Goal: Complete application form

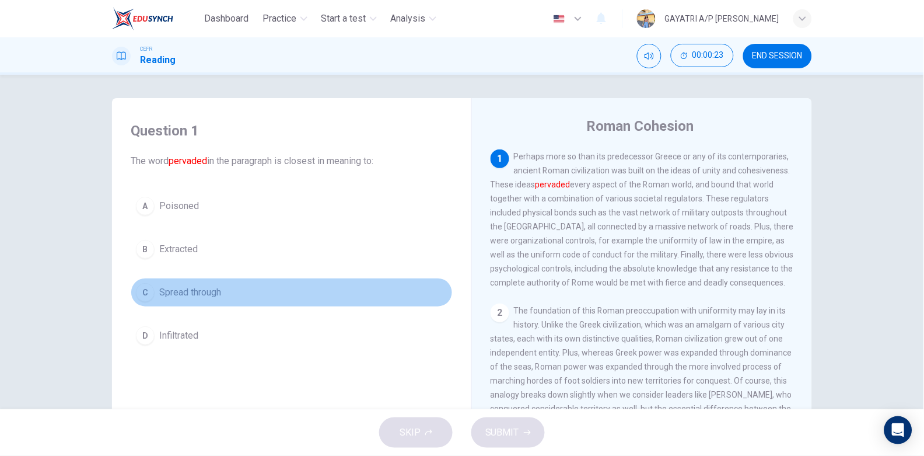
click at [244, 302] on button "C Spread through" at bounding box center [292, 292] width 322 height 29
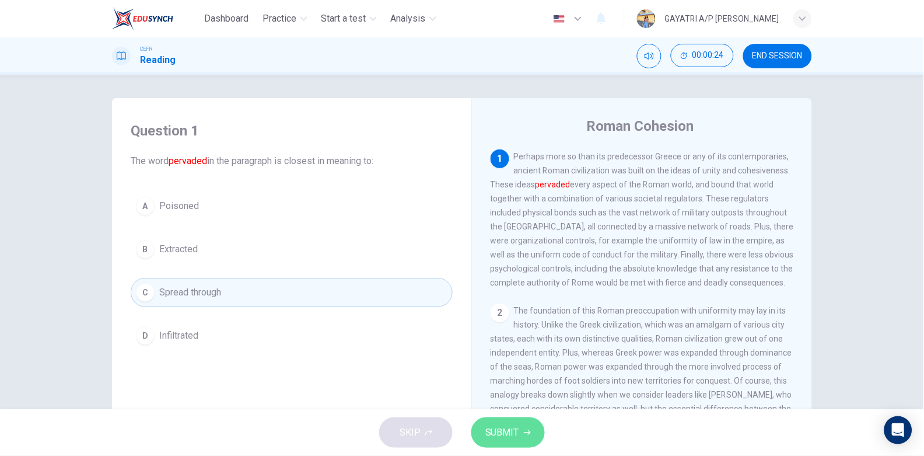
click at [509, 435] on span "SUBMIT" at bounding box center [502, 432] width 34 height 16
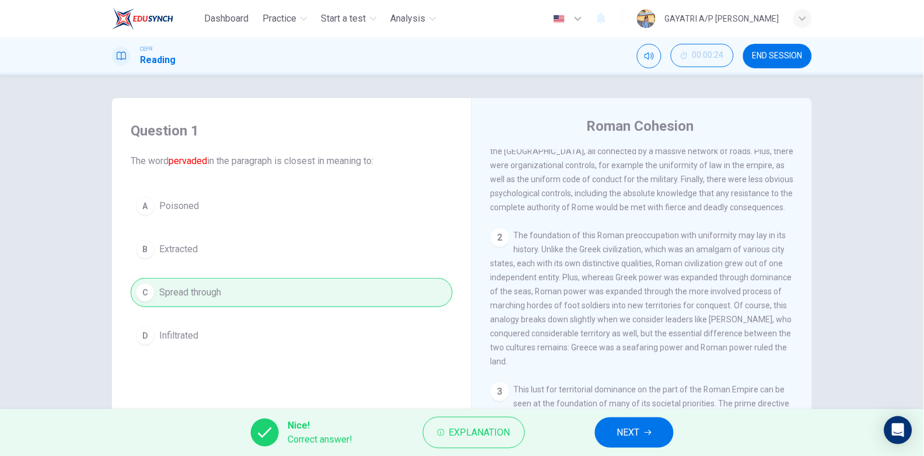
scroll to position [95, 0]
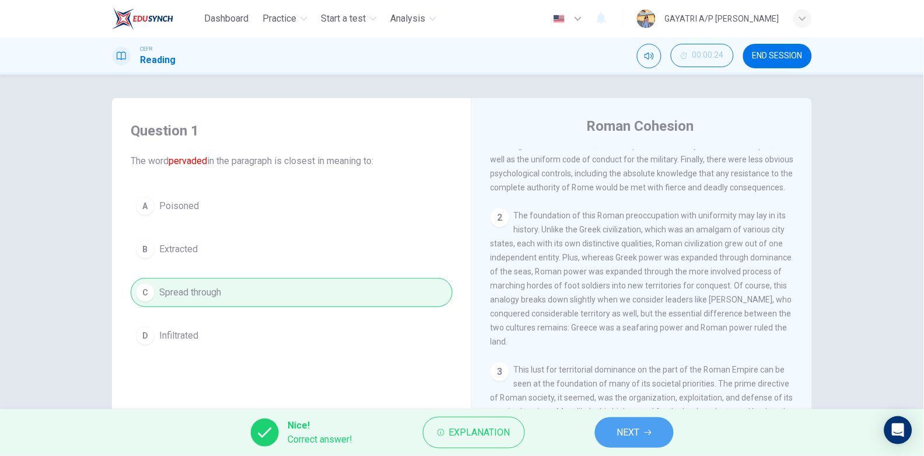
click at [631, 428] on span "NEXT" at bounding box center [628, 432] width 23 height 16
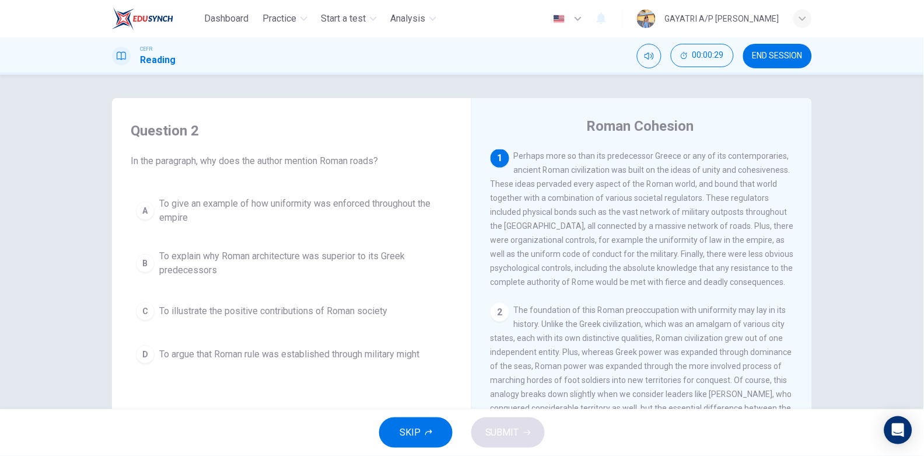
scroll to position [0, 0]
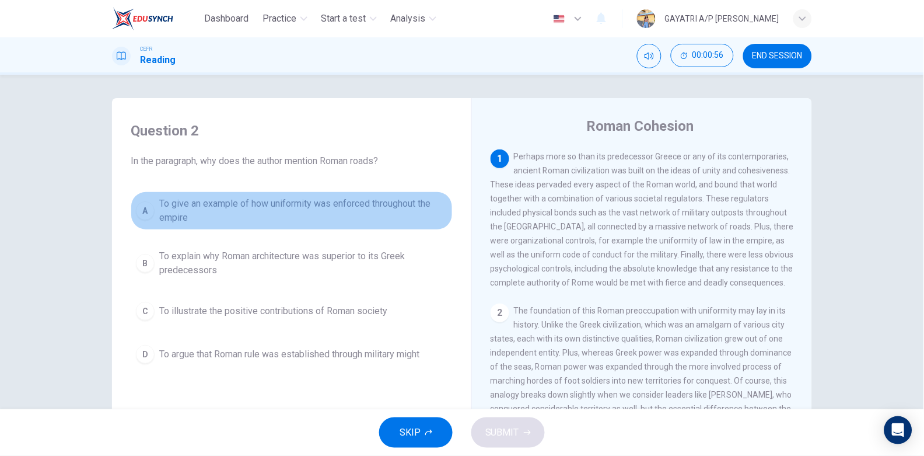
click at [359, 202] on span "To give an example of how uniformity was enforced throughout the empire" at bounding box center [303, 211] width 288 height 28
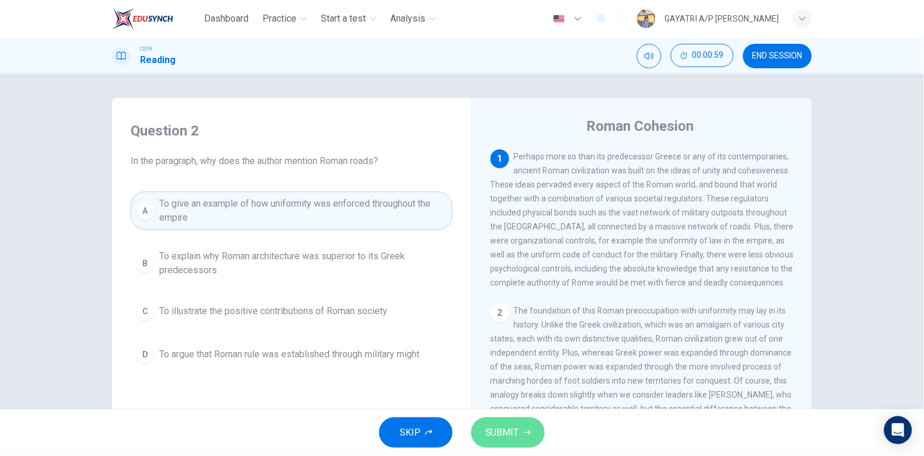
click at [498, 436] on span "SUBMIT" at bounding box center [502, 432] width 34 height 16
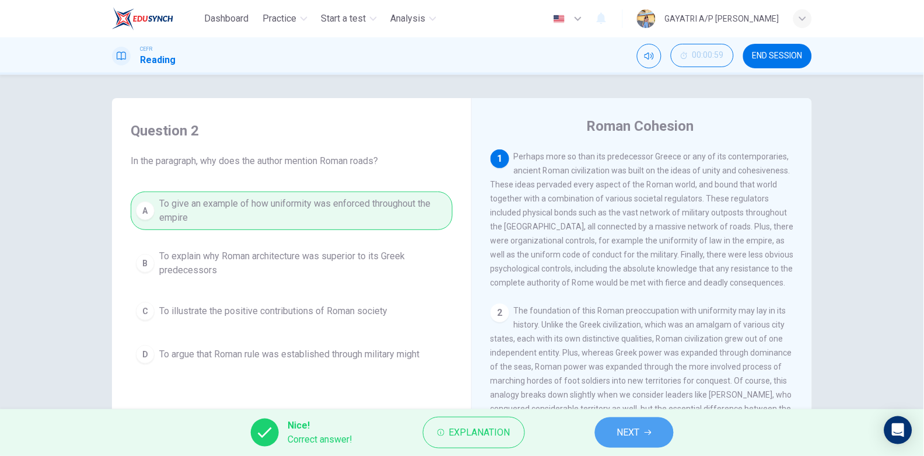
click at [632, 432] on span "NEXT" at bounding box center [628, 432] width 23 height 16
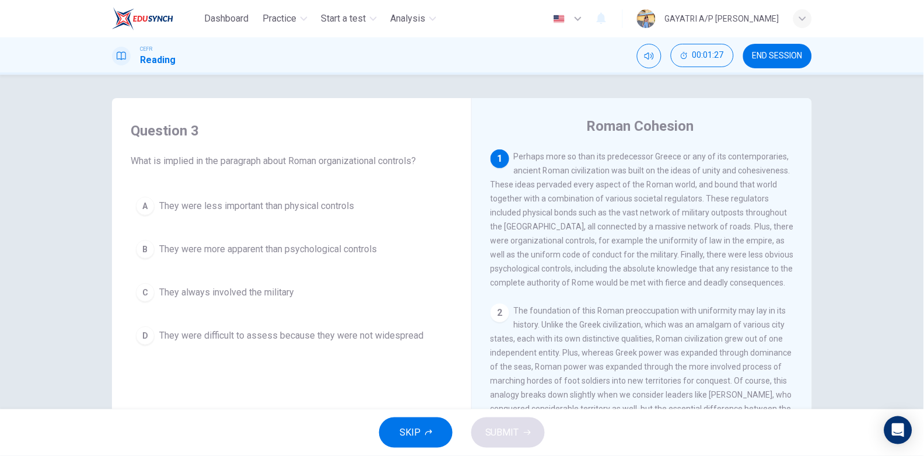
click at [267, 255] on span "They were more apparent than psychological controls" at bounding box center [268, 249] width 218 height 14
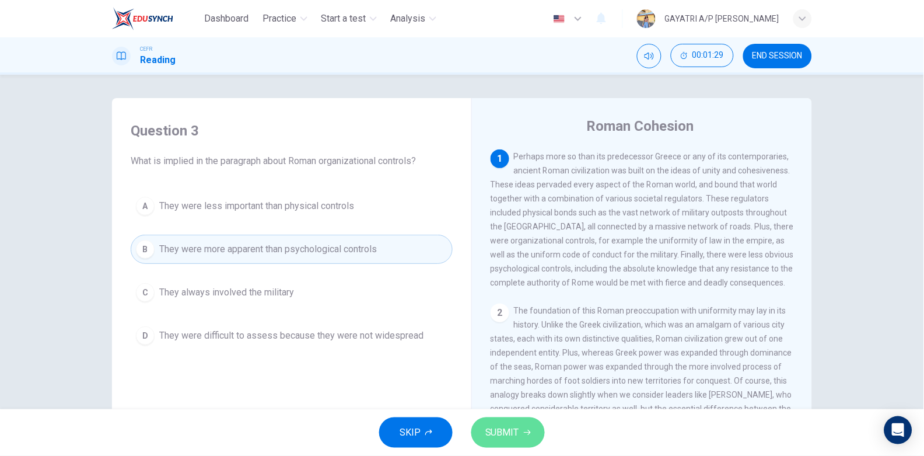
click at [505, 422] on button "SUBMIT" at bounding box center [507, 432] width 73 height 30
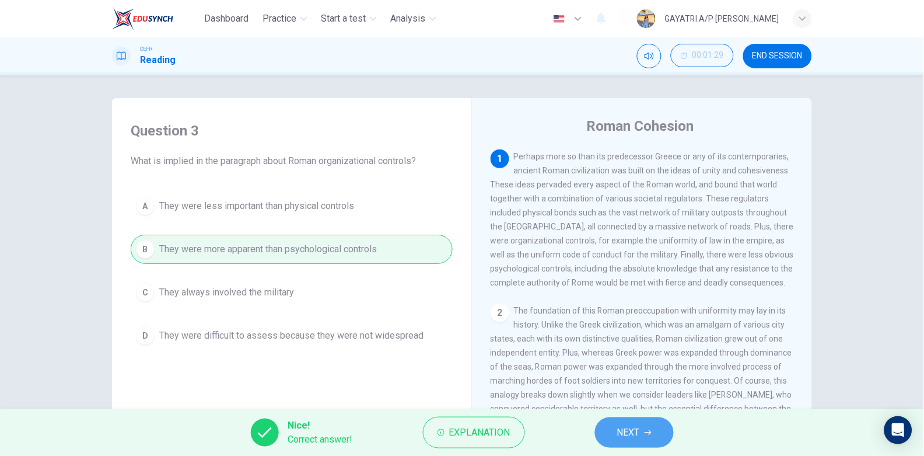
click at [626, 429] on span "NEXT" at bounding box center [628, 432] width 23 height 16
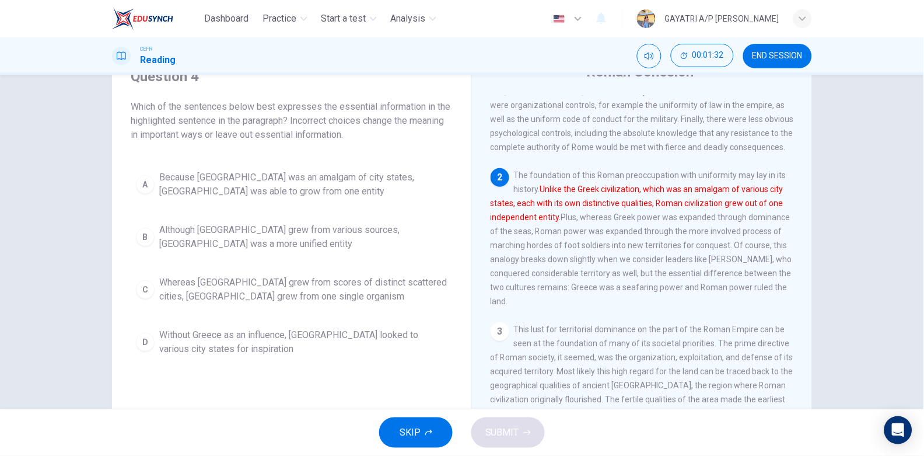
scroll to position [68, 0]
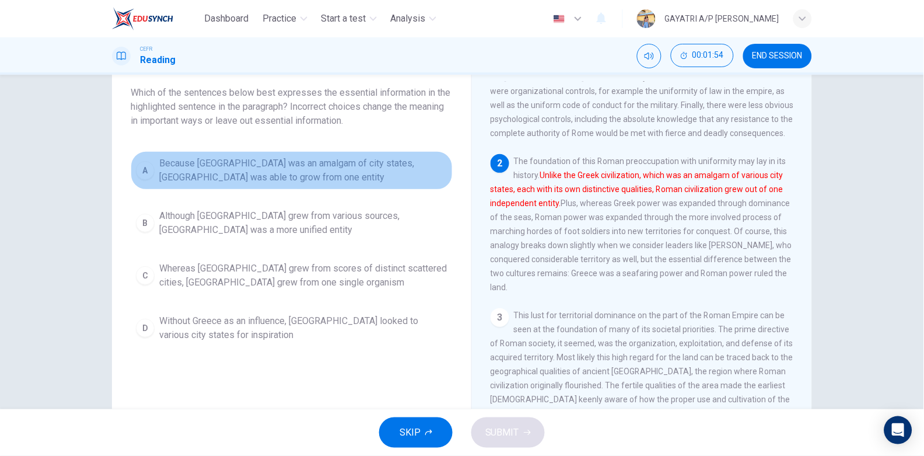
click at [325, 183] on span "Because Greece was an amalgam of city states, Rome was able to grow from one en…" at bounding box center [303, 170] width 288 height 28
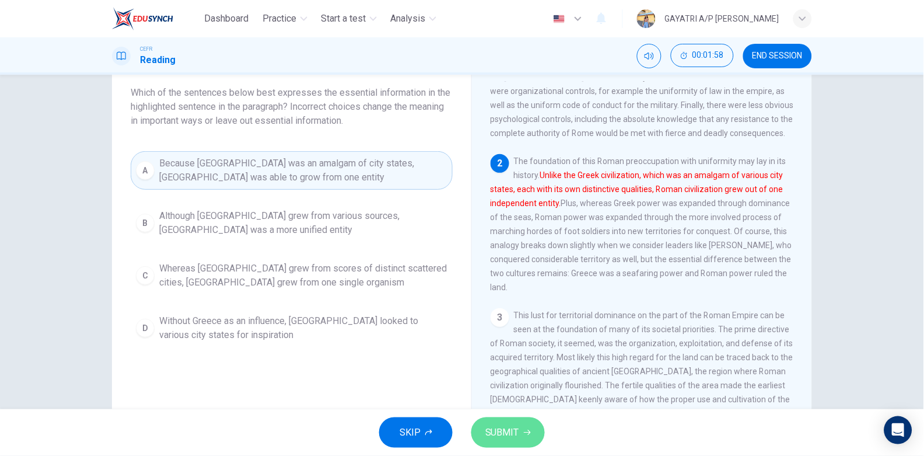
click at [513, 435] on span "SUBMIT" at bounding box center [502, 432] width 34 height 16
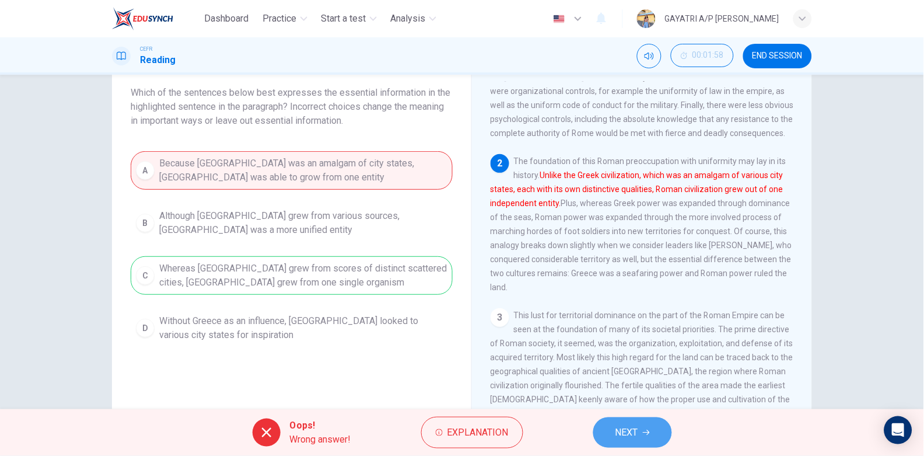
click at [638, 427] on span "NEXT" at bounding box center [626, 432] width 23 height 16
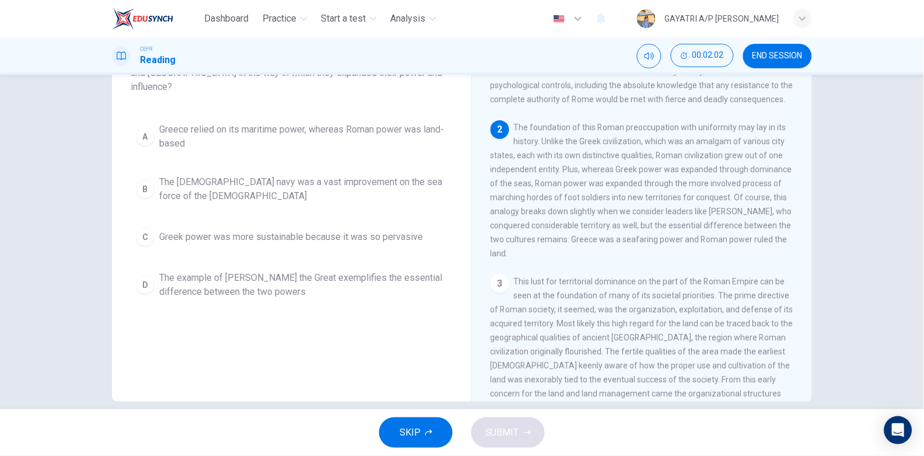
scroll to position [63, 0]
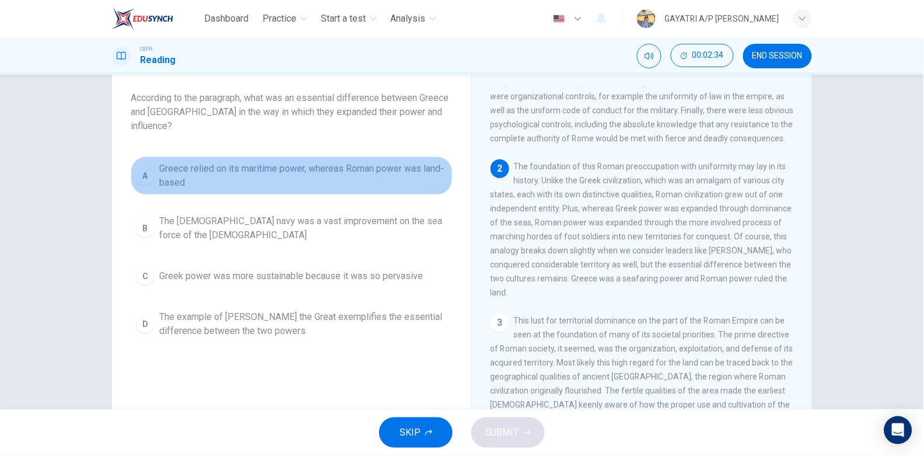
click at [359, 162] on span "Greece relied on its maritime power, whereas Roman power was land-based" at bounding box center [303, 176] width 288 height 28
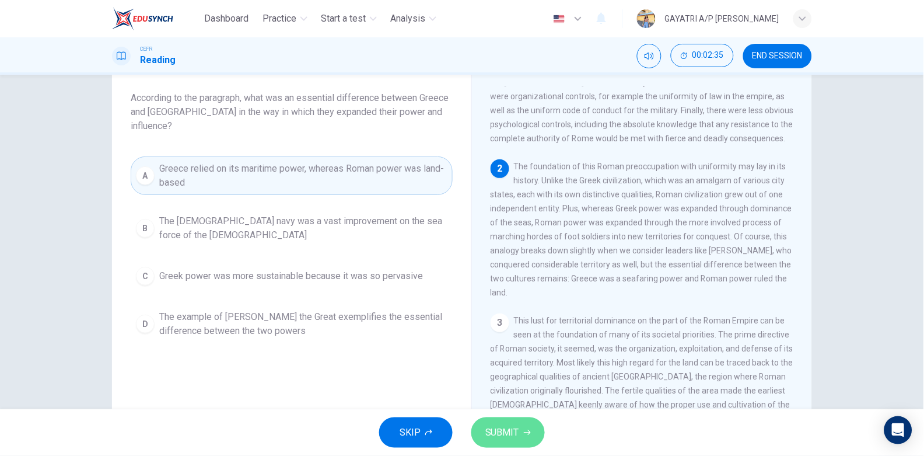
click at [508, 430] on span "SUBMIT" at bounding box center [502, 432] width 34 height 16
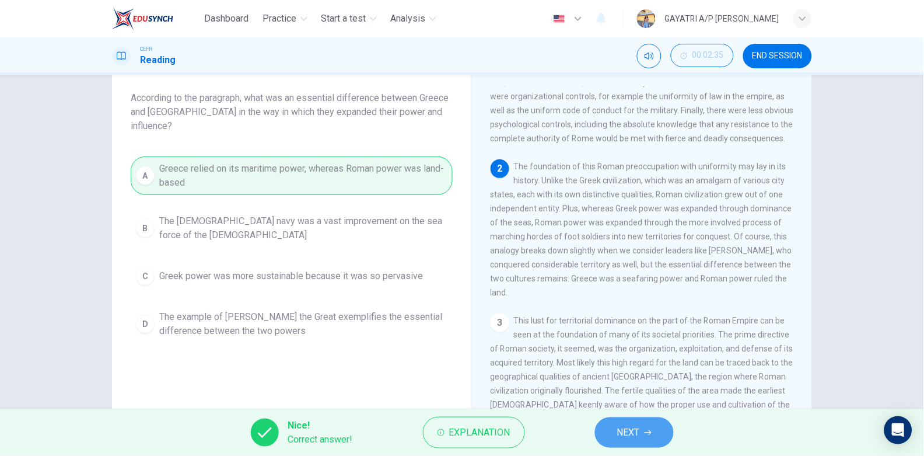
click at [640, 428] on span "NEXT" at bounding box center [628, 432] width 23 height 16
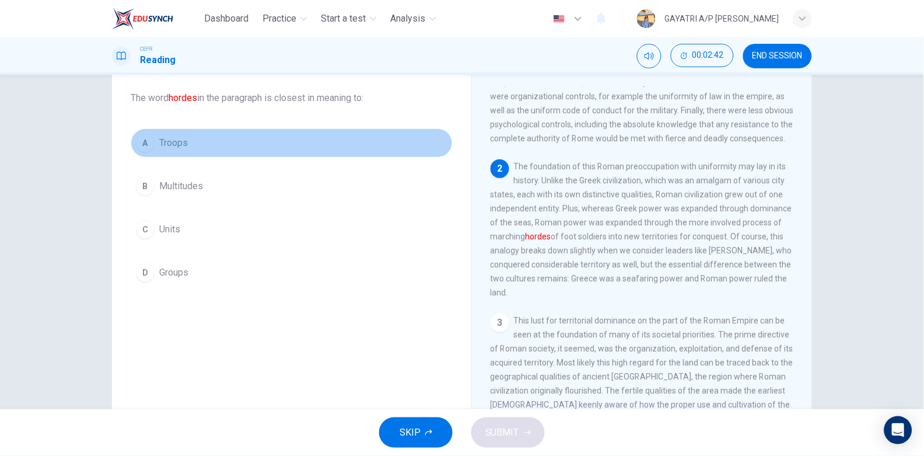
click at [286, 146] on button "A Troops" at bounding box center [292, 142] width 322 height 29
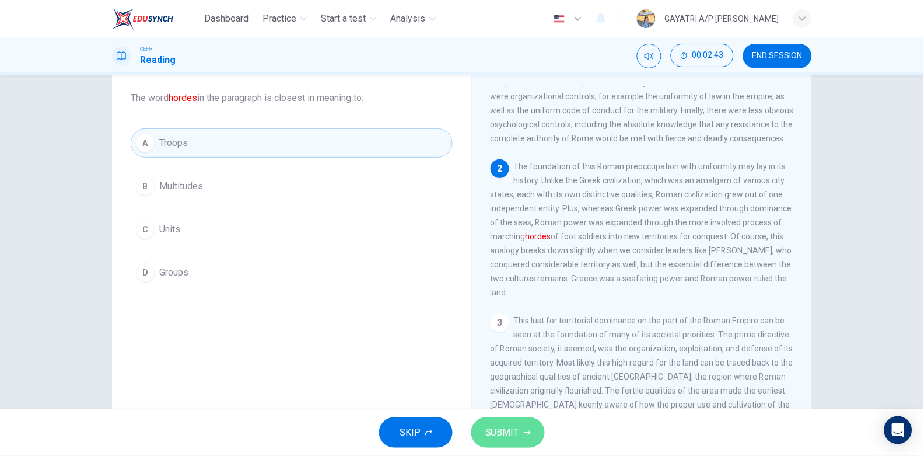
click at [516, 425] on span "SUBMIT" at bounding box center [502, 432] width 34 height 16
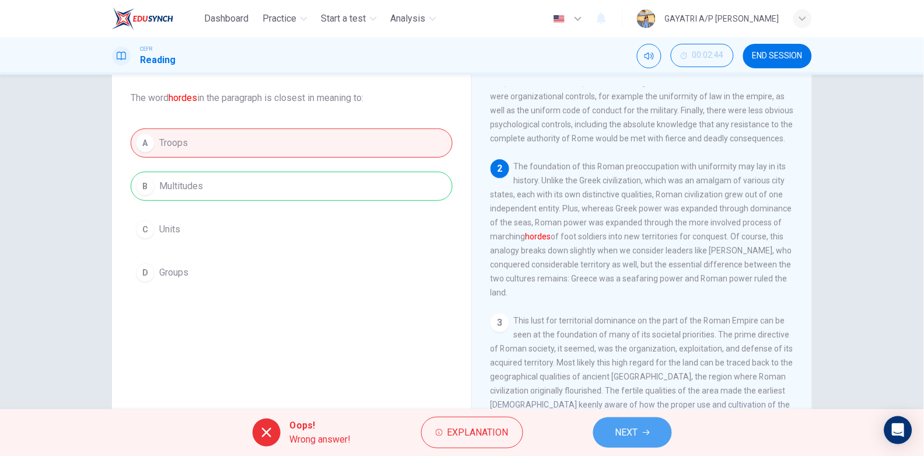
click at [638, 428] on span "NEXT" at bounding box center [626, 432] width 23 height 16
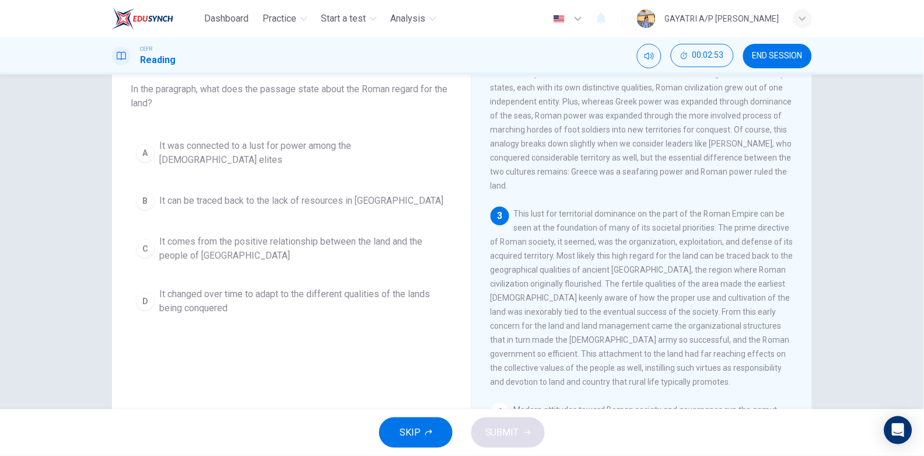
scroll to position [208, 0]
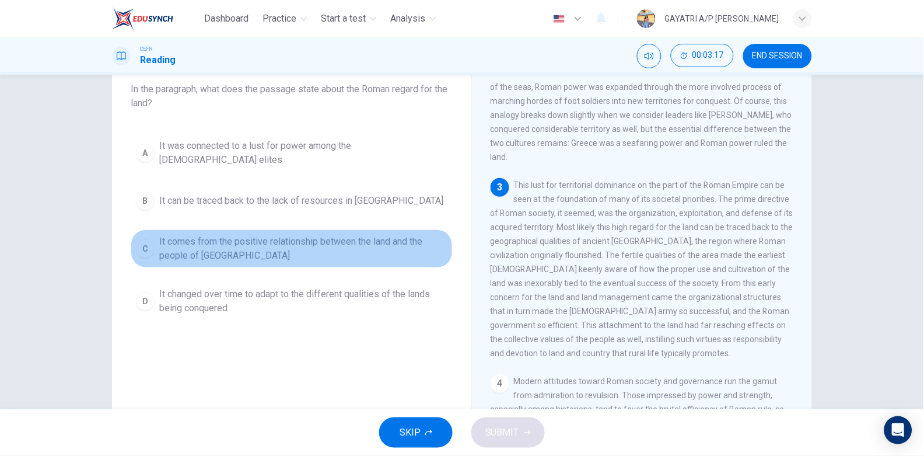
click at [316, 242] on span "It comes from the positive relationship between the land and the people of Lati…" at bounding box center [303, 248] width 288 height 28
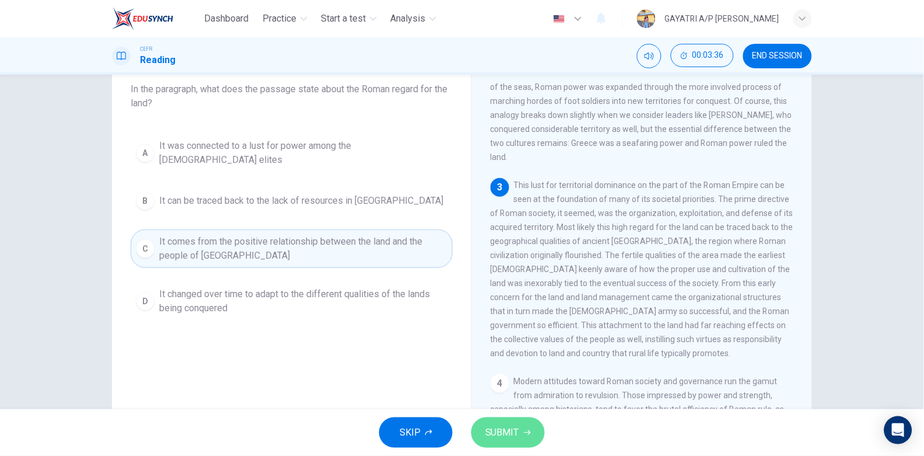
click at [521, 445] on button "SUBMIT" at bounding box center [507, 432] width 73 height 30
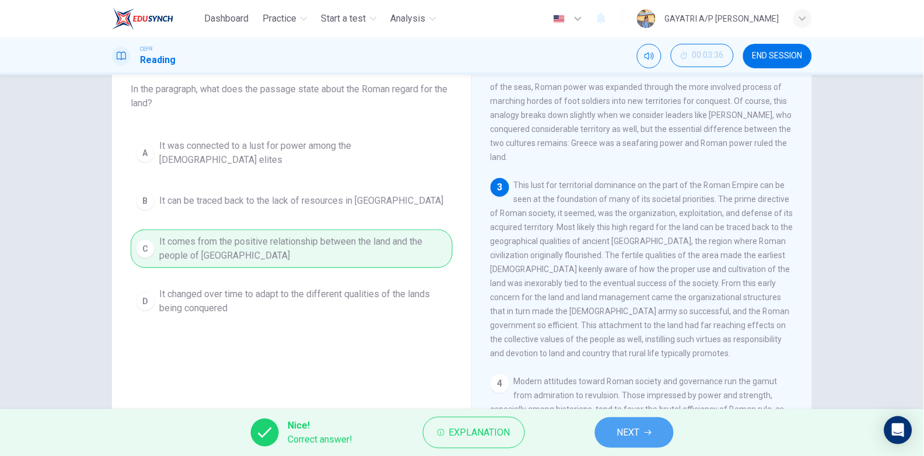
click at [640, 427] on span "NEXT" at bounding box center [628, 432] width 23 height 16
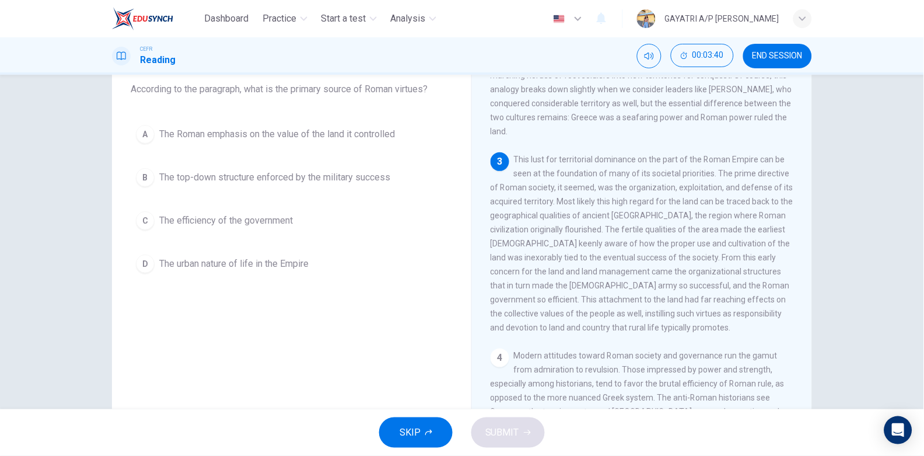
scroll to position [233, 0]
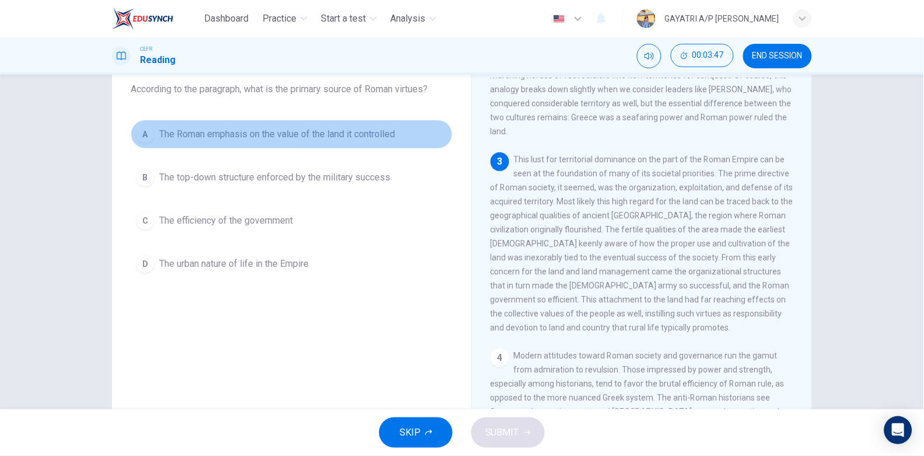
click at [342, 127] on span "The Roman emphasis on the value of the land it controlled" at bounding box center [277, 134] width 236 height 14
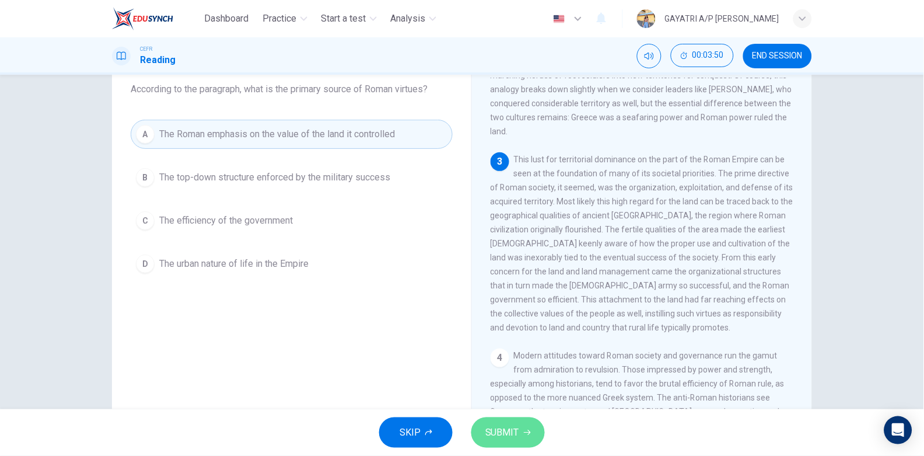
click at [509, 432] on span "SUBMIT" at bounding box center [502, 432] width 34 height 16
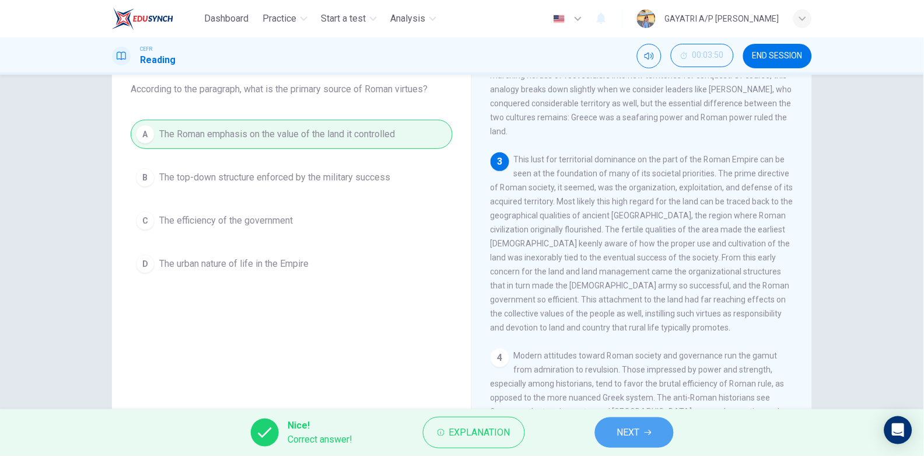
click at [645, 429] on icon "button" at bounding box center [648, 432] width 7 height 7
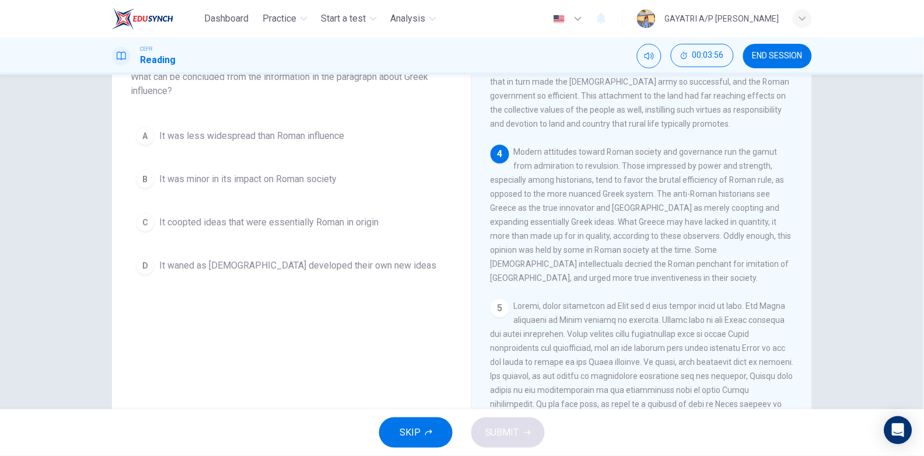
scroll to position [426, 0]
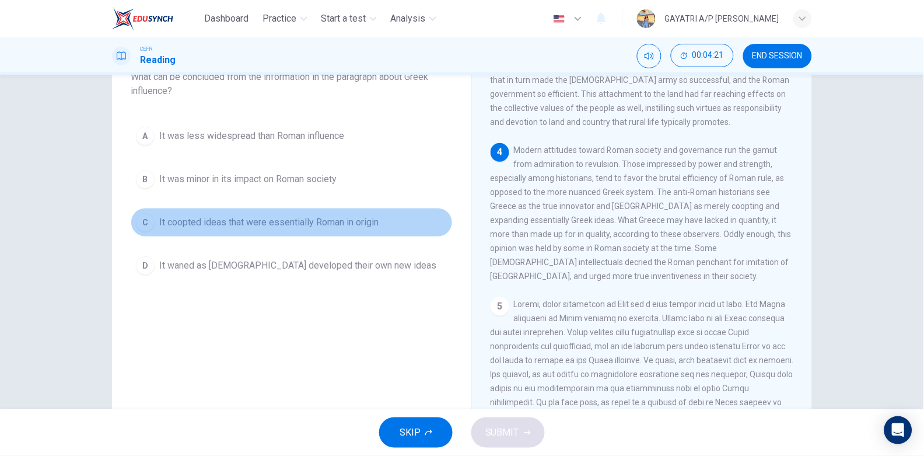
click at [327, 222] on span "It coopted ideas that were essentially Roman in origin" at bounding box center [268, 222] width 219 height 14
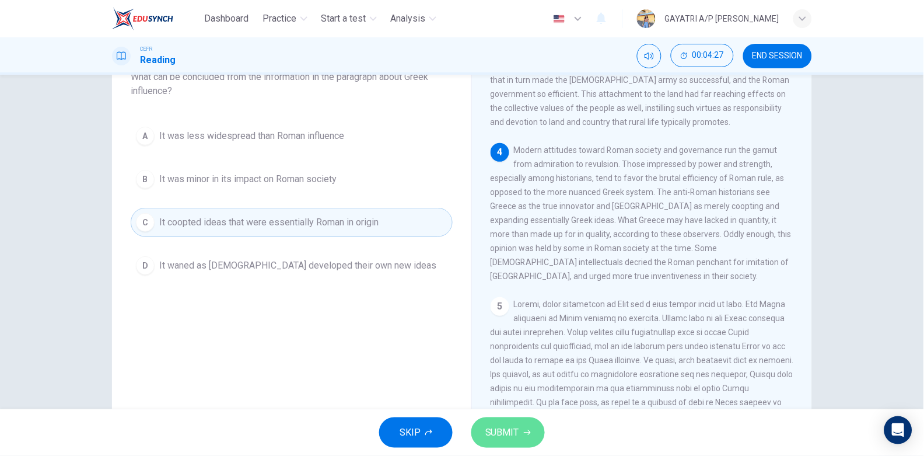
click at [505, 421] on button "SUBMIT" at bounding box center [507, 432] width 73 height 30
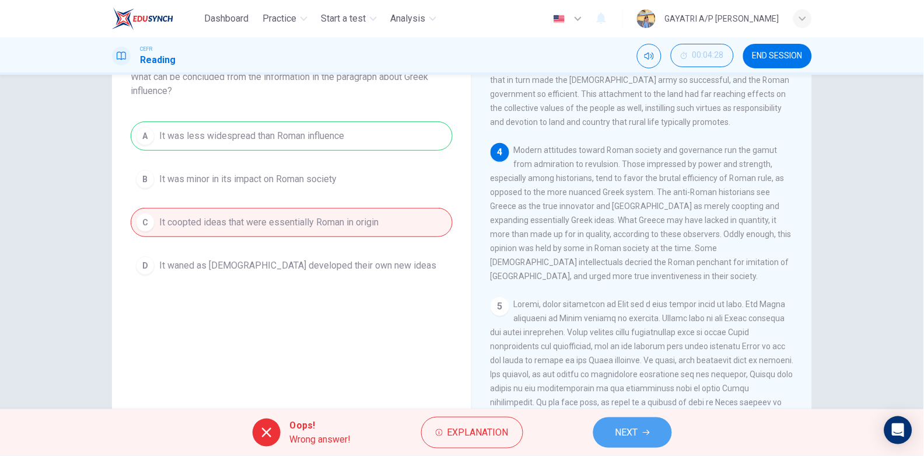
click at [630, 433] on span "NEXT" at bounding box center [626, 432] width 23 height 16
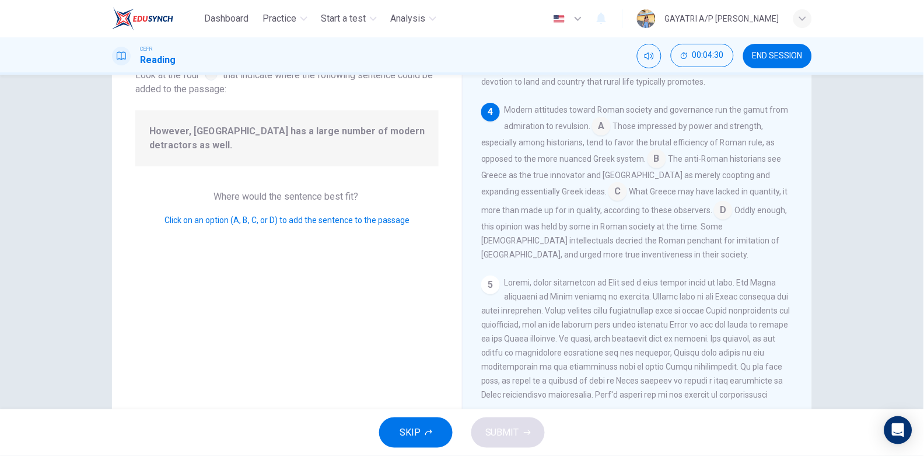
scroll to position [75, 0]
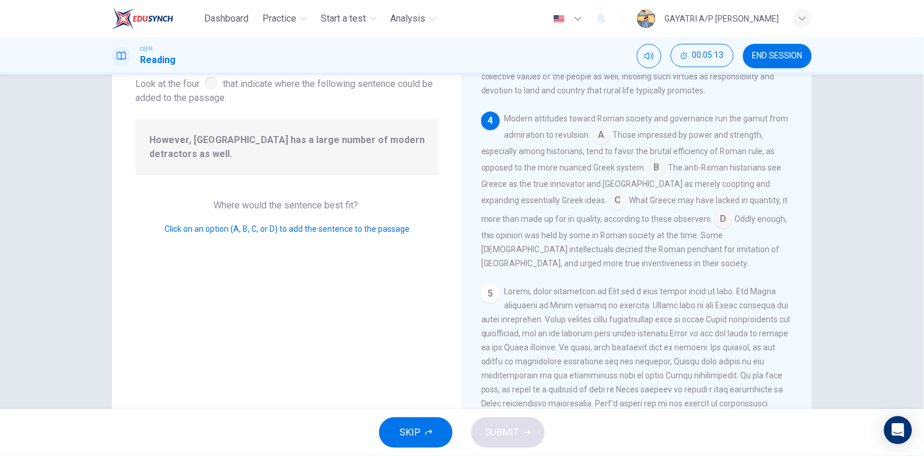
click at [656, 178] on input at bounding box center [656, 168] width 19 height 19
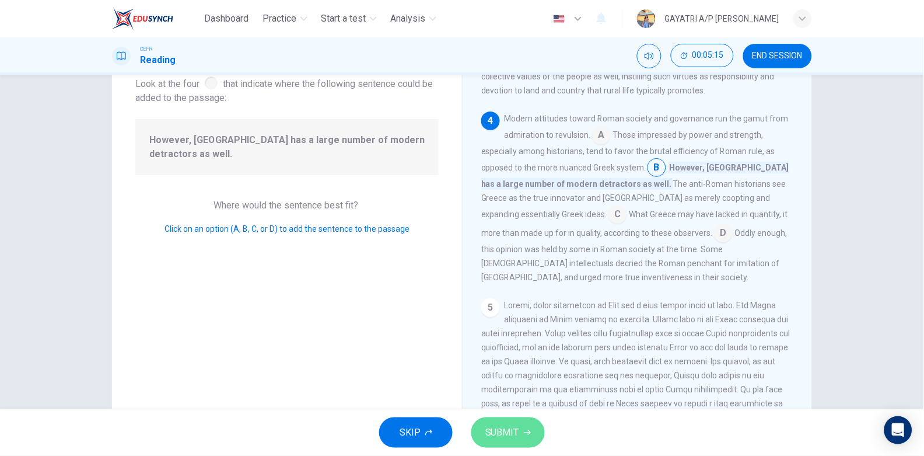
click at [502, 424] on span "SUBMIT" at bounding box center [502, 432] width 34 height 16
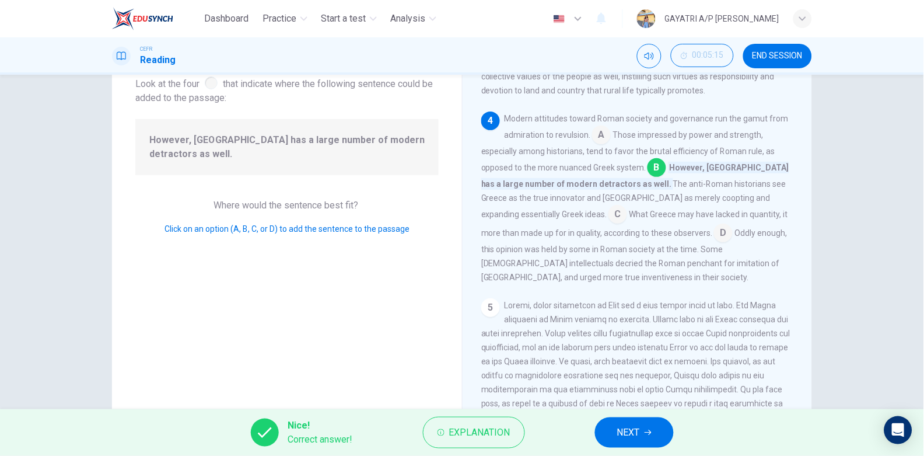
click at [631, 432] on span "NEXT" at bounding box center [628, 432] width 23 height 16
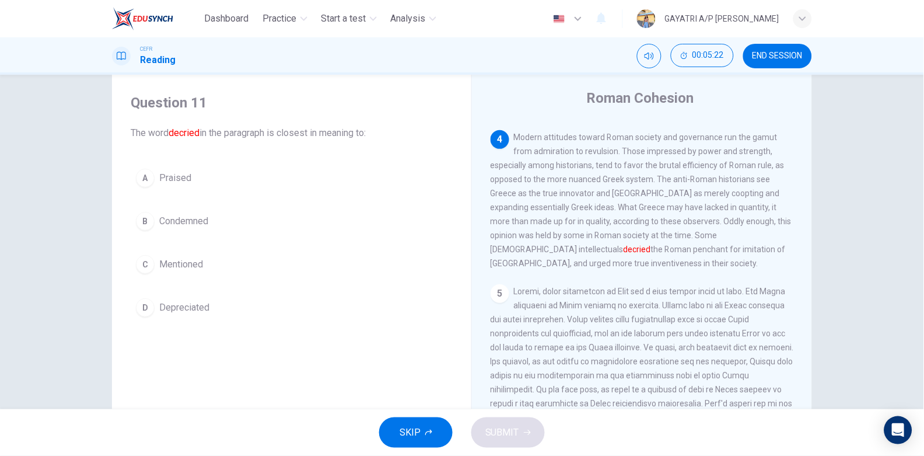
scroll to position [27, 0]
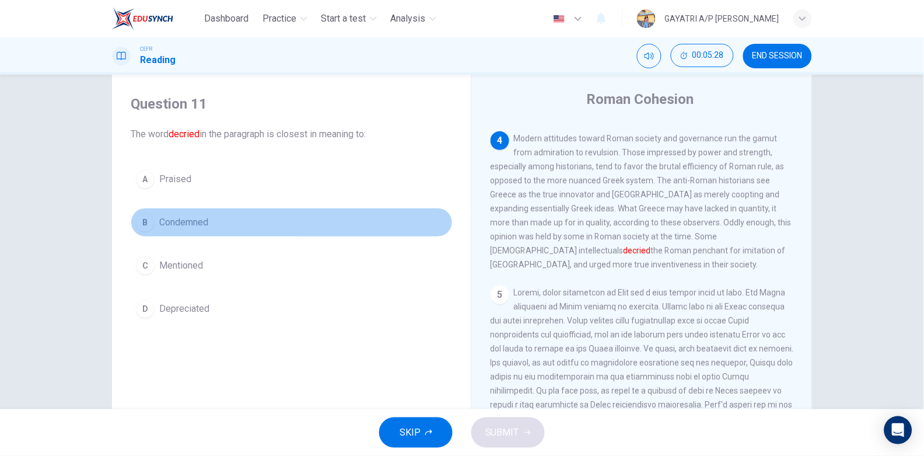
click at [264, 218] on button "B Condemned" at bounding box center [292, 222] width 322 height 29
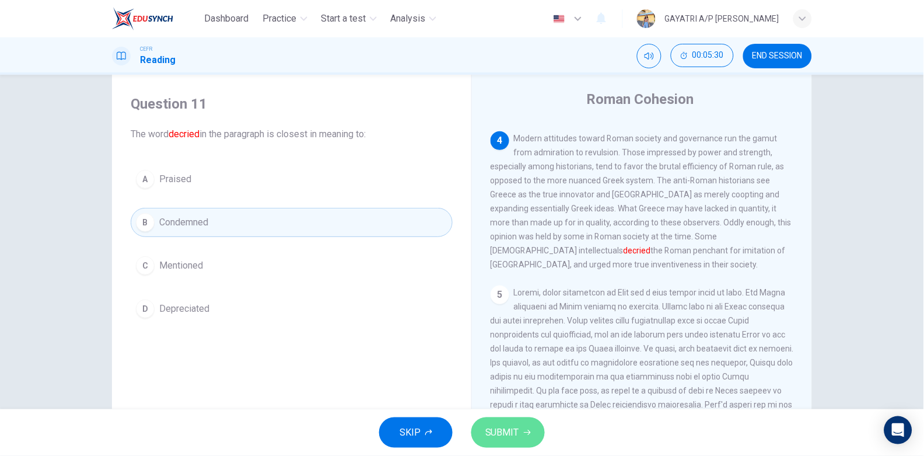
click at [514, 425] on span "SUBMIT" at bounding box center [502, 432] width 34 height 16
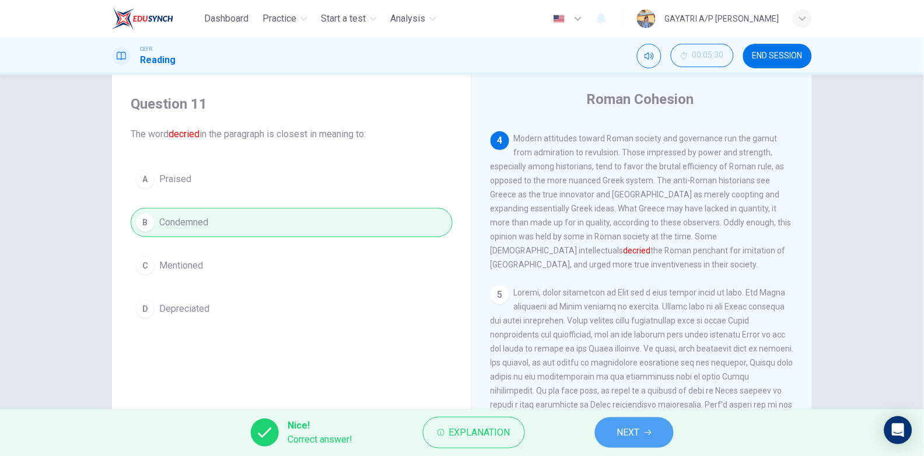
click at [650, 425] on button "NEXT" at bounding box center [634, 432] width 79 height 30
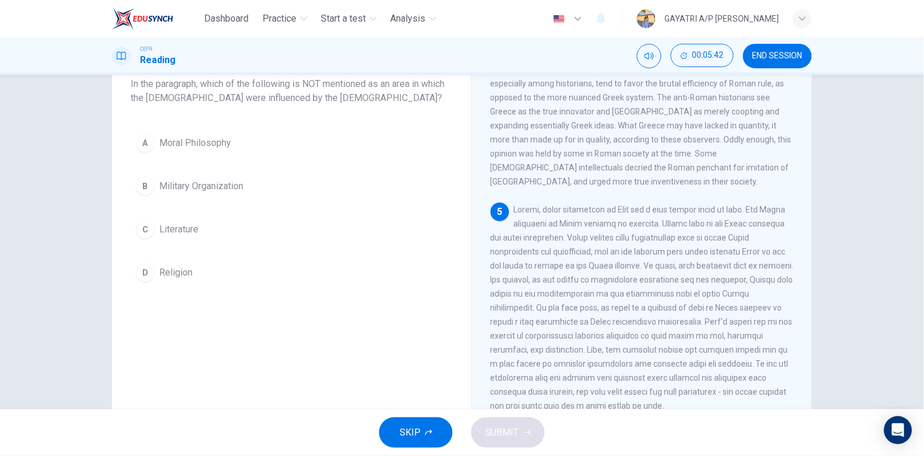
scroll to position [80, 0]
click at [312, 183] on button "B Military Organization" at bounding box center [292, 183] width 322 height 29
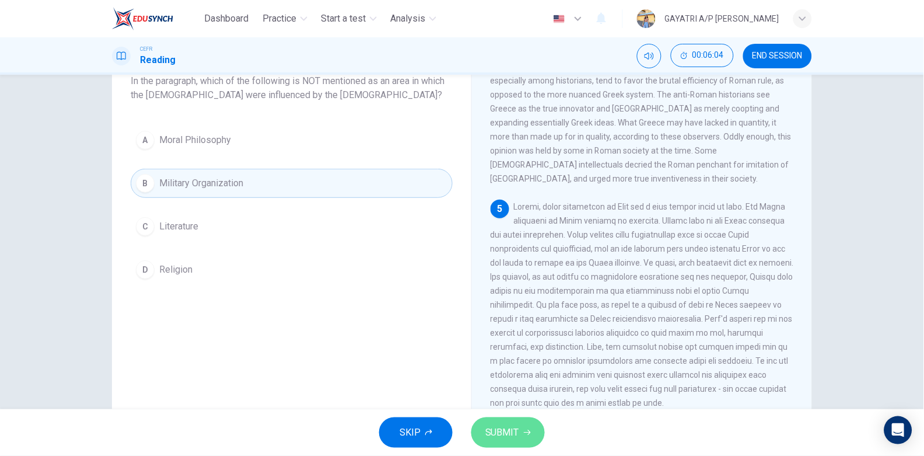
click at [489, 441] on button "SUBMIT" at bounding box center [507, 432] width 73 height 30
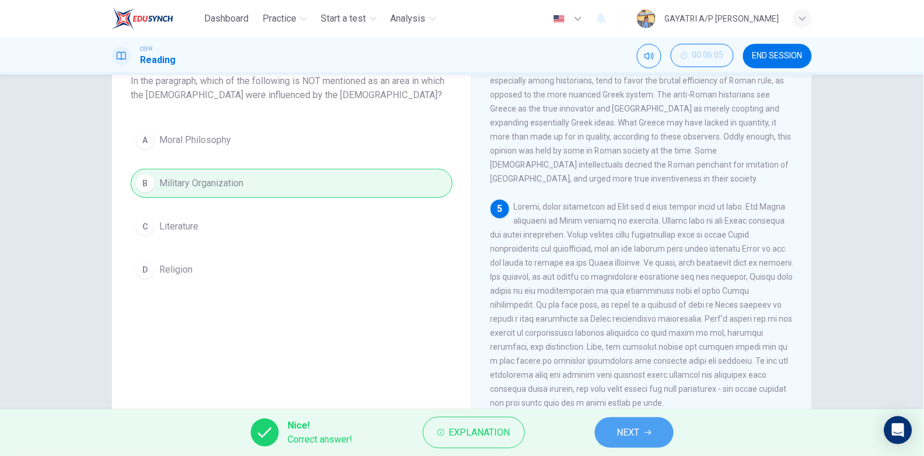
click at [635, 427] on span "NEXT" at bounding box center [628, 432] width 23 height 16
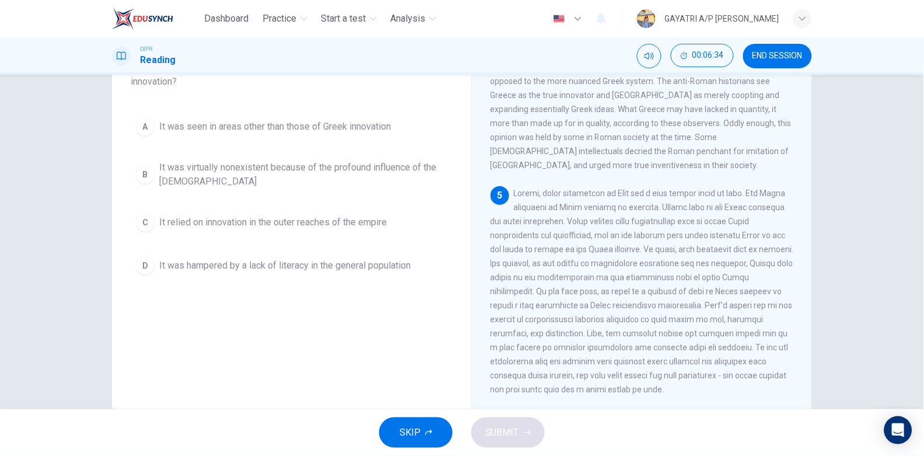
scroll to position [93, 0]
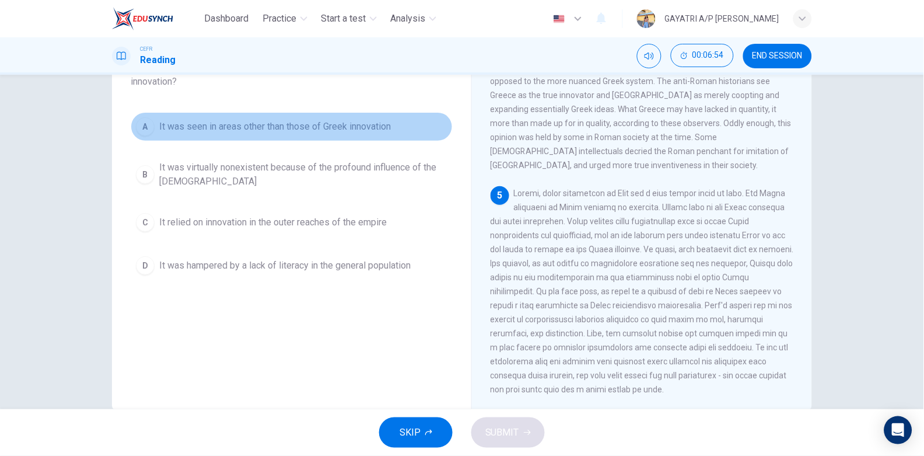
click at [276, 130] on span "It was seen in areas other than those of Greek innovation" at bounding box center [275, 127] width 232 height 14
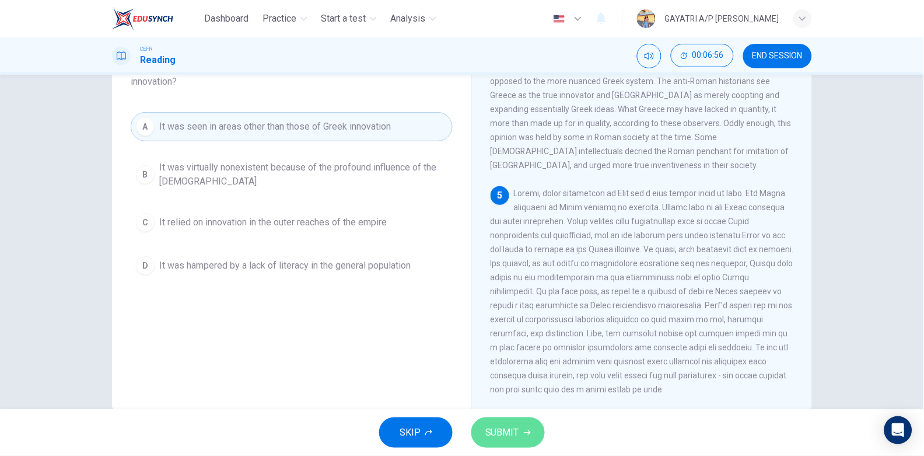
click at [538, 435] on button "SUBMIT" at bounding box center [507, 432] width 73 height 30
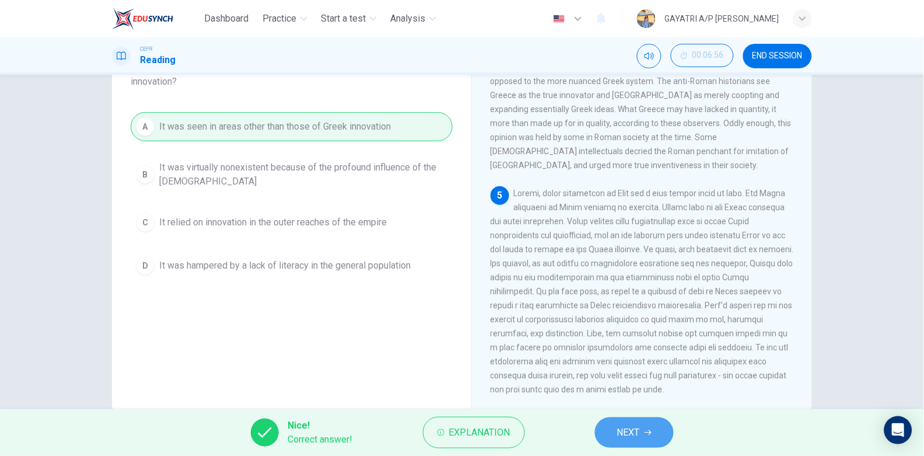
click at [640, 434] on span "NEXT" at bounding box center [628, 432] width 23 height 16
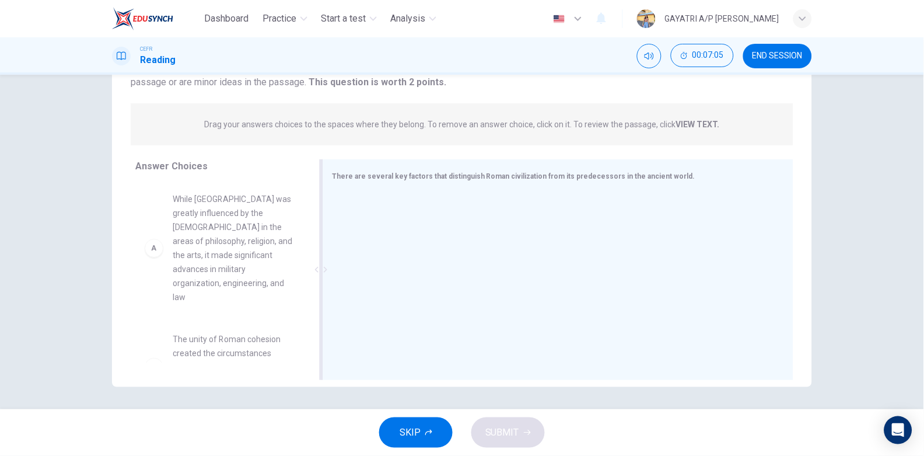
scroll to position [117, 0]
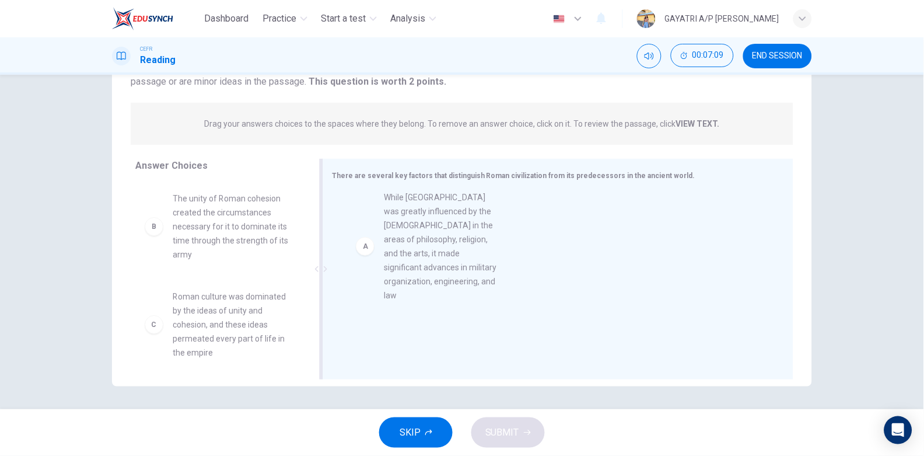
drag, startPoint x: 228, startPoint y: 229, endPoint x: 449, endPoint y: 228, distance: 220.5
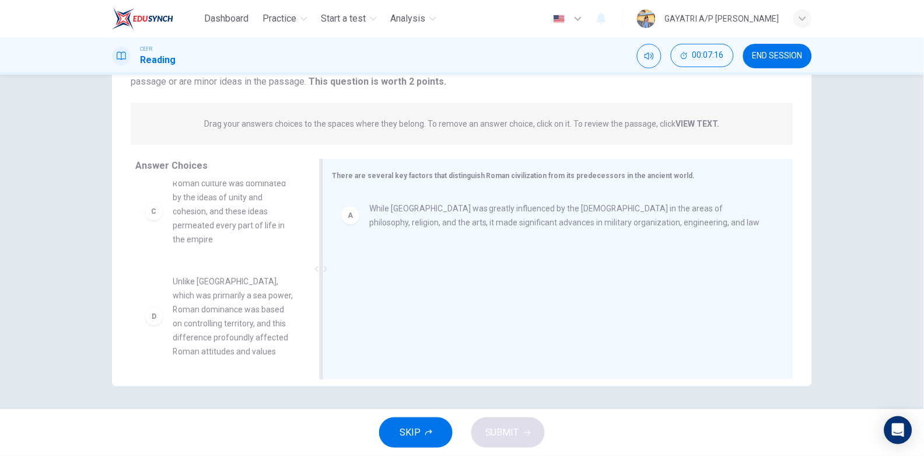
scroll to position [111, 0]
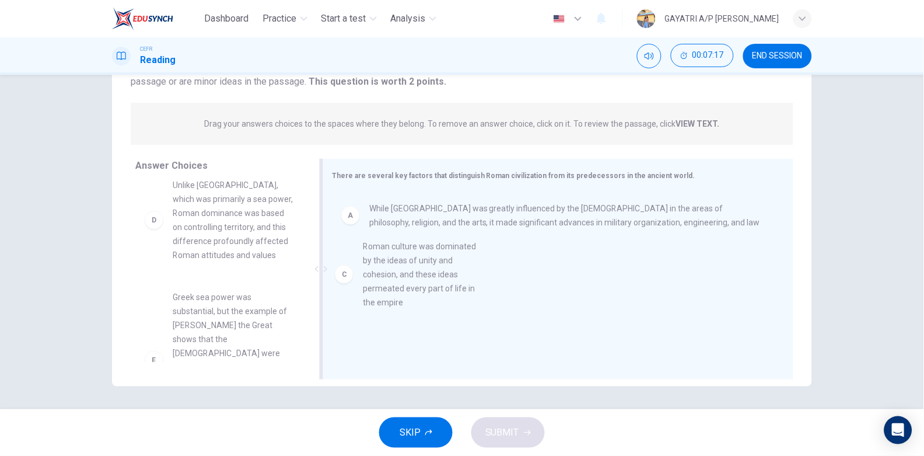
drag, startPoint x: 232, startPoint y: 216, endPoint x: 435, endPoint y: 281, distance: 212.5
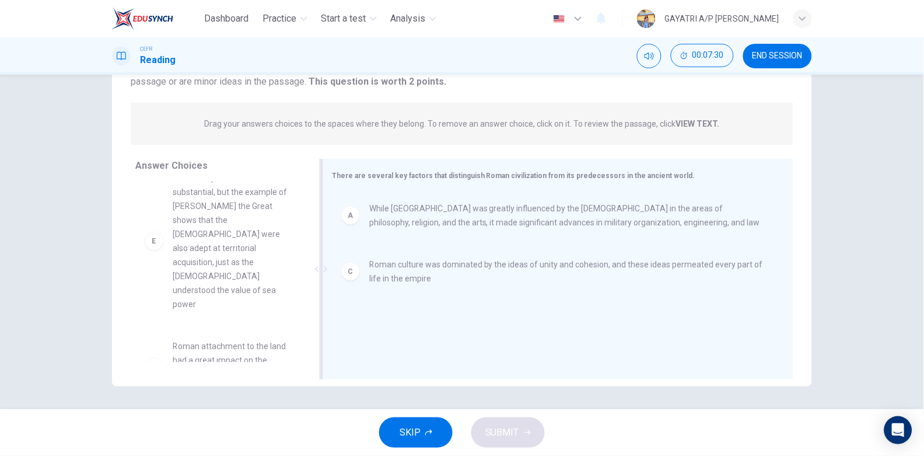
scroll to position [0, 0]
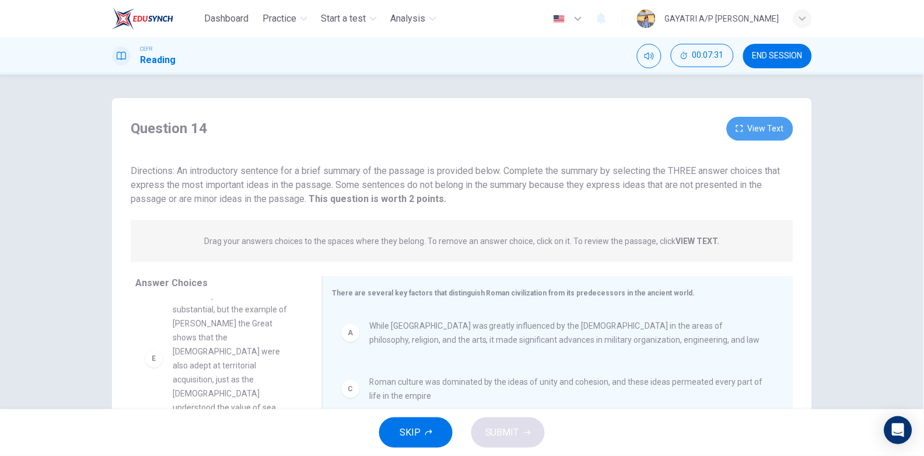
click at [760, 124] on button "View Text" at bounding box center [760, 129] width 66 height 24
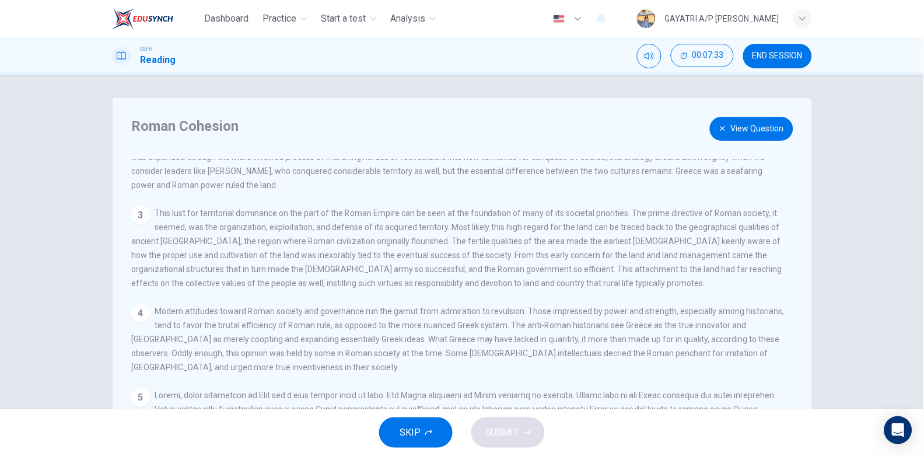
scroll to position [123, 0]
click at [734, 123] on button "View Question" at bounding box center [751, 129] width 83 height 24
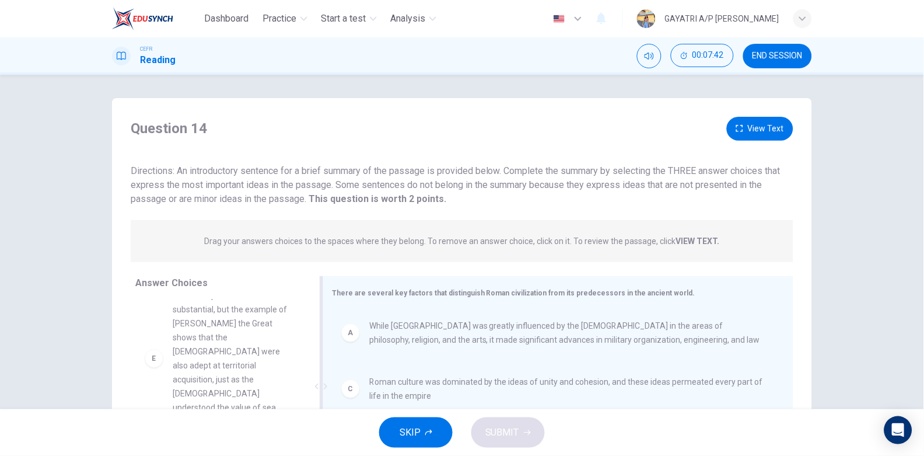
scroll to position [117, 0]
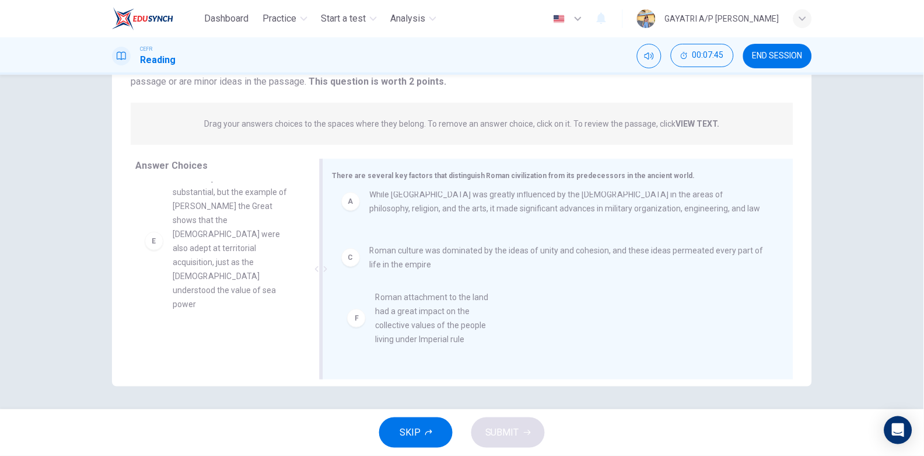
drag, startPoint x: 236, startPoint y: 338, endPoint x: 447, endPoint y: 332, distance: 210.6
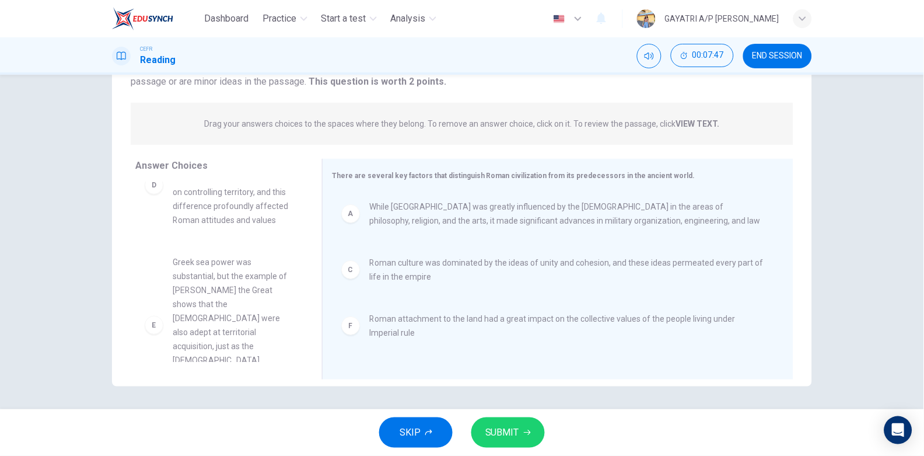
scroll to position [0, 0]
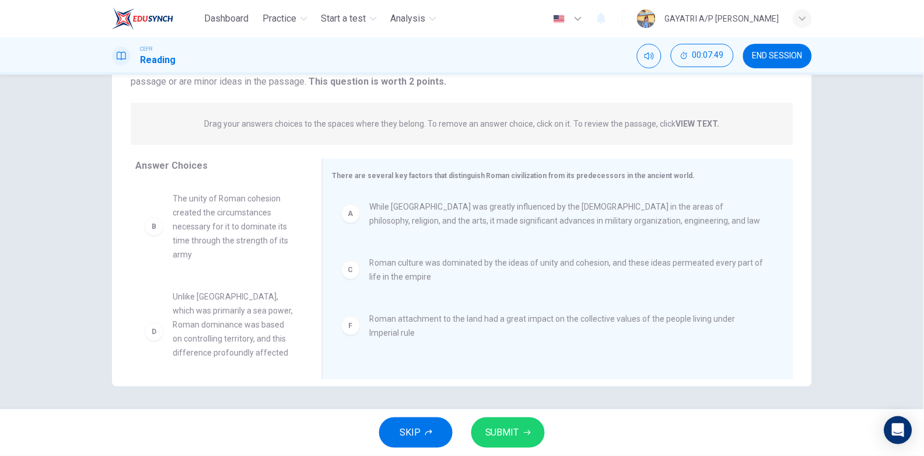
click at [512, 429] on span "SUBMIT" at bounding box center [502, 432] width 34 height 16
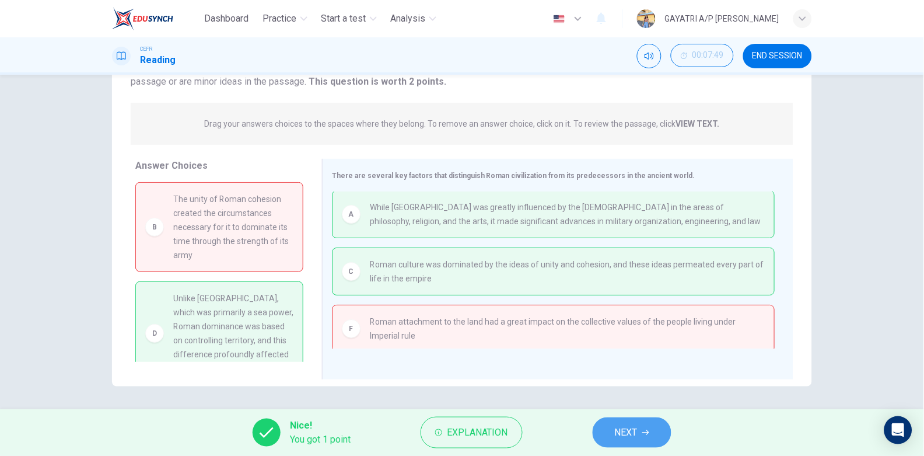
click at [633, 428] on span "NEXT" at bounding box center [626, 432] width 23 height 16
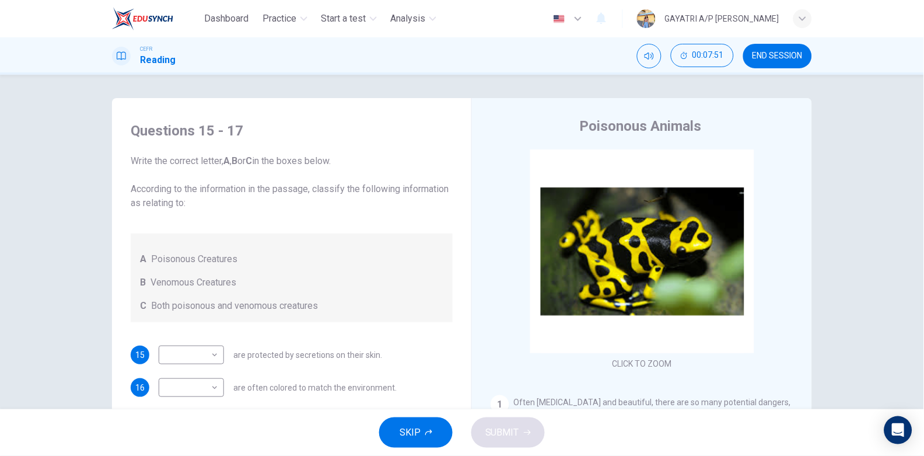
scroll to position [117, 0]
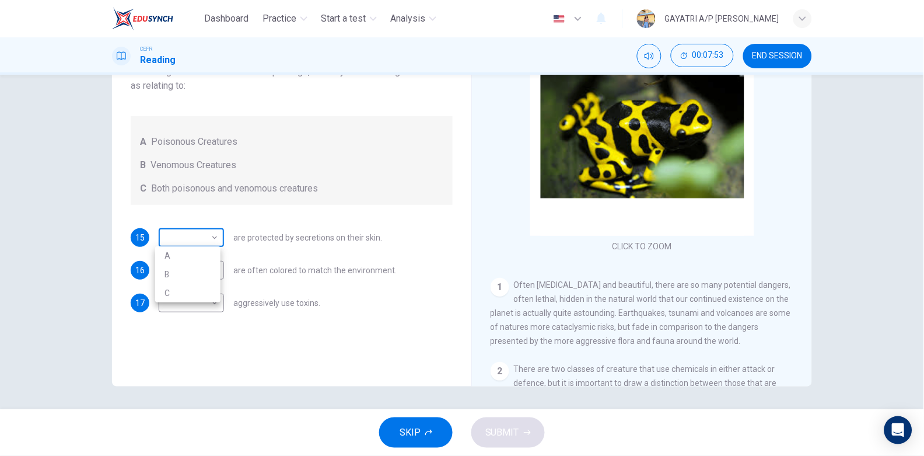
click at [213, 235] on body "Dashboard Practice Start a test Analysis English en ​ GAYATRI A/P RAMIS CEFR Re…" at bounding box center [462, 228] width 924 height 456
click at [203, 255] on li "A" at bounding box center [187, 255] width 65 height 19
type input "A"
click at [213, 266] on body "Dashboard Practice Start a test Analysis English en ​ GAYATRI A/P RAMIS CEFR Re…" at bounding box center [462, 228] width 924 height 456
click at [203, 302] on li "B" at bounding box center [187, 306] width 65 height 19
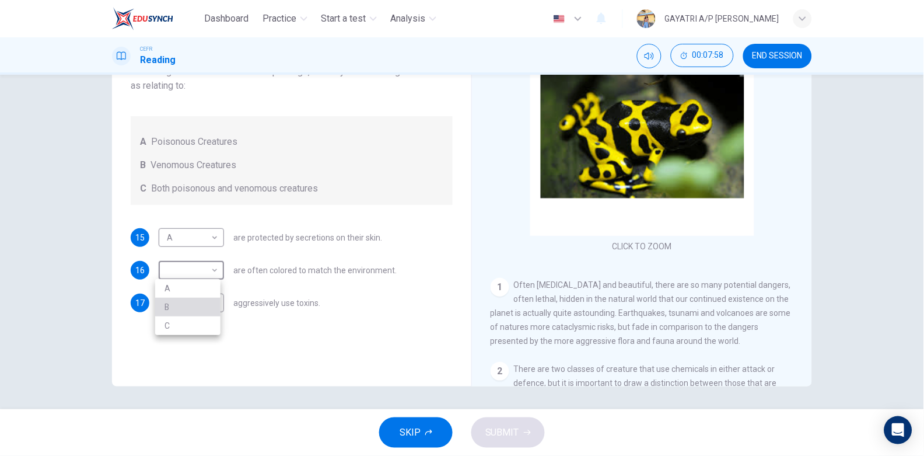
type input "B"
click at [214, 304] on body "Dashboard Practice Start a test Analysis English en ​ GAYATRI A/P RAMIS CEFR Re…" at bounding box center [462, 228] width 924 height 456
click at [209, 335] on li "B" at bounding box center [187, 339] width 65 height 19
type input "B"
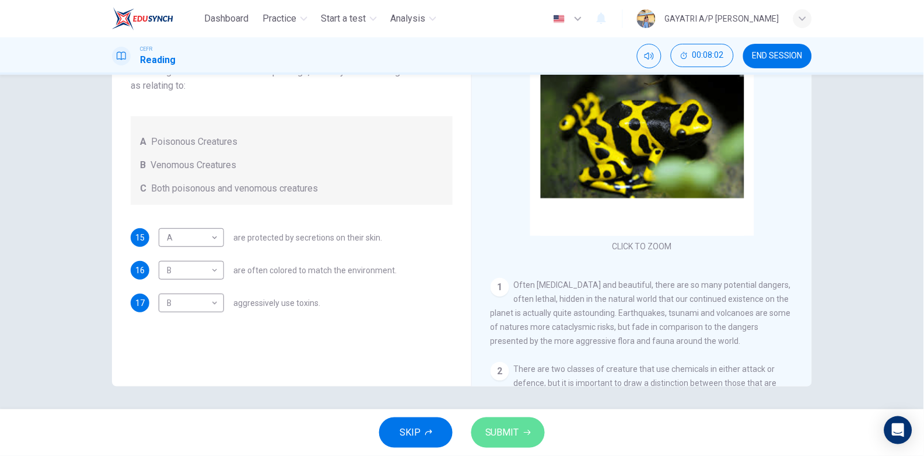
click at [502, 425] on span "SUBMIT" at bounding box center [502, 432] width 34 height 16
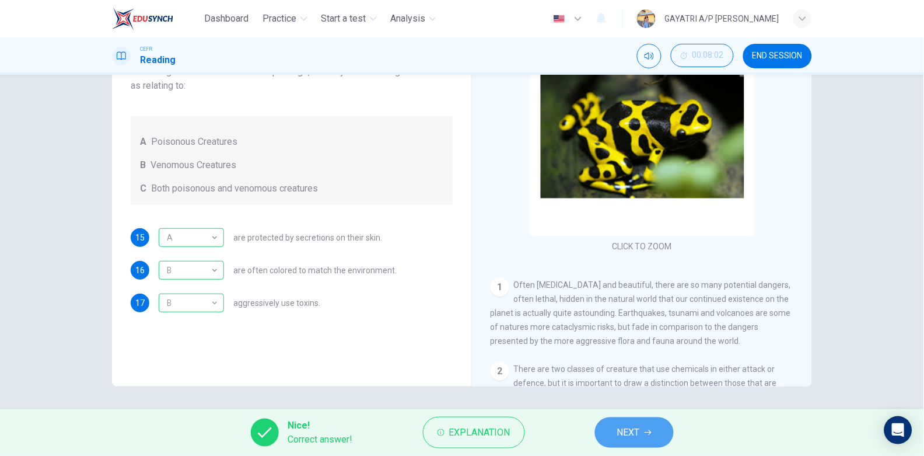
click at [638, 434] on span "NEXT" at bounding box center [628, 432] width 23 height 16
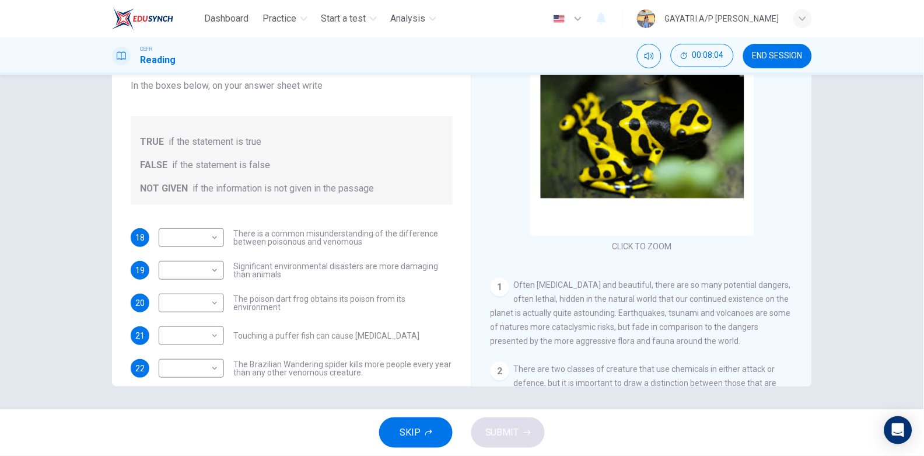
scroll to position [80, 0]
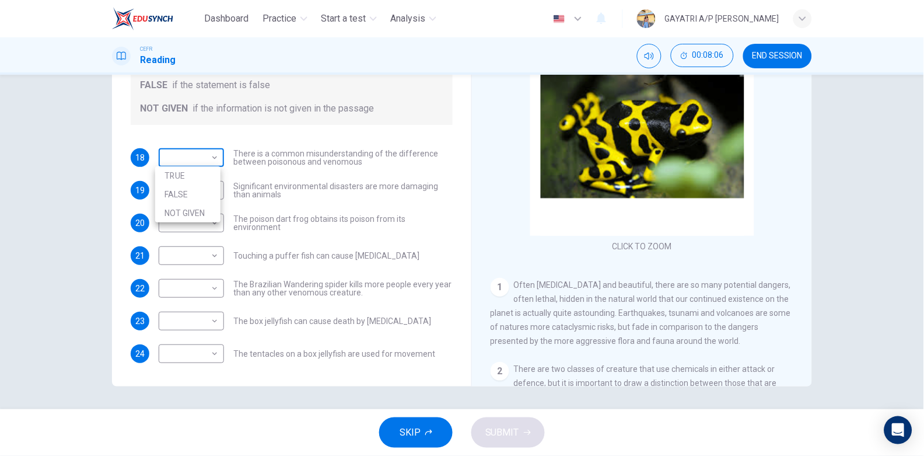
click at [210, 155] on body "Dashboard Practice Start a test Analysis English en ​ GAYATRI A/P RAMIS CEFR Re…" at bounding box center [462, 228] width 924 height 456
click at [187, 208] on li "NOT GIVEN" at bounding box center [187, 213] width 65 height 19
type input "NOT GIVEN"
click at [213, 189] on body "Dashboard Practice Start a test Analysis English en ​ GAYATRI A/P RAMIS CEFR Re…" at bounding box center [462, 228] width 924 height 456
click at [202, 208] on li "TRUE" at bounding box center [187, 208] width 65 height 19
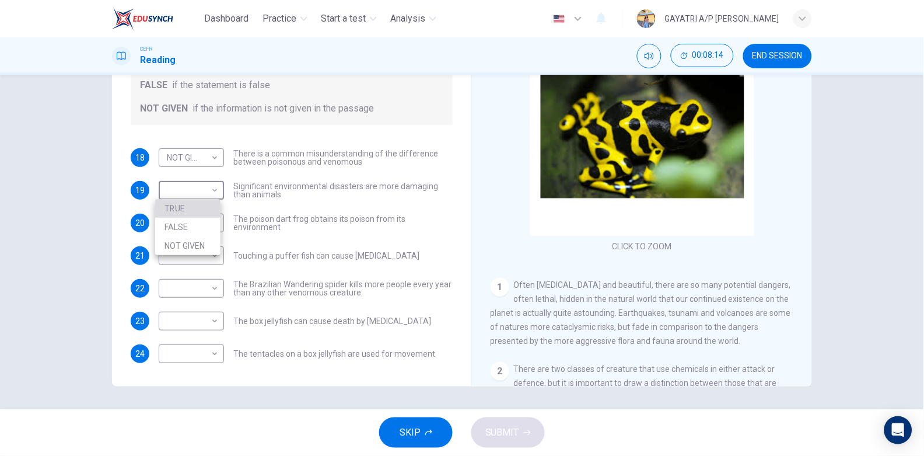
type input "TRUE"
click at [211, 221] on body "Dashboard Practice Start a test Analysis English en ​ GAYATRI A/P RAMIS CEFR Re…" at bounding box center [462, 228] width 924 height 456
click at [187, 246] on li "TRUE" at bounding box center [187, 241] width 65 height 19
type input "TRUE"
click at [209, 255] on body "Dashboard Practice Start a test Analysis English en ​ GAYATRI A/P RAMIS CEFR Re…" at bounding box center [462, 228] width 924 height 456
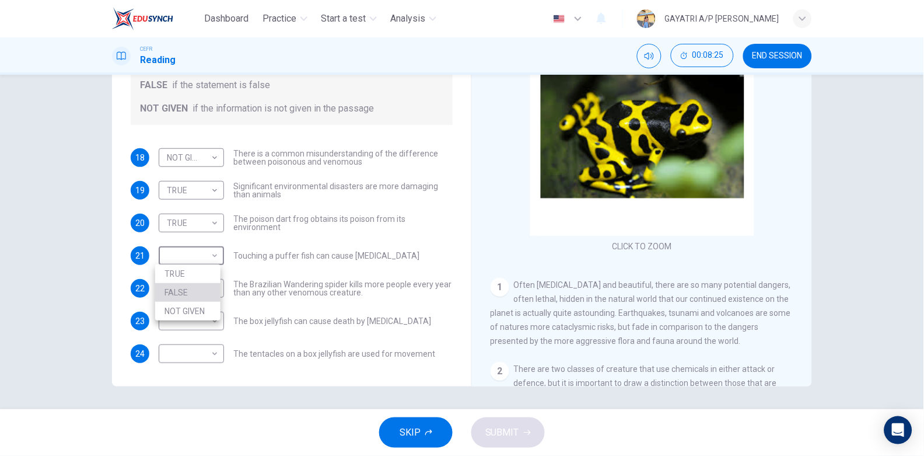
click at [199, 290] on li "FALSE" at bounding box center [187, 292] width 65 height 19
type input "FALSE"
click at [211, 288] on body "Dashboard Practice Start a test Analysis English en ​ GAYATRI A/P RAMIS CEFR Re…" at bounding box center [462, 228] width 924 height 456
click at [187, 345] on li "NOT GIVEN" at bounding box center [187, 343] width 65 height 19
type input "NOT GIVEN"
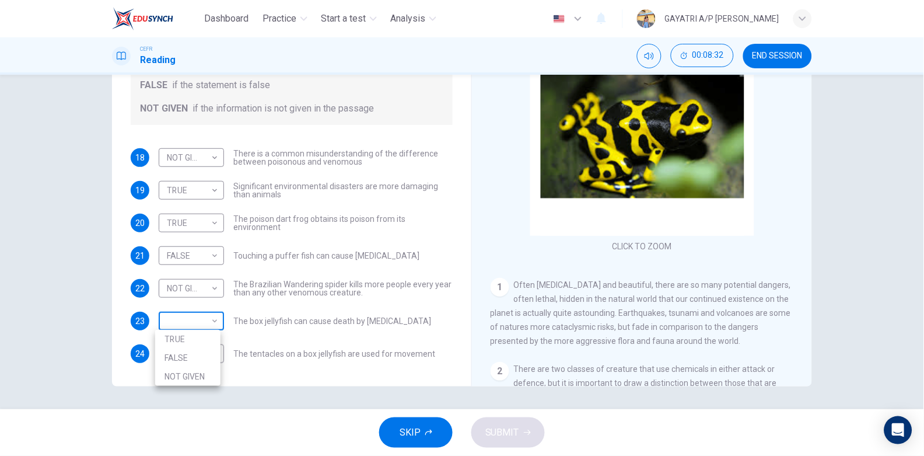
click at [211, 322] on body "Dashboard Practice Start a test Analysis English en ​ GAYATRI A/P RAMIS CEFR Re…" at bounding box center [462, 228] width 924 height 456
click at [192, 336] on li "TRUE" at bounding box center [187, 339] width 65 height 19
type input "TRUE"
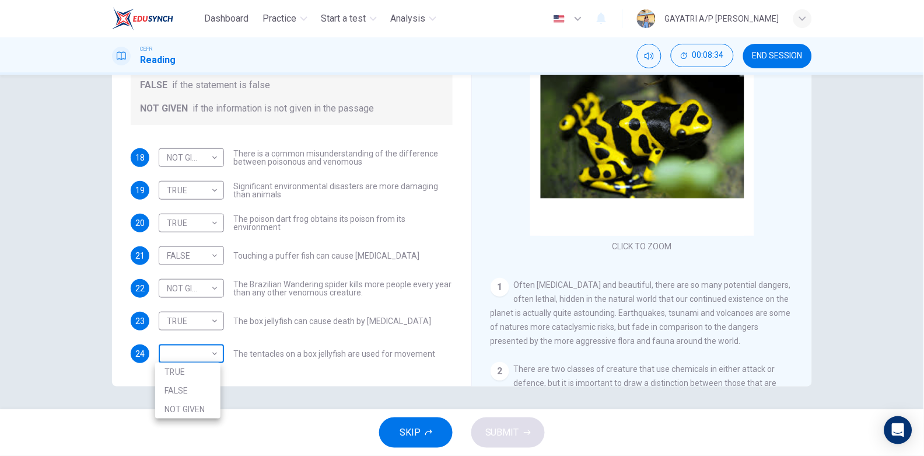
click at [213, 353] on body "Dashboard Practice Start a test Analysis English en ​ GAYATRI A/P RAMIS CEFR Re…" at bounding box center [462, 228] width 924 height 456
click at [201, 384] on li "FALSE" at bounding box center [187, 390] width 65 height 19
type input "FALSE"
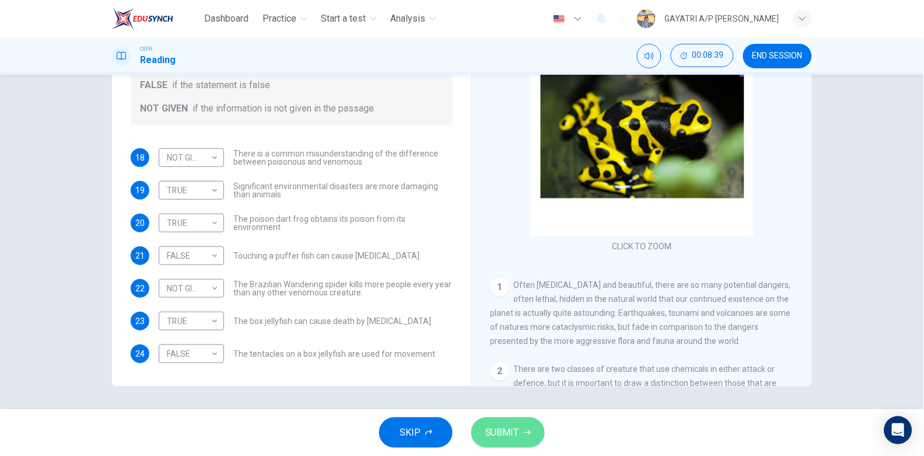
click at [492, 425] on span "SUBMIT" at bounding box center [502, 432] width 34 height 16
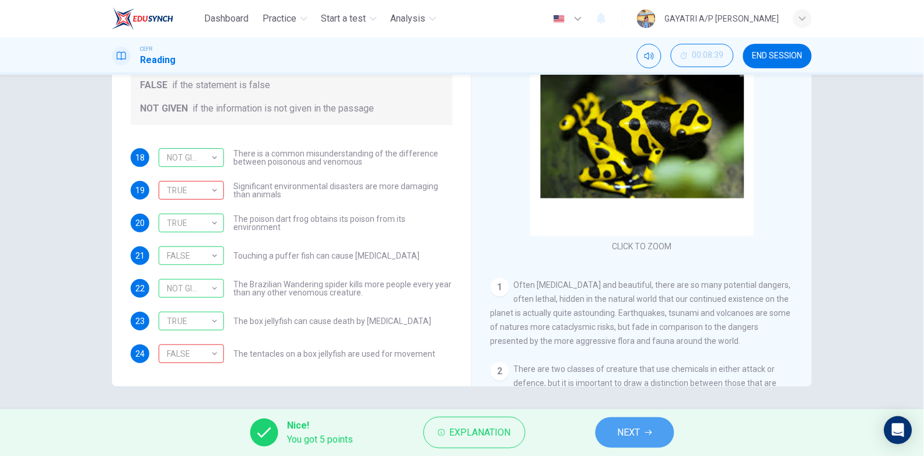
click at [627, 430] on span "NEXT" at bounding box center [629, 432] width 23 height 16
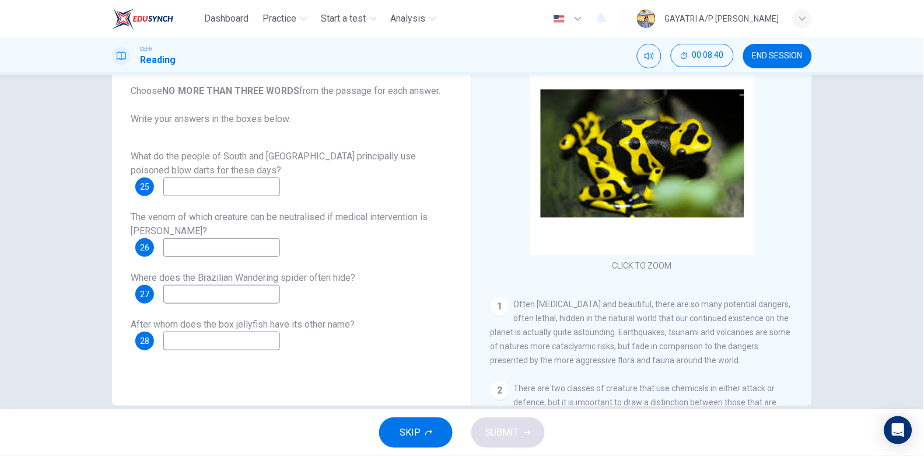
scroll to position [97, 0]
click at [217, 187] on input at bounding box center [221, 187] width 117 height 19
type input "hunting"
click at [216, 245] on input at bounding box center [221, 248] width 117 height 19
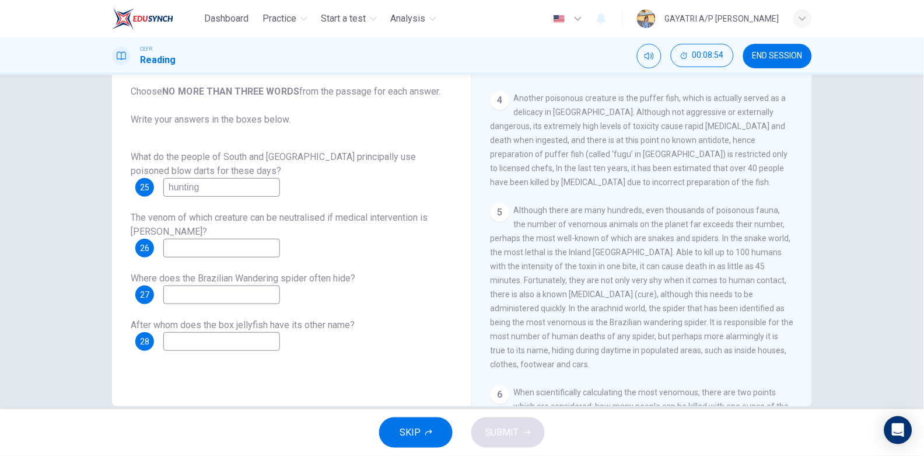
scroll to position [576, 0]
type input "Inland Taipan"
click at [184, 295] on input at bounding box center [221, 294] width 117 height 19
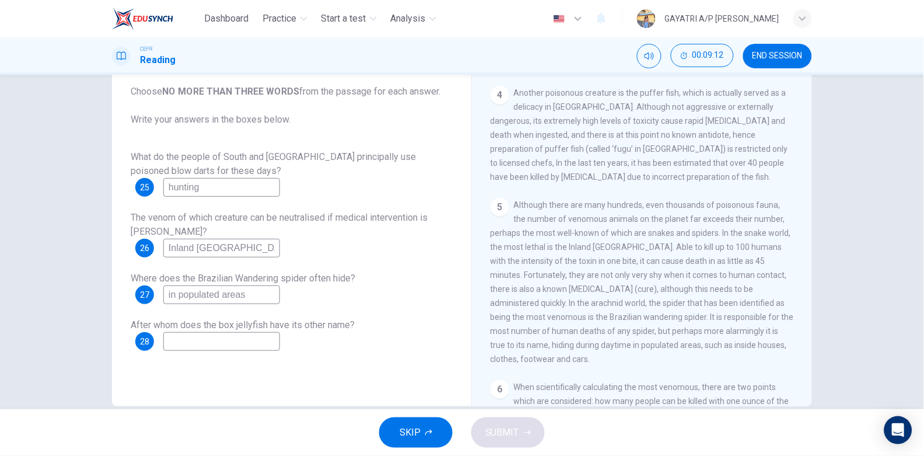
type input "in populated areas"
click at [233, 342] on input at bounding box center [221, 341] width 117 height 19
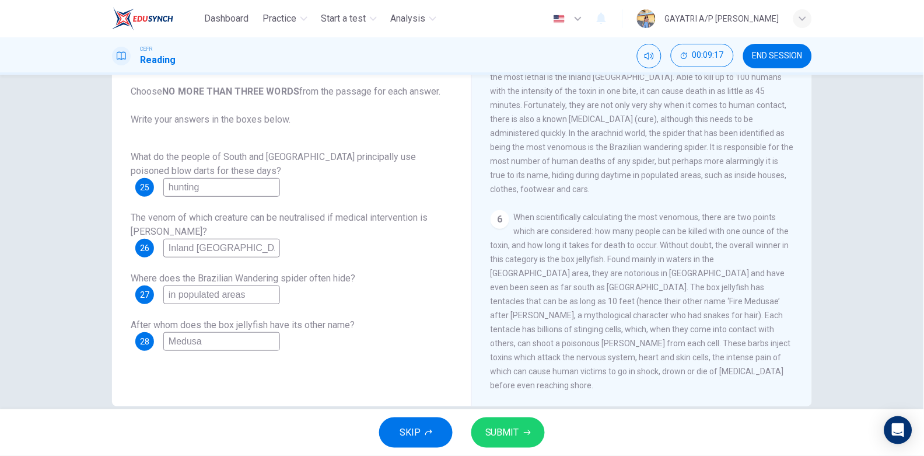
scroll to position [784, 0]
type input "Medusa"
click at [504, 439] on span "SUBMIT" at bounding box center [502, 432] width 34 height 16
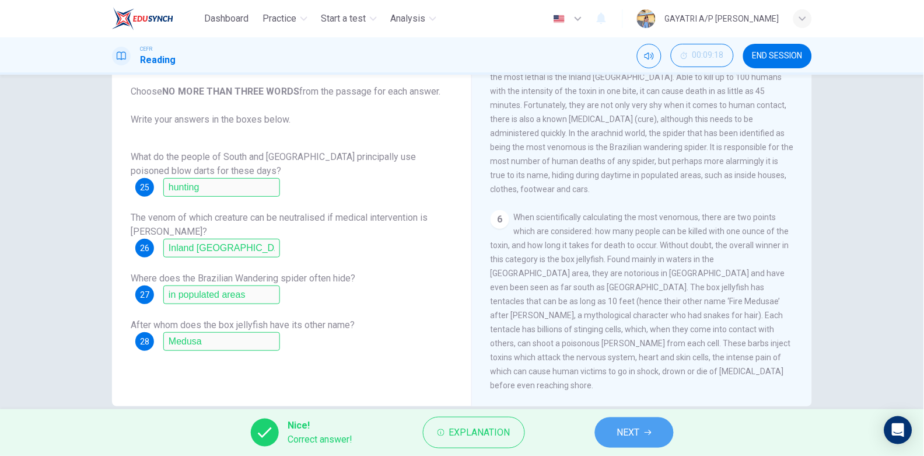
click at [637, 432] on span "NEXT" at bounding box center [628, 432] width 23 height 16
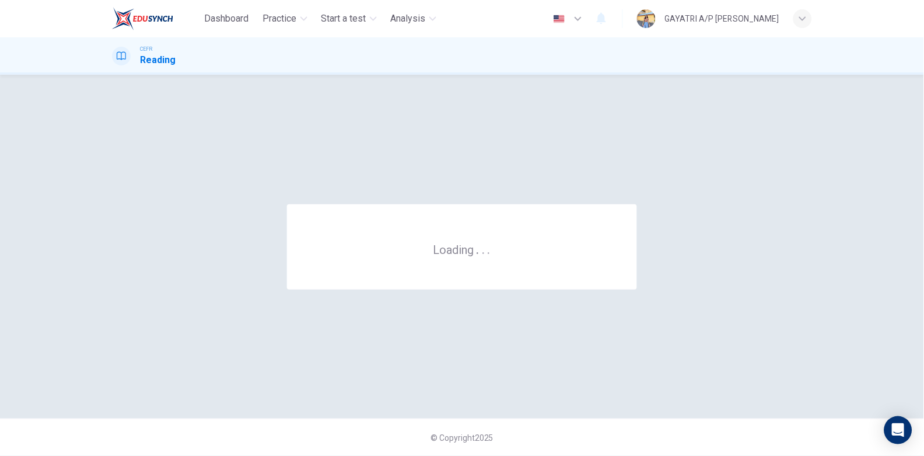
scroll to position [0, 0]
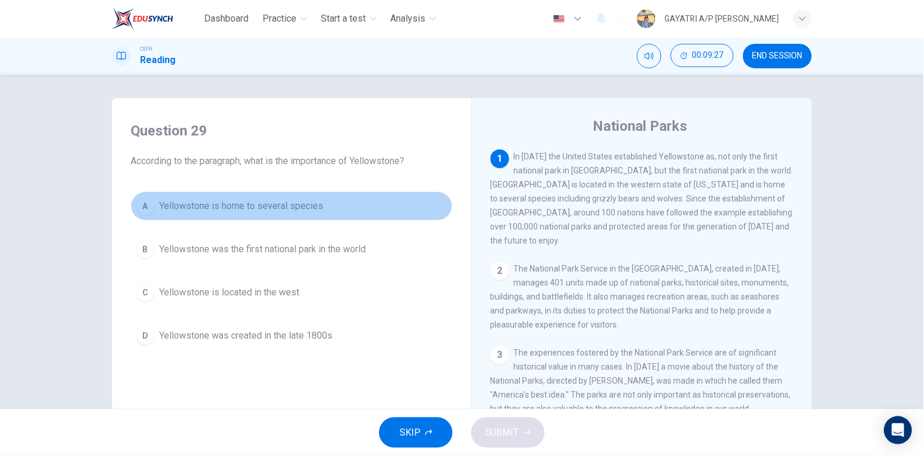
click at [309, 212] on span "Yellowstone is home to several species" at bounding box center [241, 206] width 164 height 14
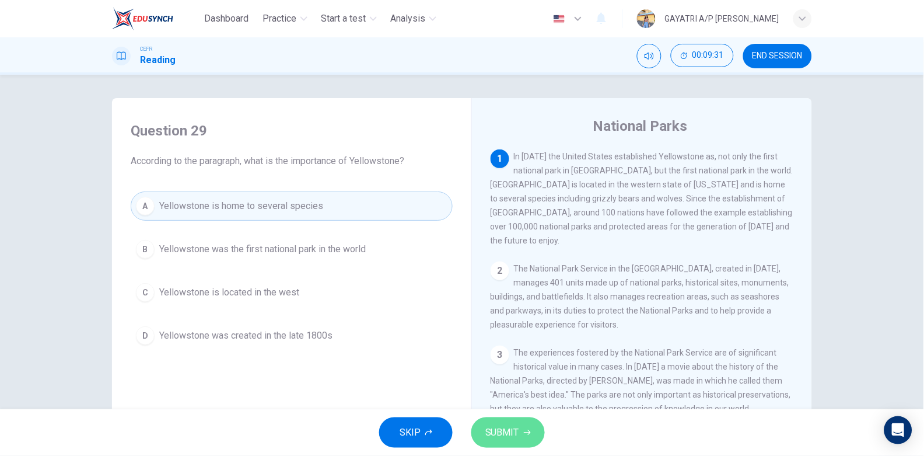
click at [512, 427] on span "SUBMIT" at bounding box center [502, 432] width 34 height 16
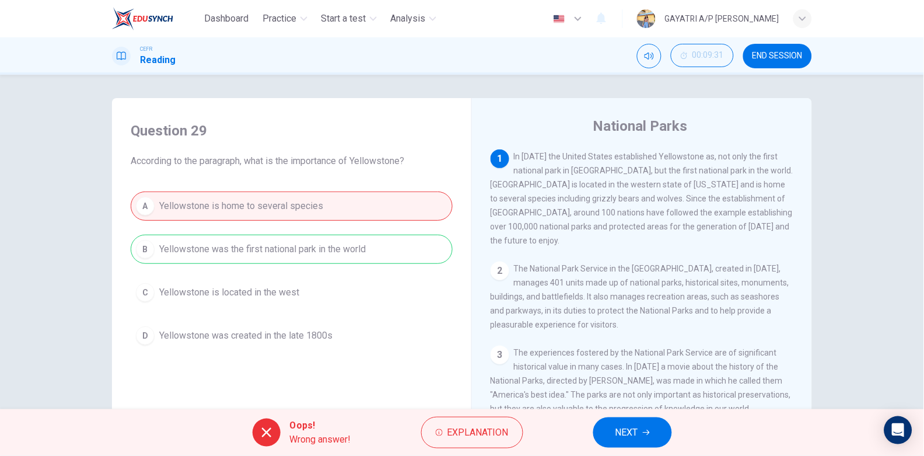
click at [512, 427] on button "Explanation" at bounding box center [472, 431] width 102 height 31
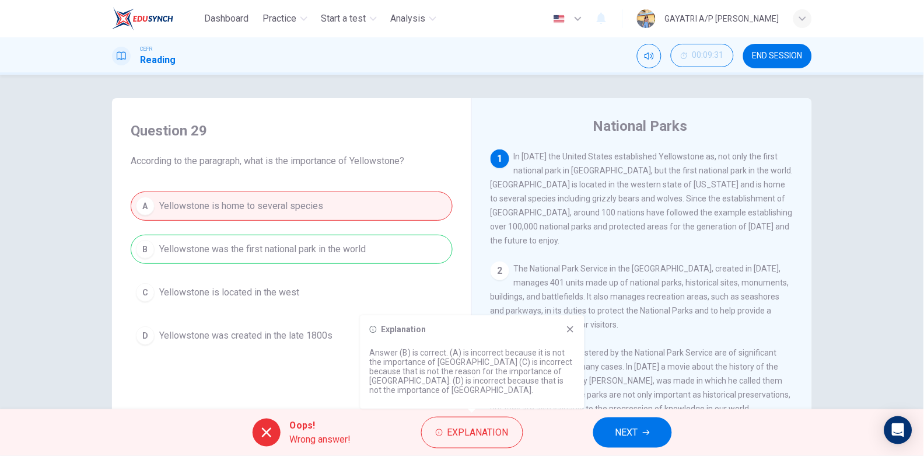
click at [567, 327] on icon at bounding box center [570, 328] width 9 height 9
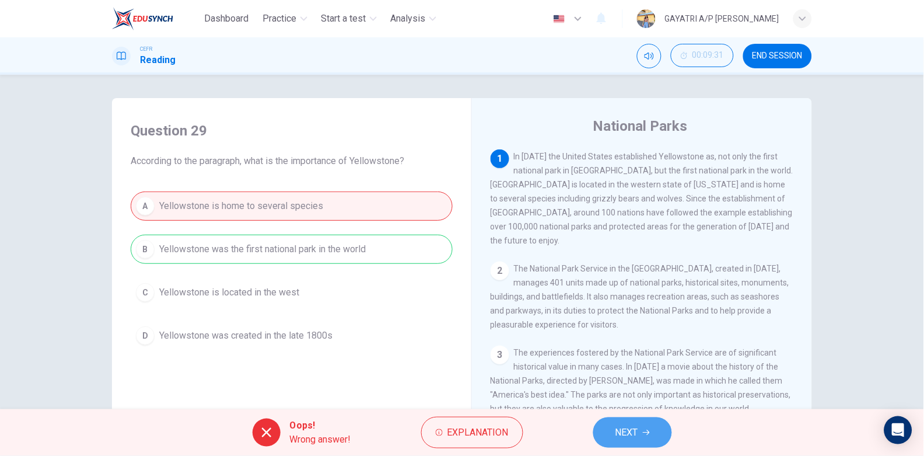
click at [627, 425] on span "NEXT" at bounding box center [626, 432] width 23 height 16
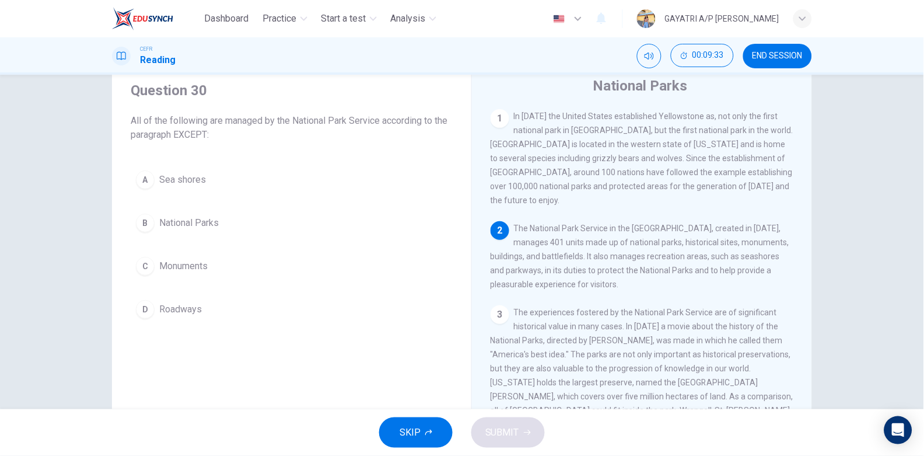
scroll to position [44, 0]
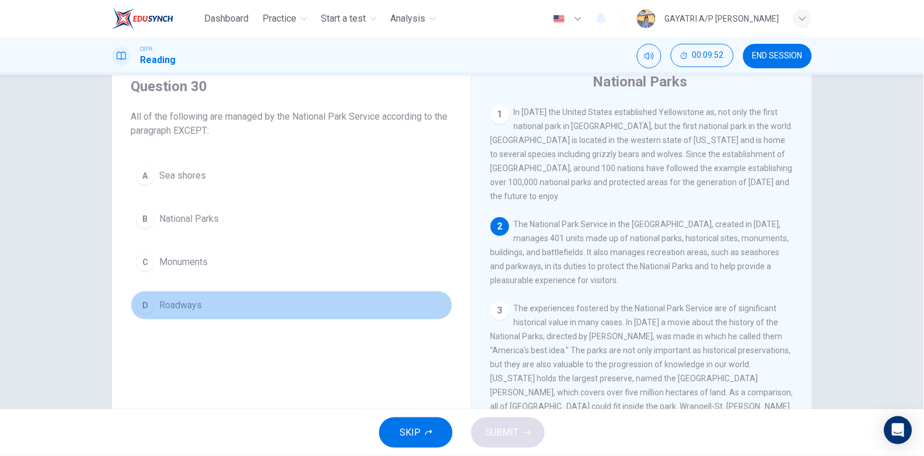
click at [211, 304] on button "D Roadways" at bounding box center [292, 304] width 322 height 29
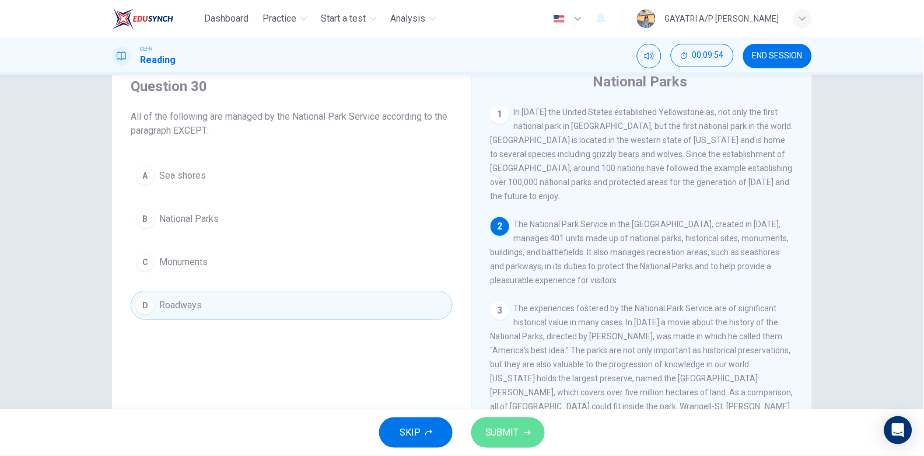
click at [506, 422] on button "SUBMIT" at bounding box center [507, 432] width 73 height 30
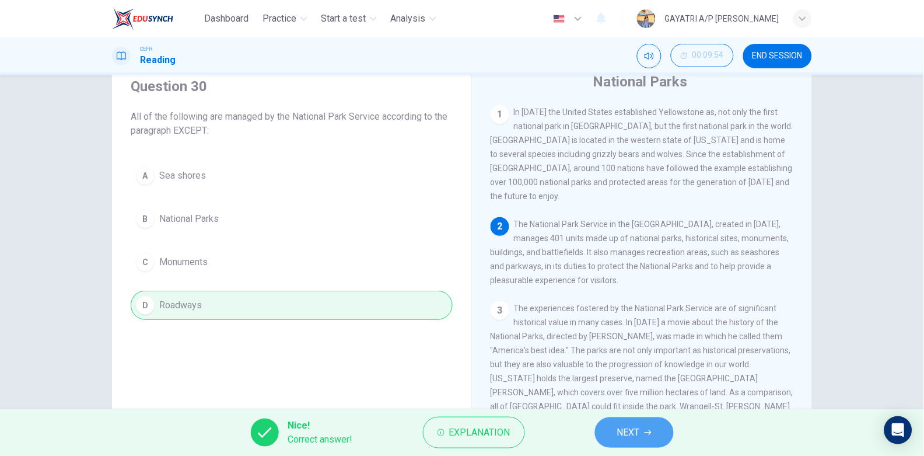
click at [642, 432] on button "NEXT" at bounding box center [634, 432] width 79 height 30
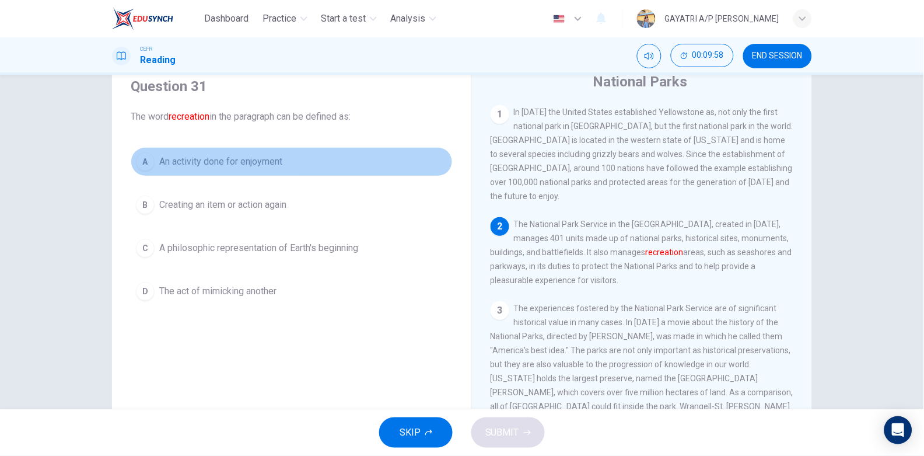
click at [260, 166] on span "An activity done for enjoyment" at bounding box center [220, 162] width 123 height 14
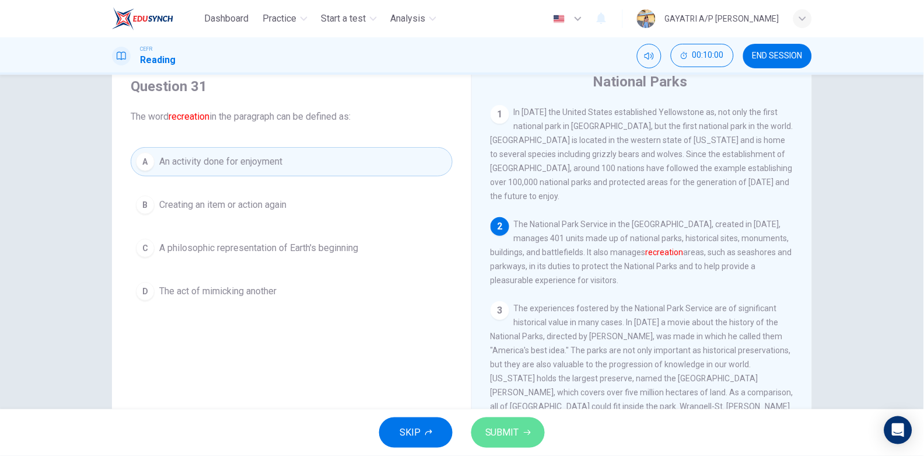
click at [524, 431] on icon "button" at bounding box center [527, 432] width 7 height 7
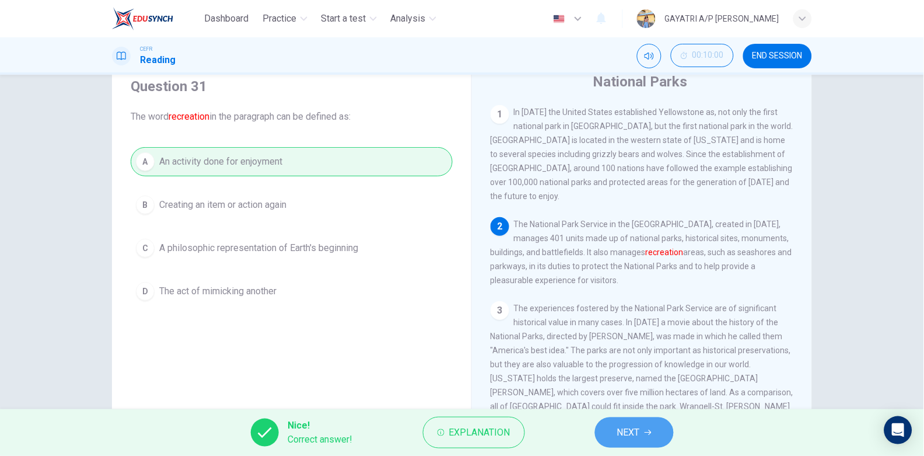
click at [630, 435] on span "NEXT" at bounding box center [628, 432] width 23 height 16
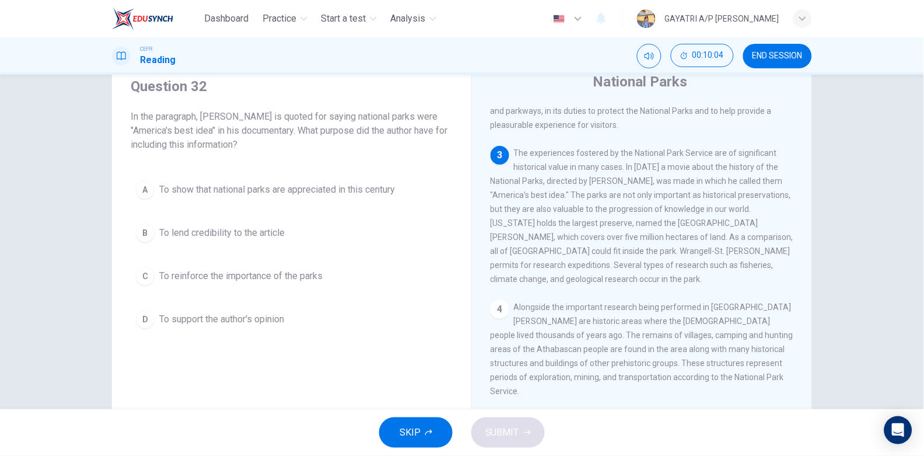
scroll to position [160, 0]
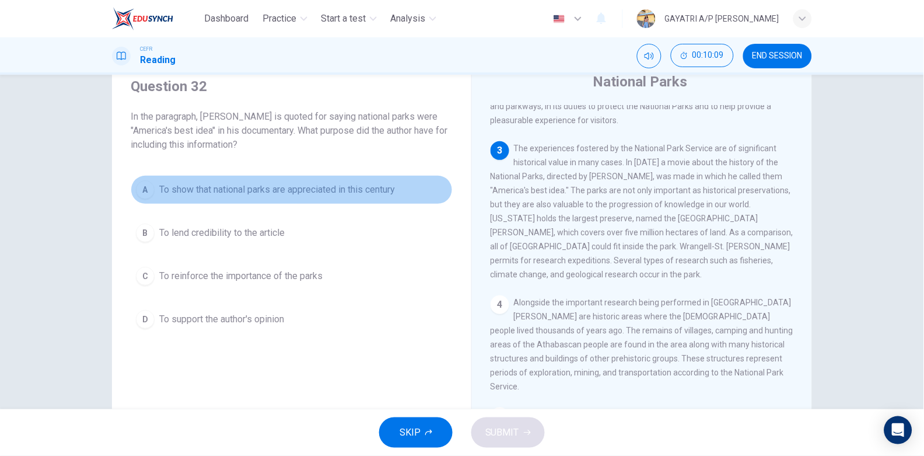
click at [338, 185] on span "To show that national parks are appreciated in this century" at bounding box center [277, 190] width 236 height 14
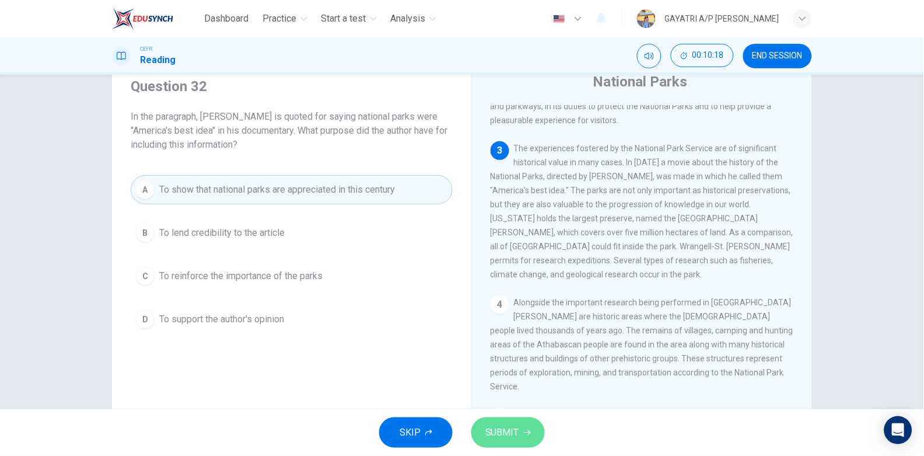
click at [512, 429] on span "SUBMIT" at bounding box center [502, 432] width 34 height 16
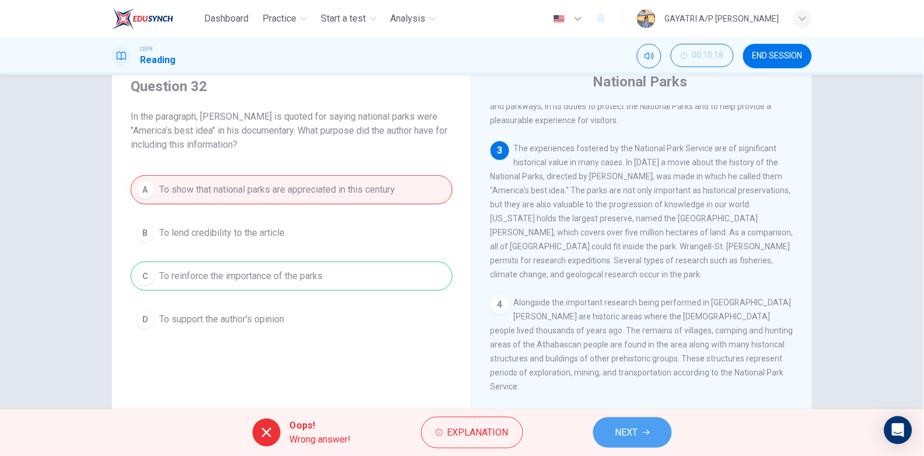
click at [619, 430] on span "NEXT" at bounding box center [626, 432] width 23 height 16
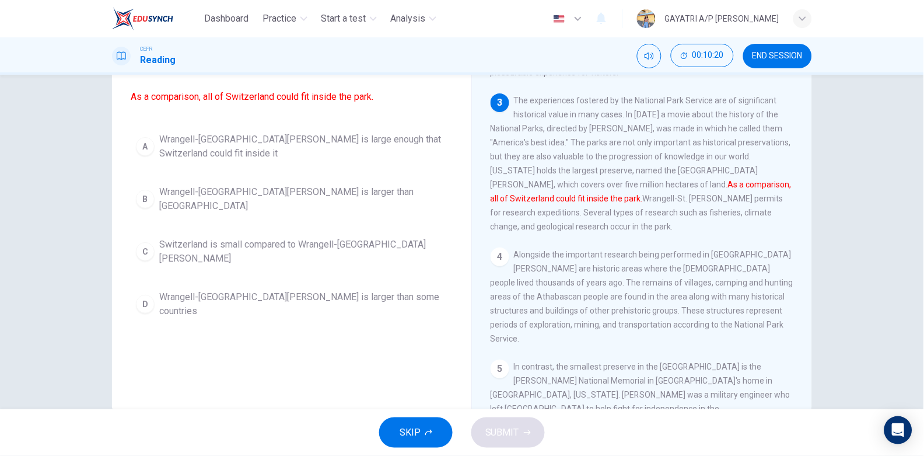
scroll to position [94, 0]
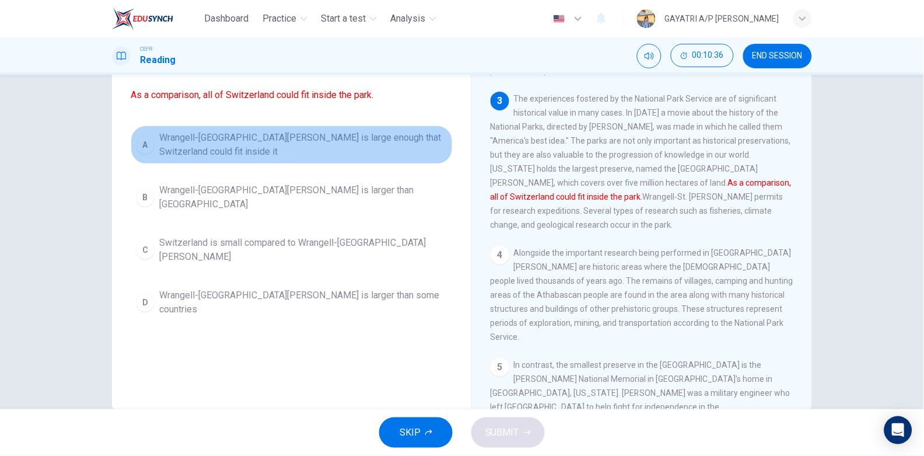
click at [309, 146] on span "Wrangell-St. Elias National Park is large enough that Switzerland could fit ins…" at bounding box center [303, 145] width 288 height 28
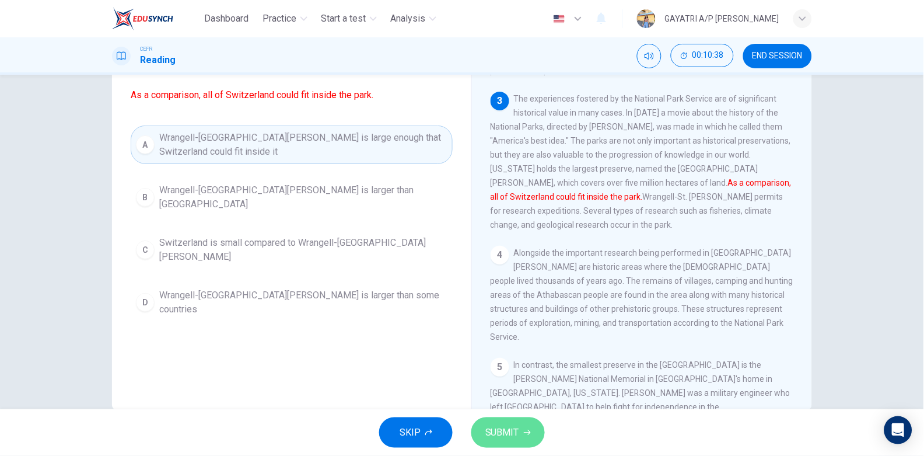
click at [518, 430] on span "SUBMIT" at bounding box center [502, 432] width 34 height 16
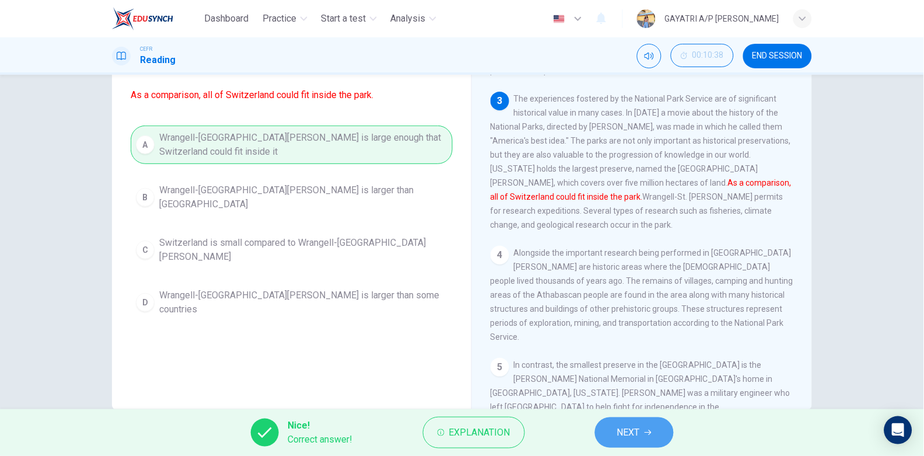
click at [638, 430] on span "NEXT" at bounding box center [628, 432] width 23 height 16
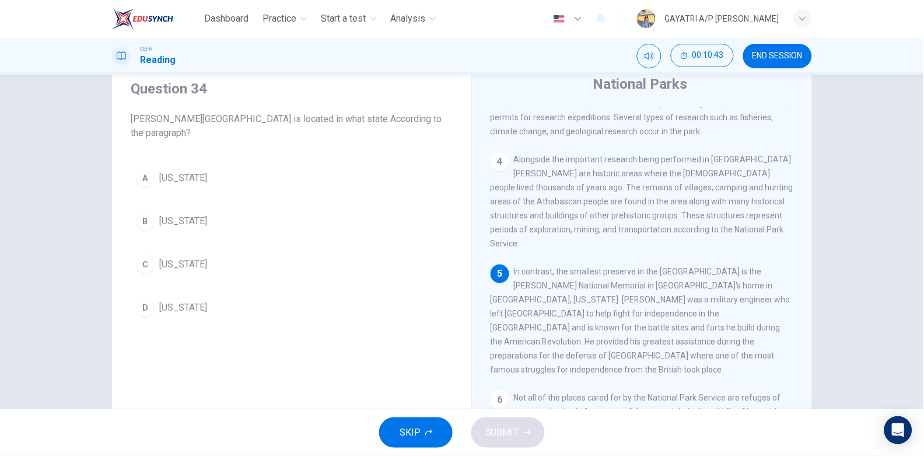
scroll to position [367, 0]
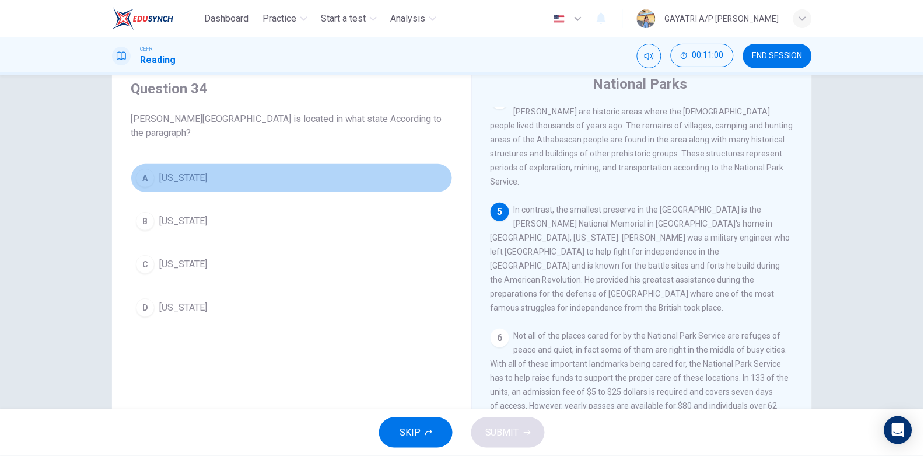
click at [225, 182] on button "A Pennsylvania" at bounding box center [292, 177] width 322 height 29
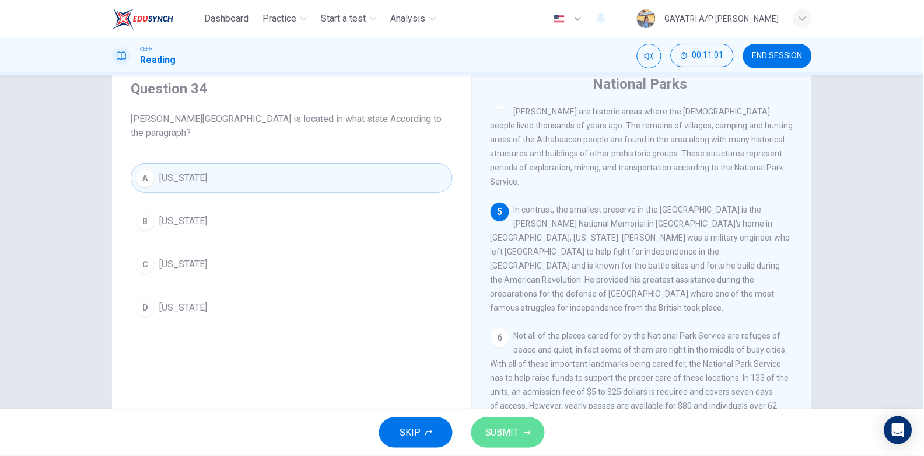
click at [509, 432] on span "SUBMIT" at bounding box center [502, 432] width 34 height 16
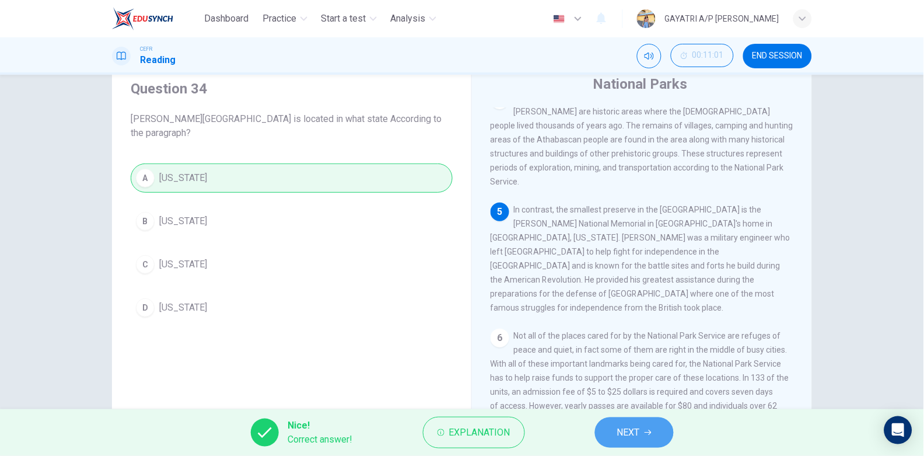
click at [634, 427] on span "NEXT" at bounding box center [628, 432] width 23 height 16
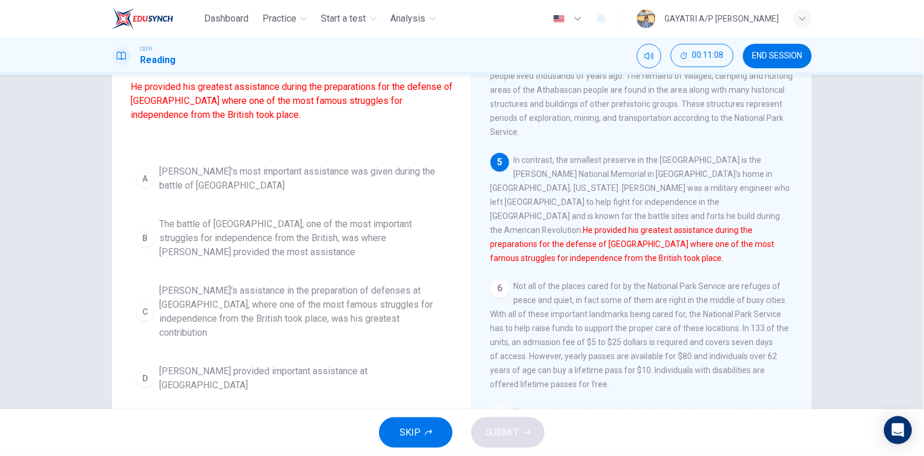
scroll to position [117, 0]
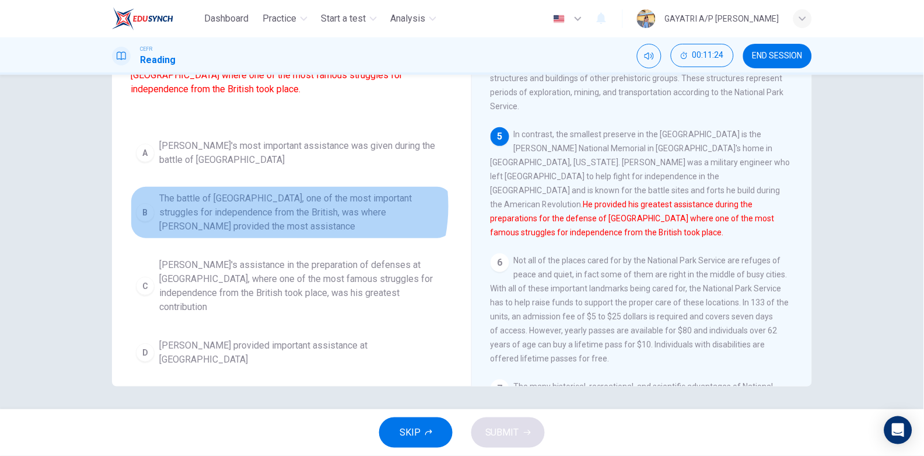
click at [283, 220] on span "The battle of Saratoga, one of the most important struggles for independence fr…" at bounding box center [303, 212] width 288 height 42
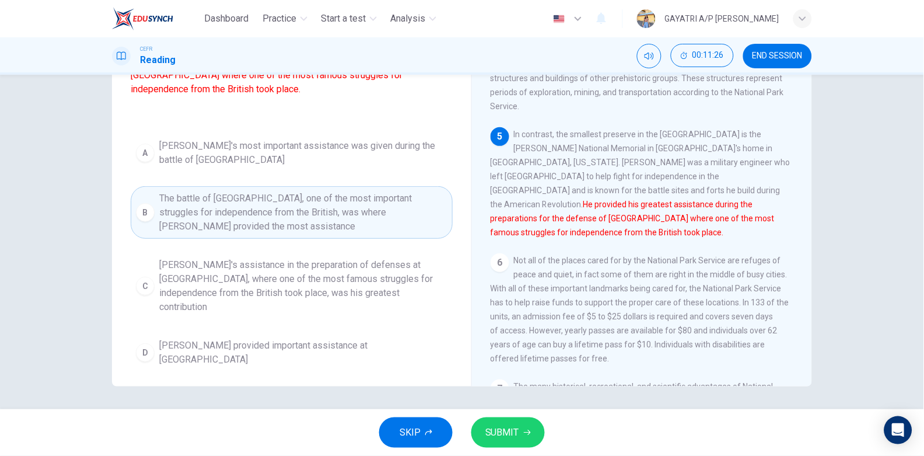
click at [495, 422] on button "SUBMIT" at bounding box center [507, 432] width 73 height 30
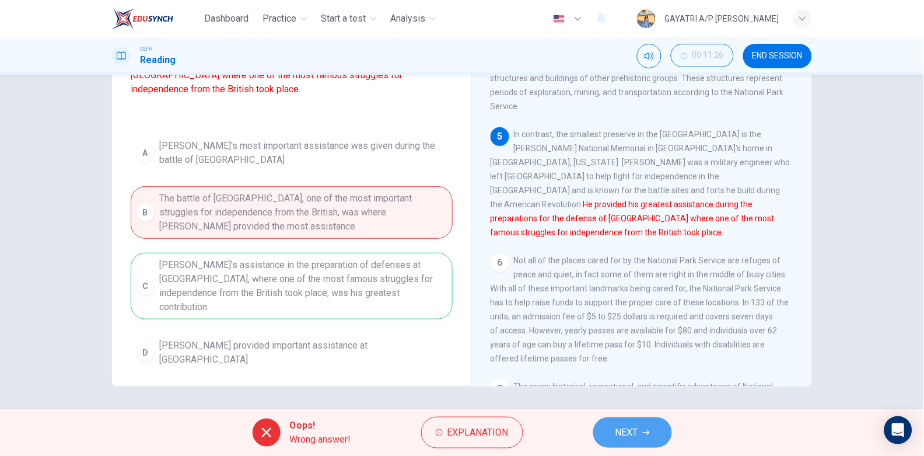
click at [615, 428] on span "NEXT" at bounding box center [626, 432] width 23 height 16
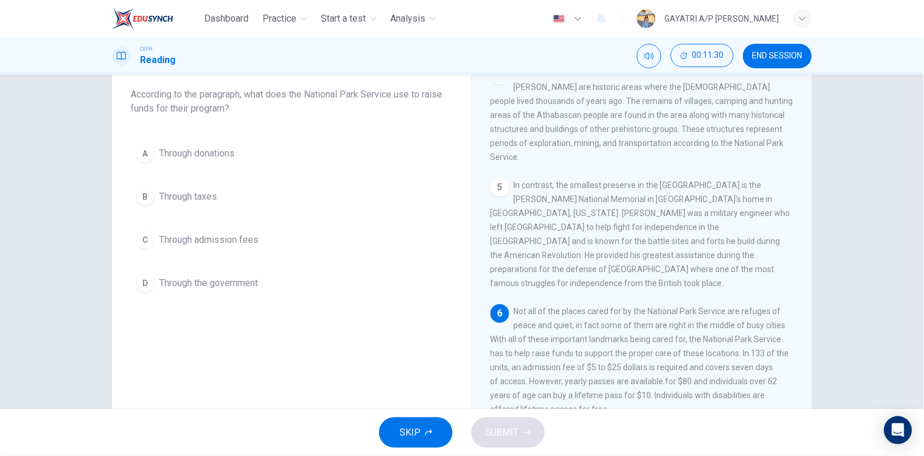
scroll to position [465, 0]
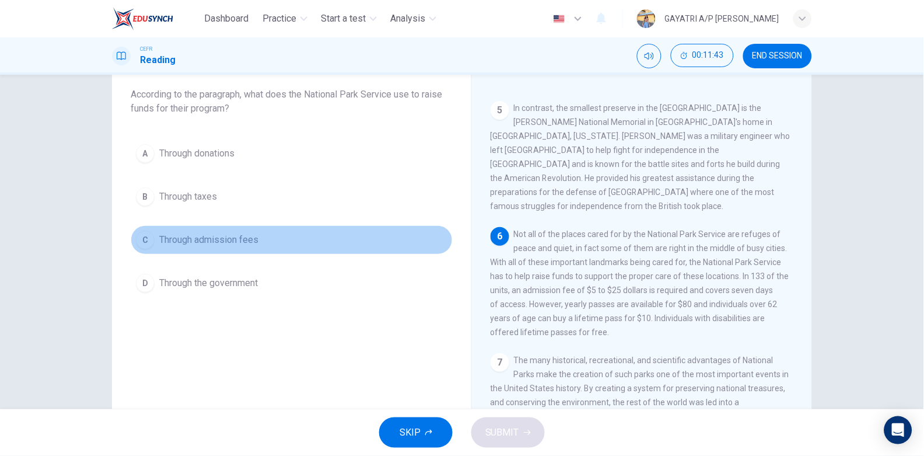
click at [234, 237] on span "Through admission fees" at bounding box center [208, 240] width 99 height 14
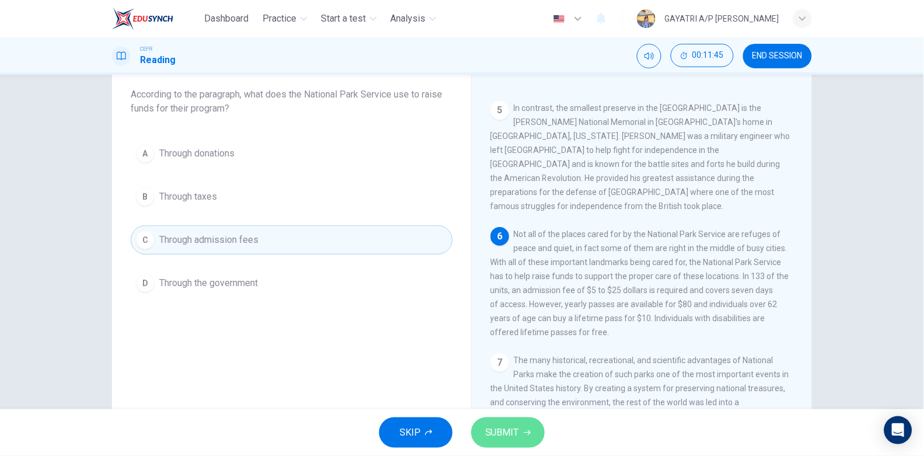
click at [502, 427] on span "SUBMIT" at bounding box center [502, 432] width 34 height 16
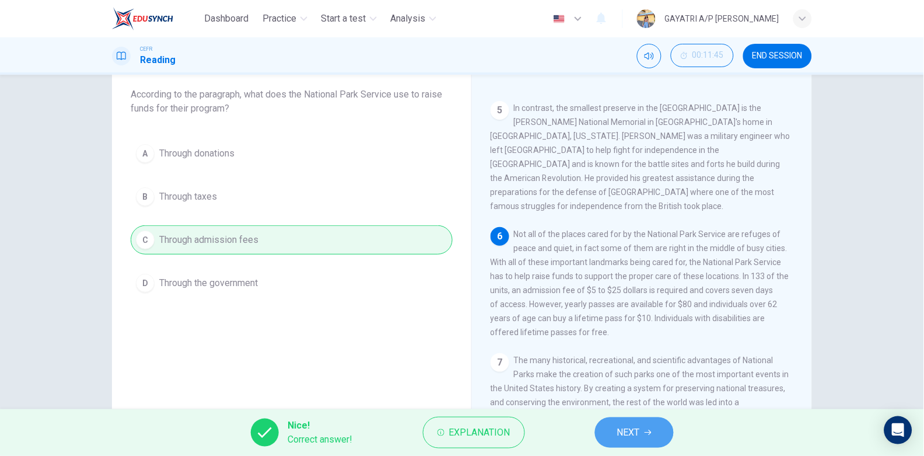
click at [640, 432] on span "NEXT" at bounding box center [628, 432] width 23 height 16
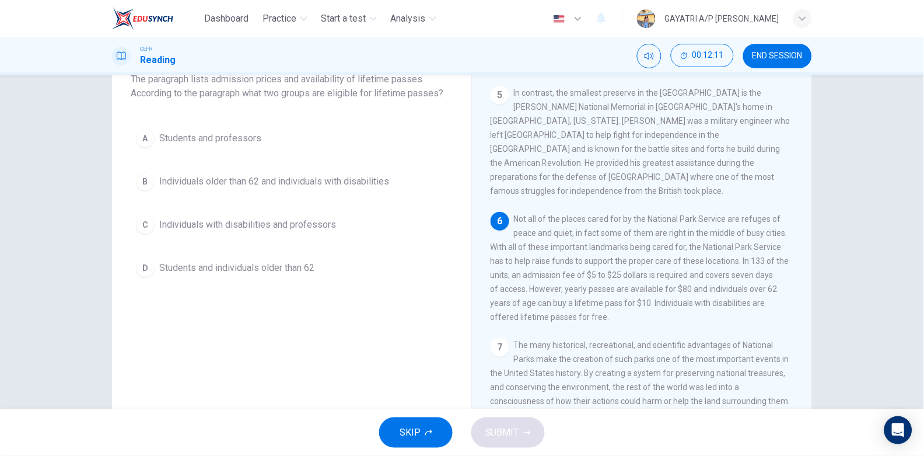
scroll to position [75, 0]
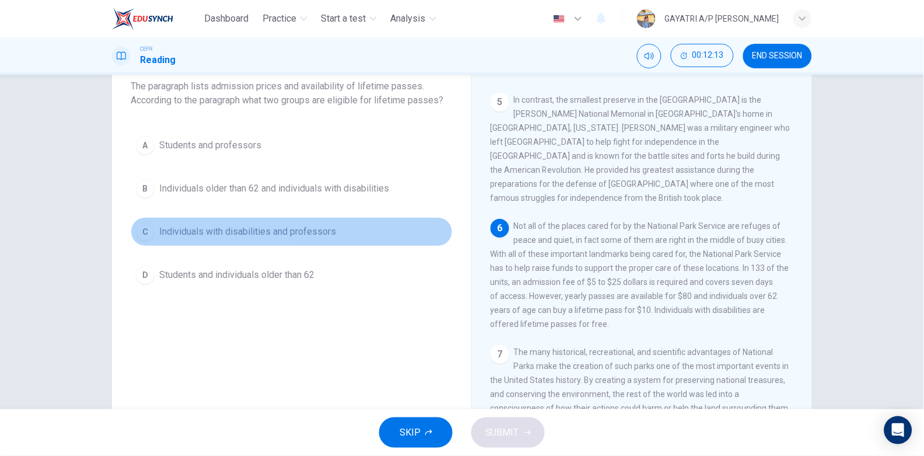
click at [274, 220] on button "C Individuals with disabilities and professors" at bounding box center [292, 231] width 322 height 29
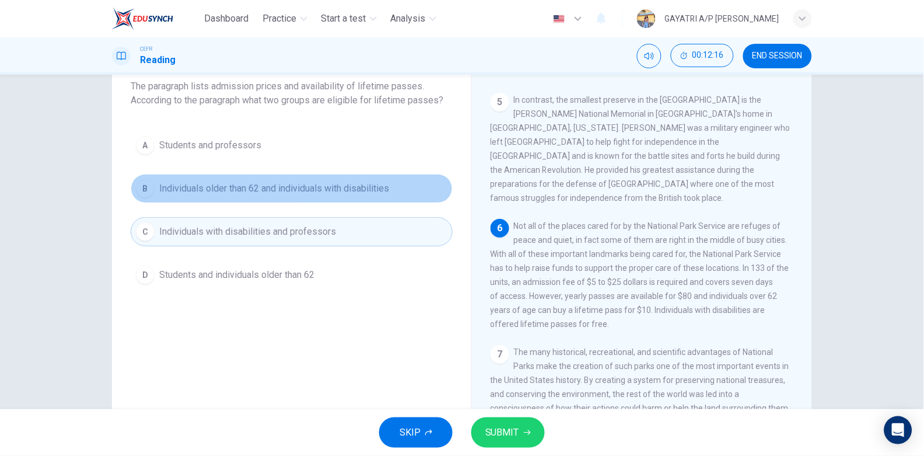
click at [263, 181] on span "Individuals older than 62 and individuals with disabilities" at bounding box center [274, 188] width 230 height 14
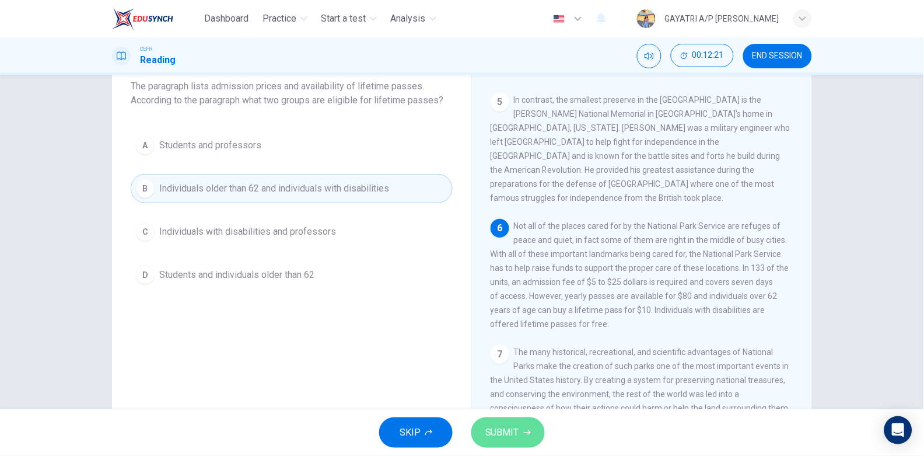
click at [516, 422] on button "SUBMIT" at bounding box center [507, 432] width 73 height 30
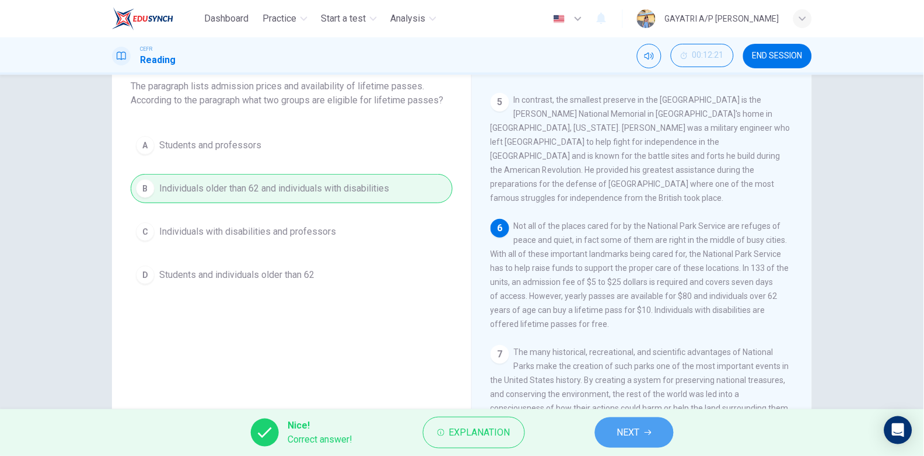
click at [625, 422] on button "NEXT" at bounding box center [634, 432] width 79 height 30
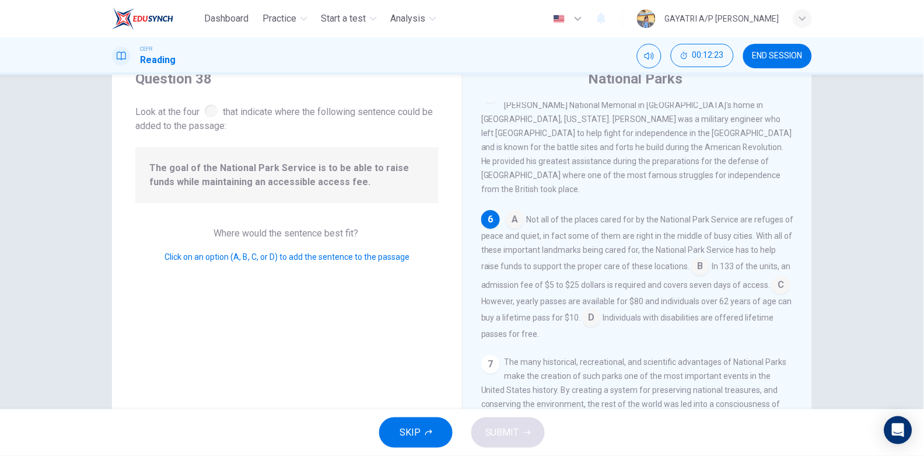
scroll to position [59, 0]
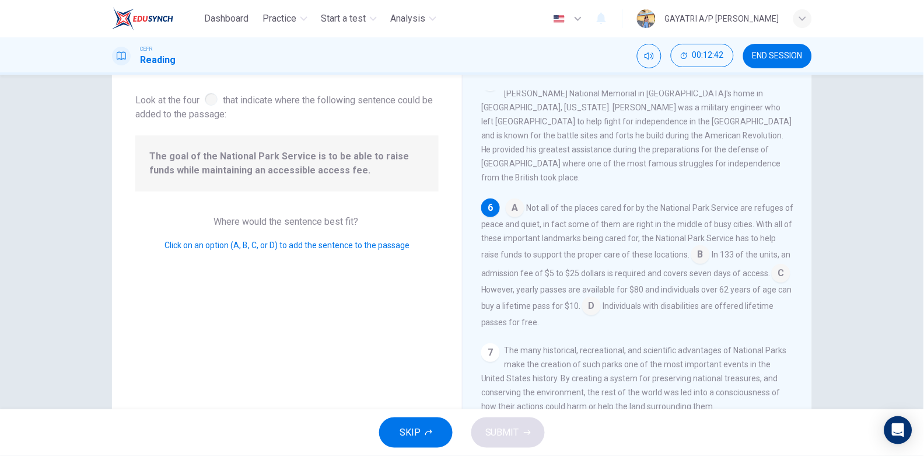
click at [710, 250] on input at bounding box center [700, 255] width 19 height 19
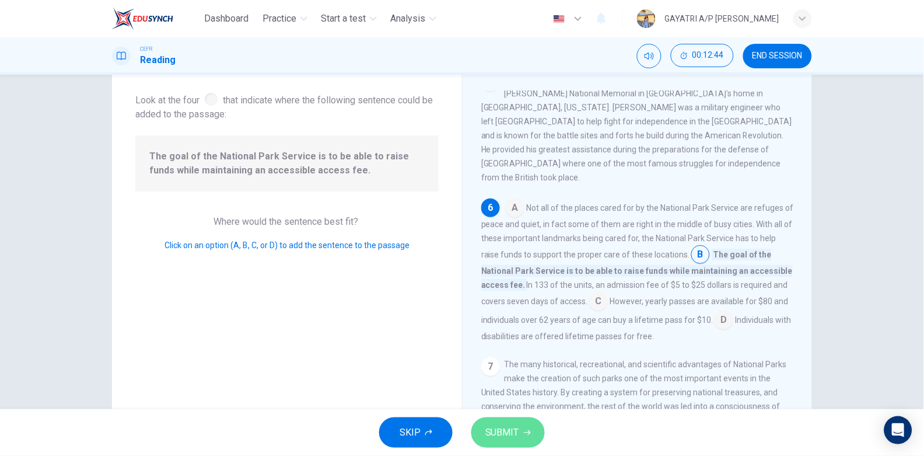
click at [519, 437] on button "SUBMIT" at bounding box center [507, 432] width 73 height 30
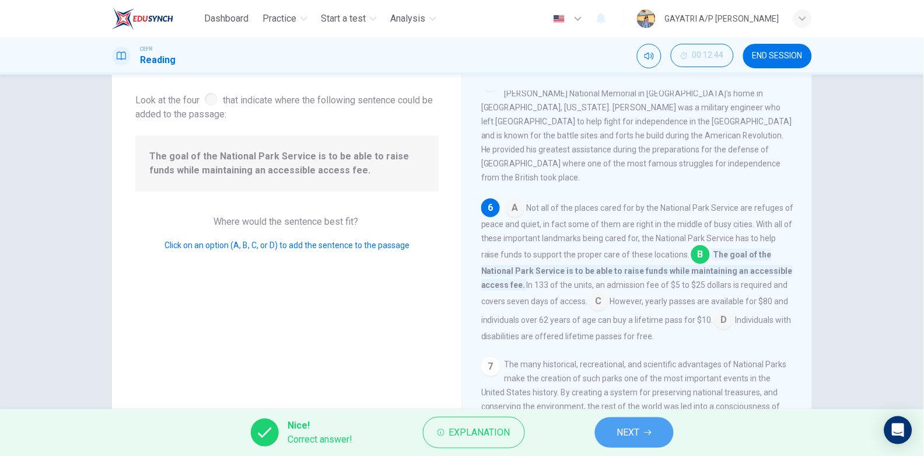
click at [643, 432] on button "NEXT" at bounding box center [634, 432] width 79 height 30
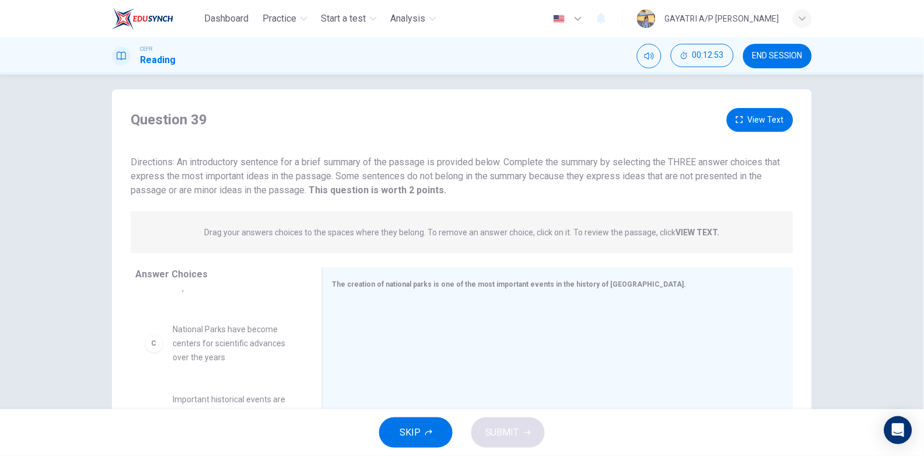
scroll to position [0, 0]
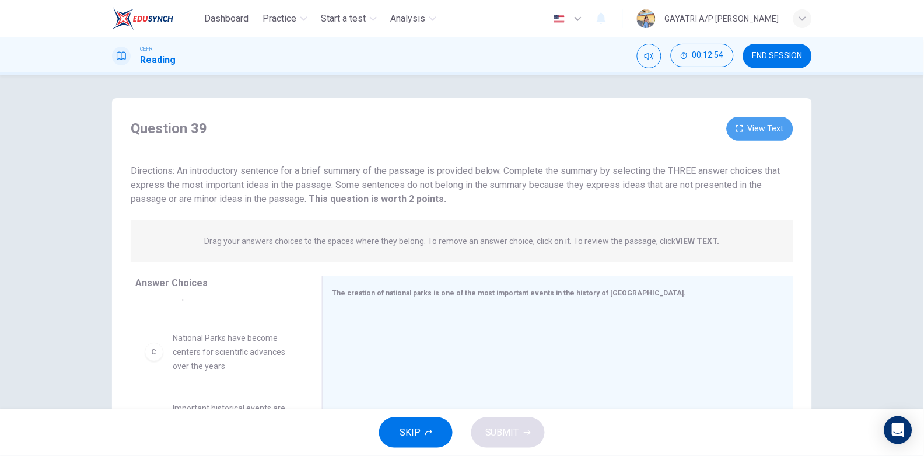
click at [747, 134] on button "View Text" at bounding box center [760, 129] width 66 height 24
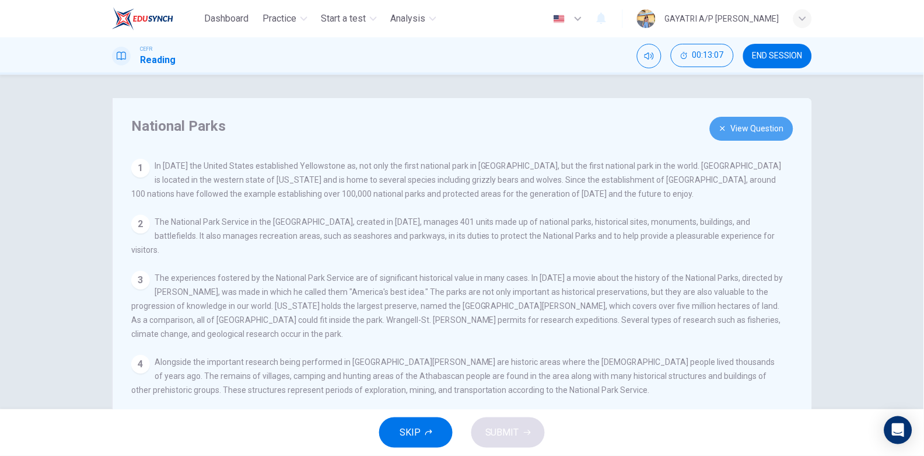
click at [758, 119] on button "View Question" at bounding box center [751, 129] width 83 height 24
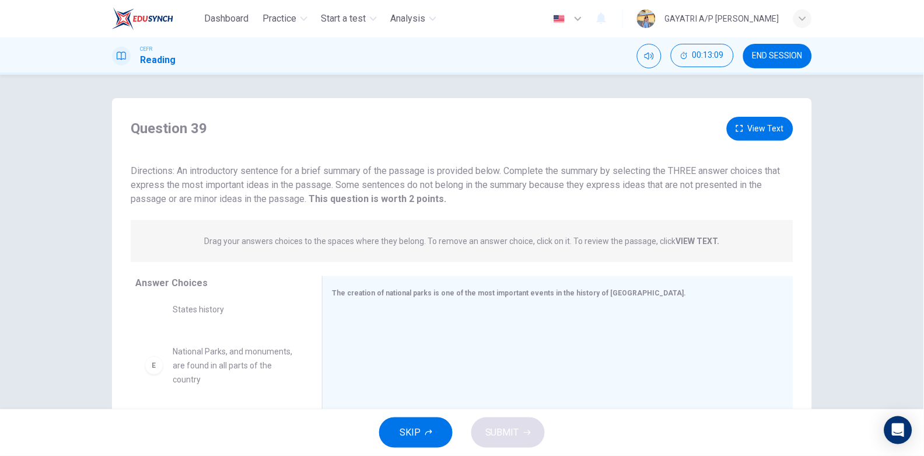
scroll to position [117, 0]
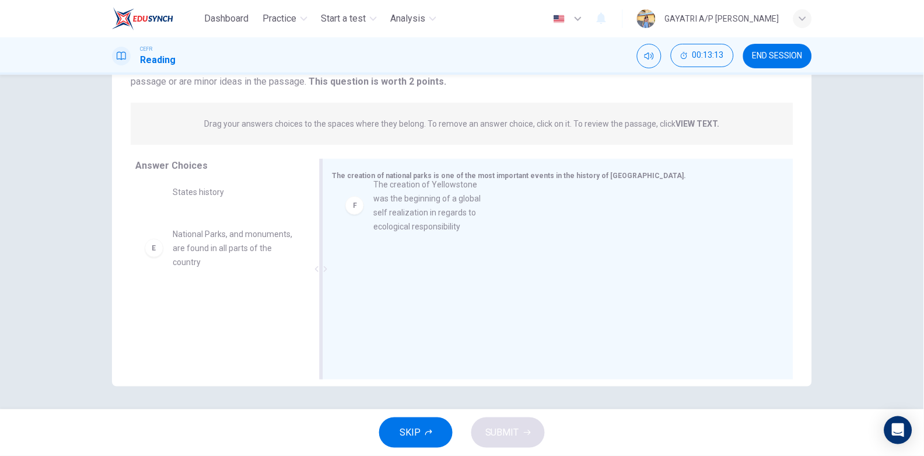
drag, startPoint x: 271, startPoint y: 324, endPoint x: 496, endPoint y: 192, distance: 261.4
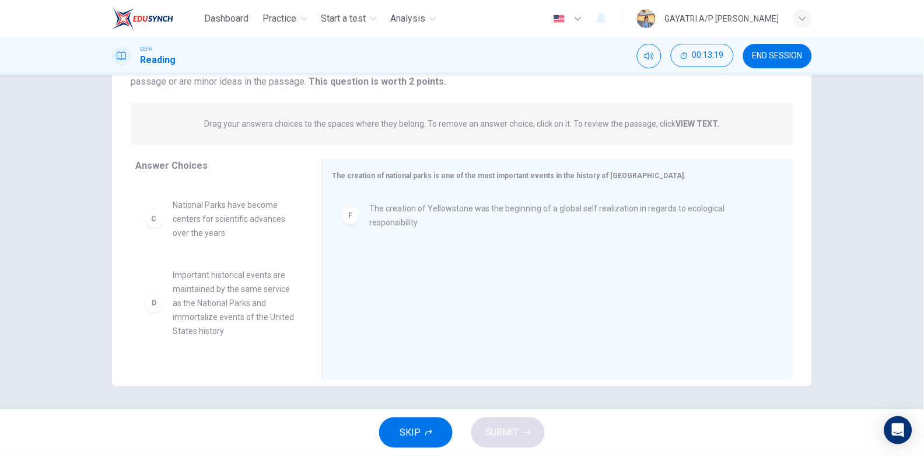
scroll to position [133, 0]
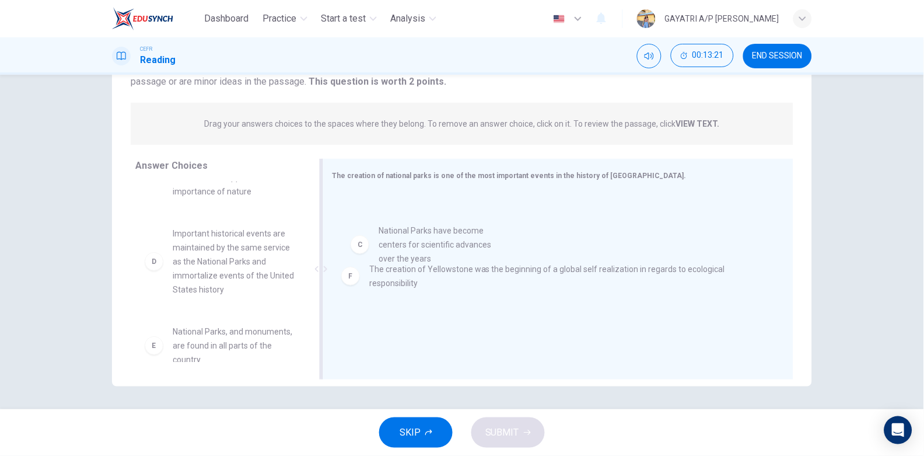
drag, startPoint x: 222, startPoint y: 261, endPoint x: 436, endPoint y: 259, distance: 213.5
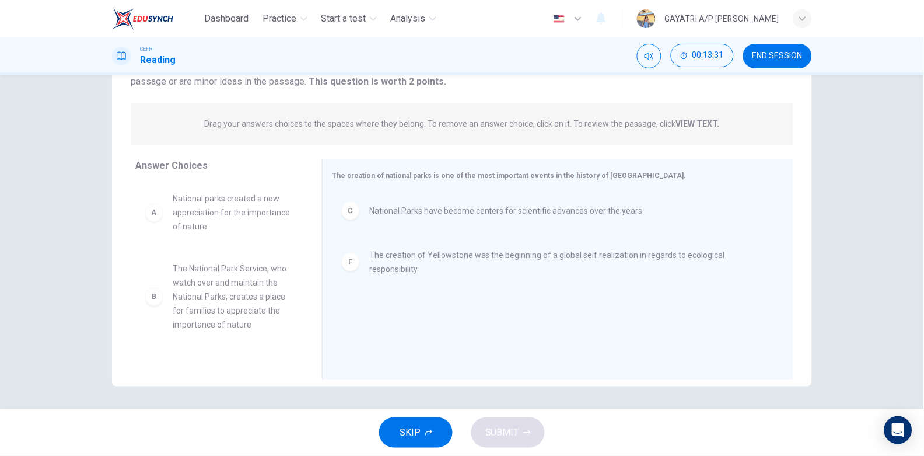
scroll to position [146, 0]
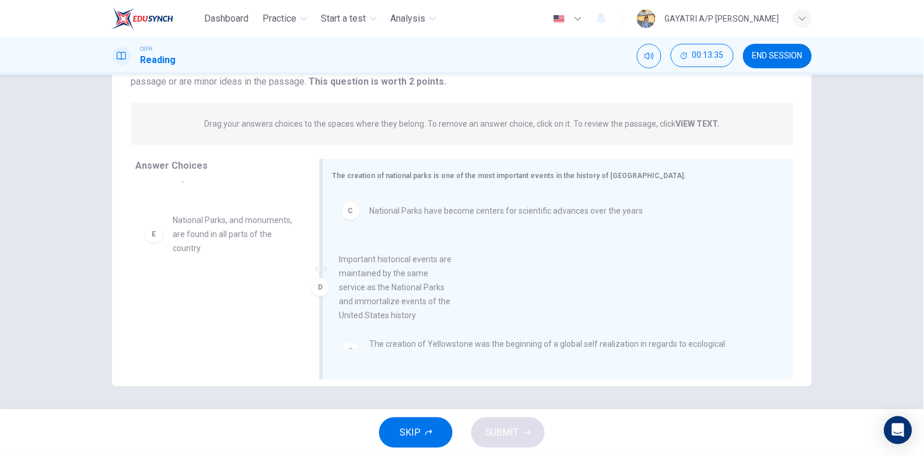
drag, startPoint x: 231, startPoint y: 247, endPoint x: 465, endPoint y: 275, distance: 235.6
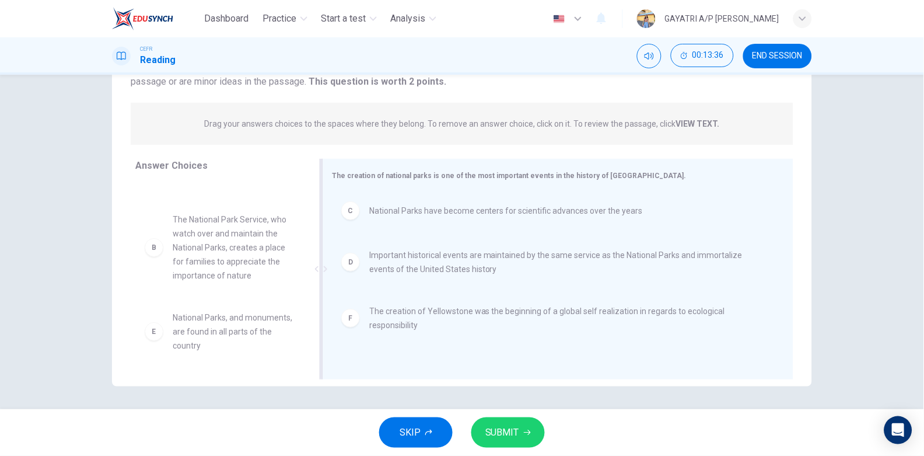
scroll to position [48, 0]
click at [510, 432] on span "SUBMIT" at bounding box center [502, 432] width 34 height 16
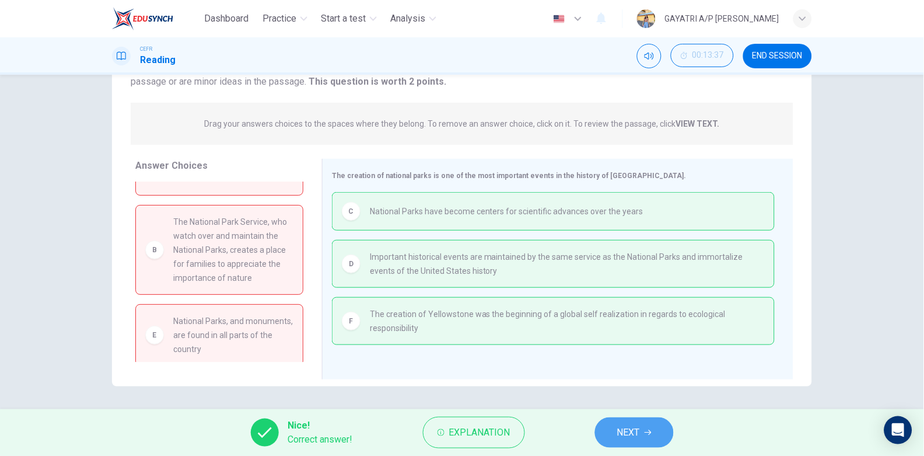
click at [625, 429] on span "NEXT" at bounding box center [628, 432] width 23 height 16
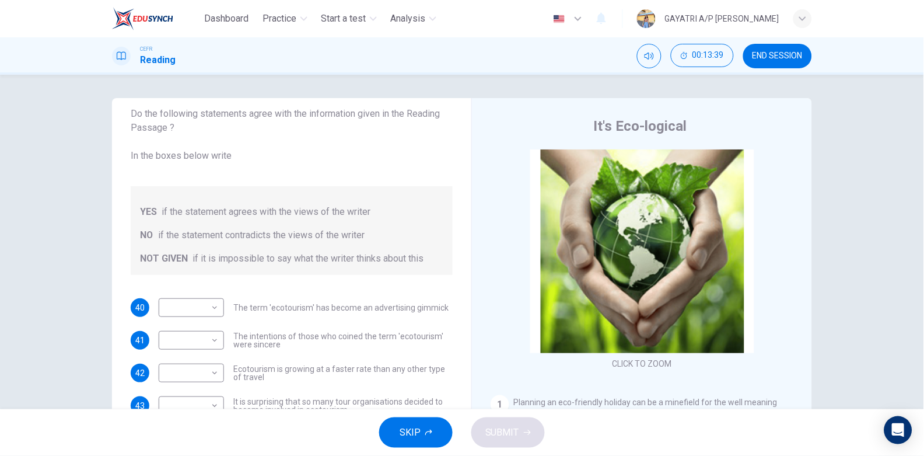
scroll to position [117, 0]
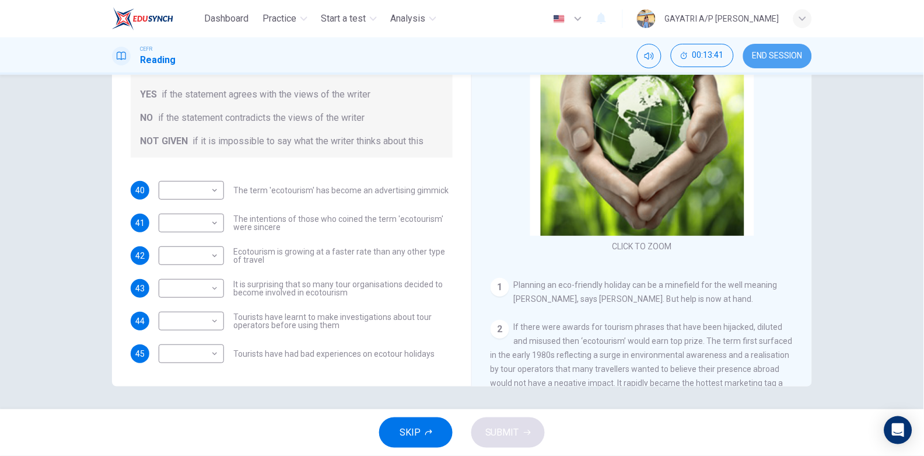
click at [783, 47] on button "END SESSION" at bounding box center [777, 56] width 69 height 24
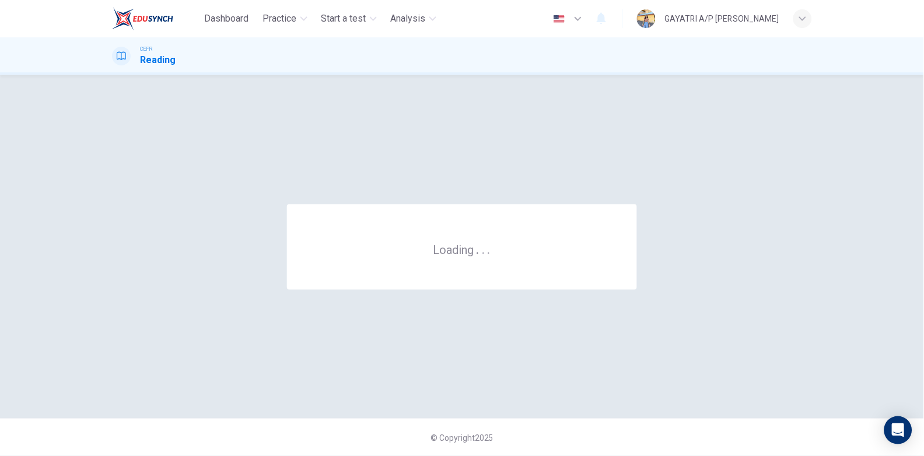
scroll to position [0, 0]
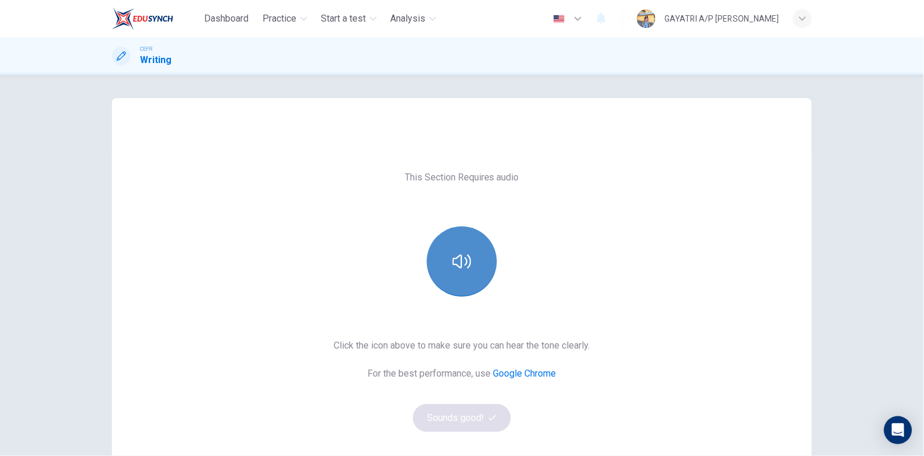
click at [471, 251] on button "button" at bounding box center [462, 261] width 70 height 70
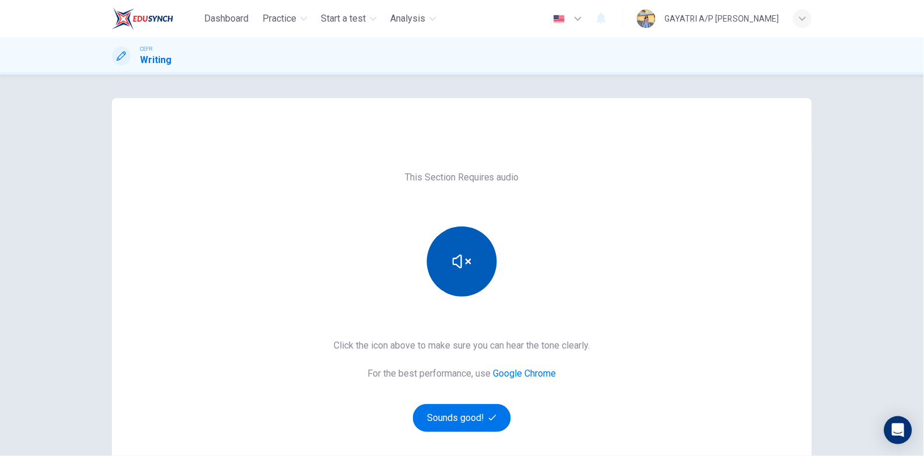
scroll to position [107, 0]
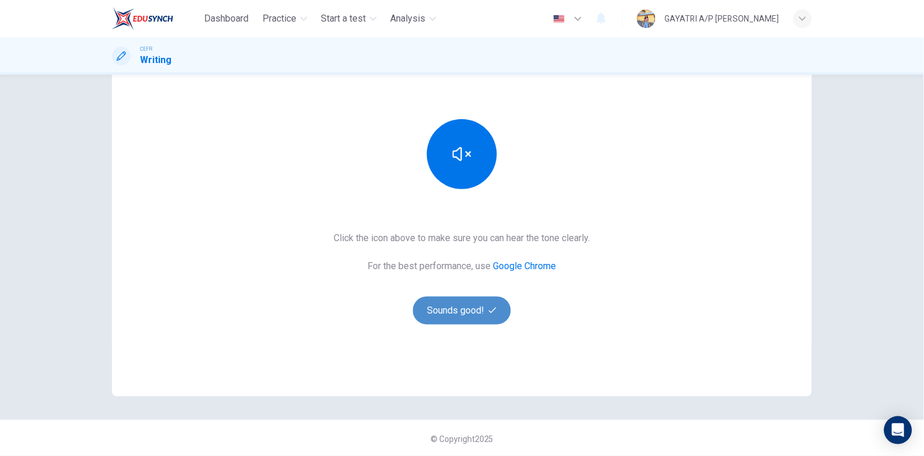
click at [458, 310] on button "Sounds good!" at bounding box center [462, 310] width 98 height 28
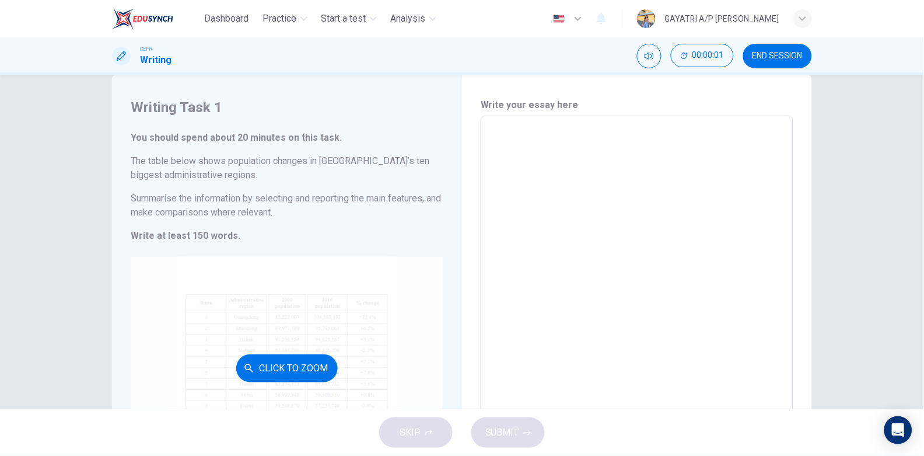
scroll to position [0, 0]
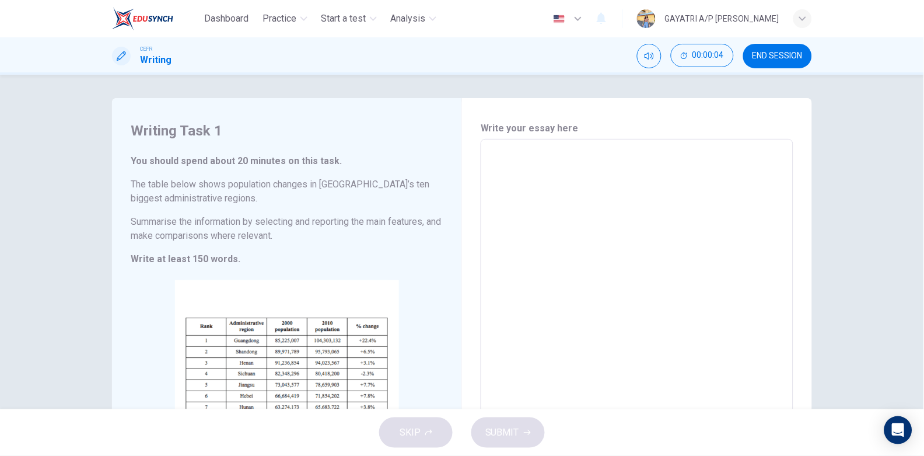
drag, startPoint x: 162, startPoint y: 256, endPoint x: 243, endPoint y: 253, distance: 81.7
click at [243, 253] on h6 "Write at least 150 words." at bounding box center [287, 259] width 312 height 14
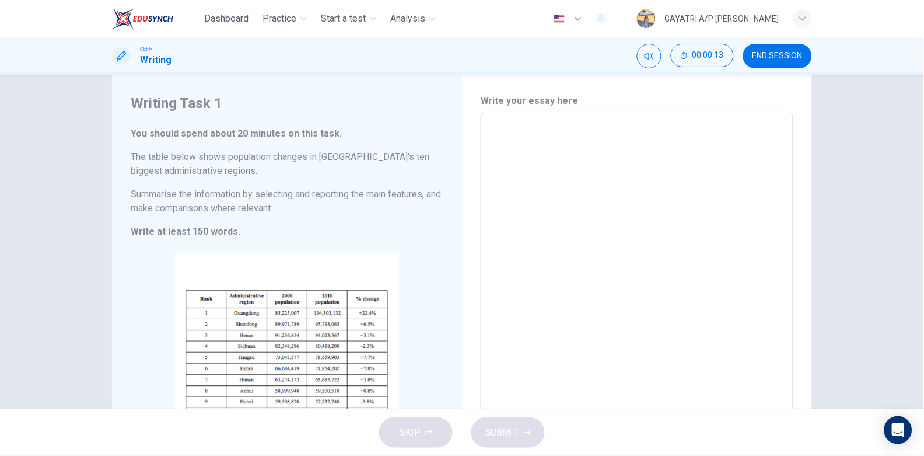
scroll to position [27, 0]
click at [535, 146] on textarea at bounding box center [637, 284] width 296 height 325
type textarea "T"
type textarea "x"
type textarea "Th"
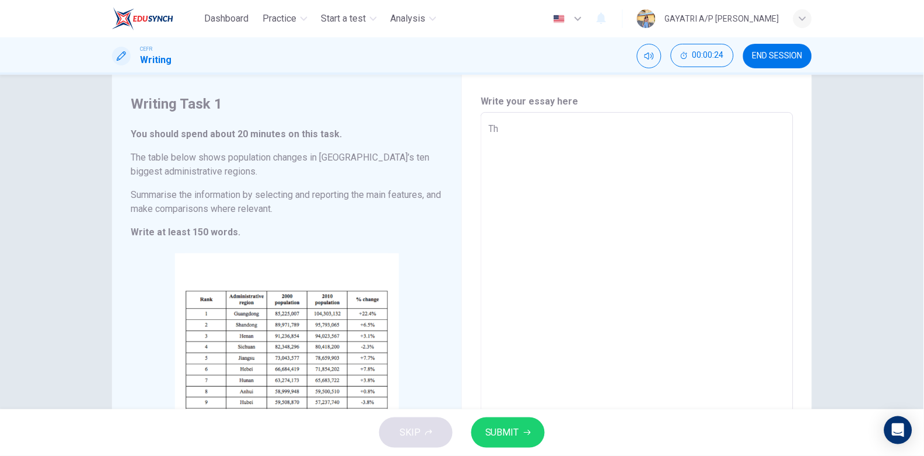
type textarea "x"
type textarea "The"
type textarea "x"
type textarea "The"
type textarea "x"
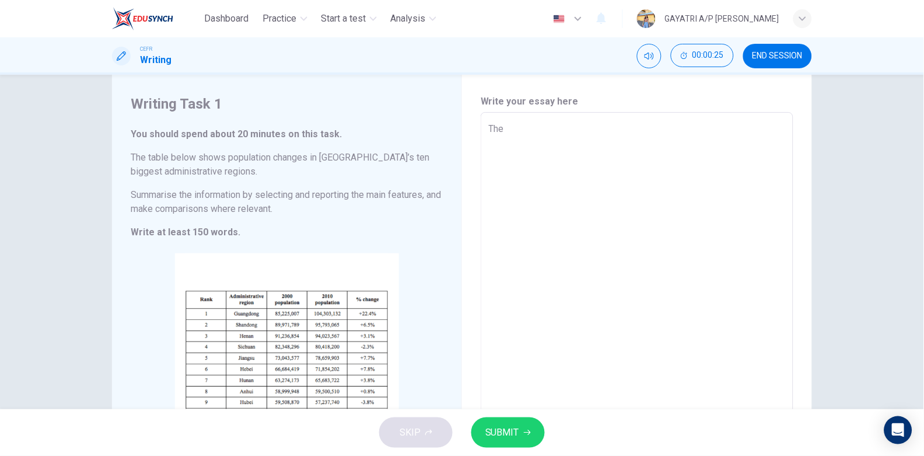
type textarea "The t"
type textarea "x"
type textarea "The ta"
type textarea "x"
type textarea "The tab"
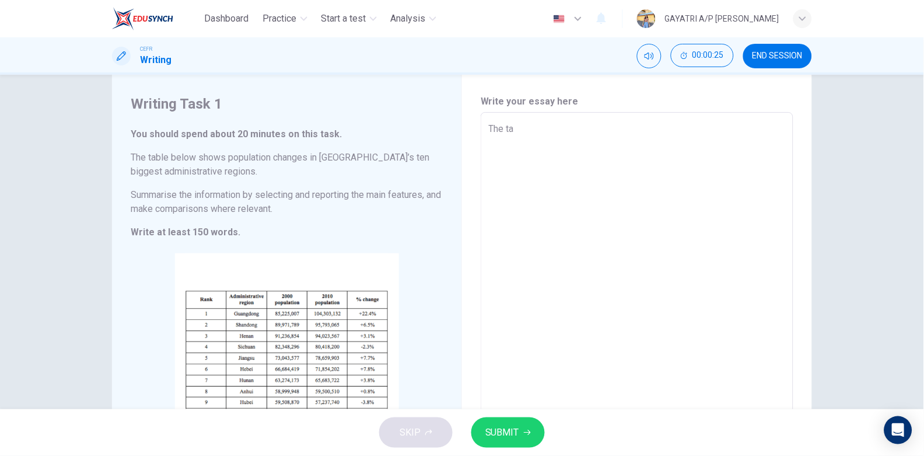
type textarea "x"
type textarea "The tabl"
type textarea "x"
type textarea "The table"
type textarea "x"
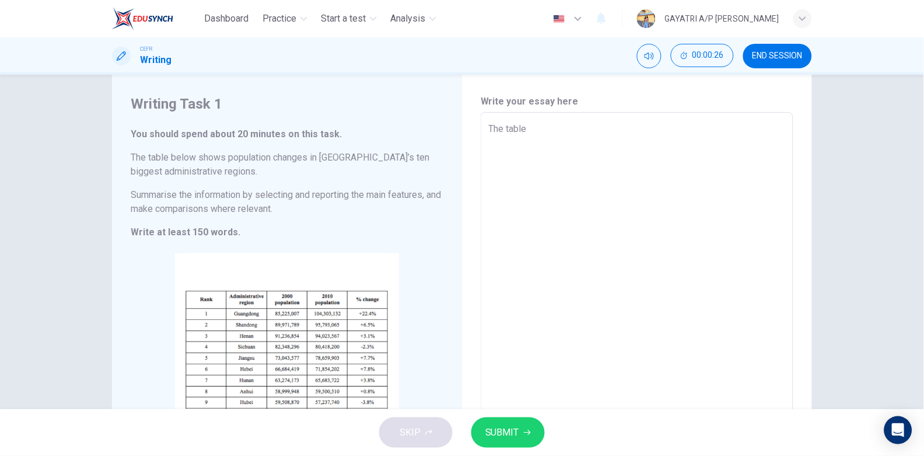
type textarea "The table"
type textarea "x"
type textarea "The table i"
type textarea "x"
type textarea "The table il"
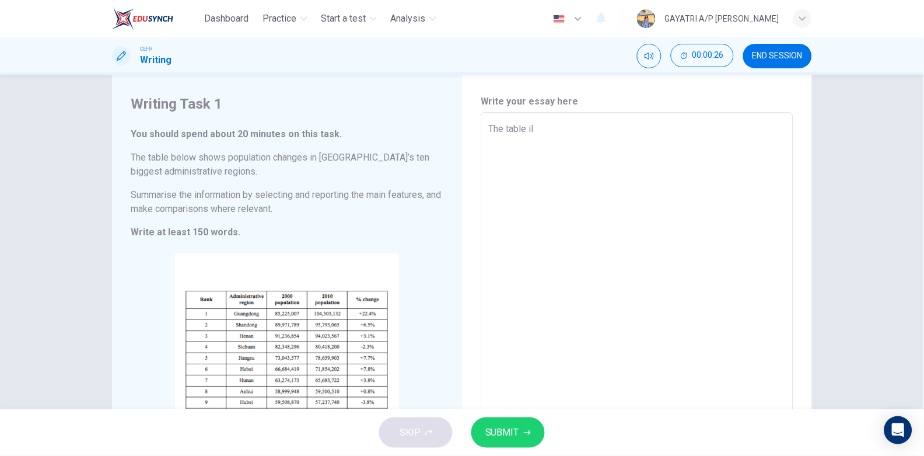
type textarea "x"
type textarea "The table ill"
type textarea "x"
type textarea "The table illu"
type textarea "x"
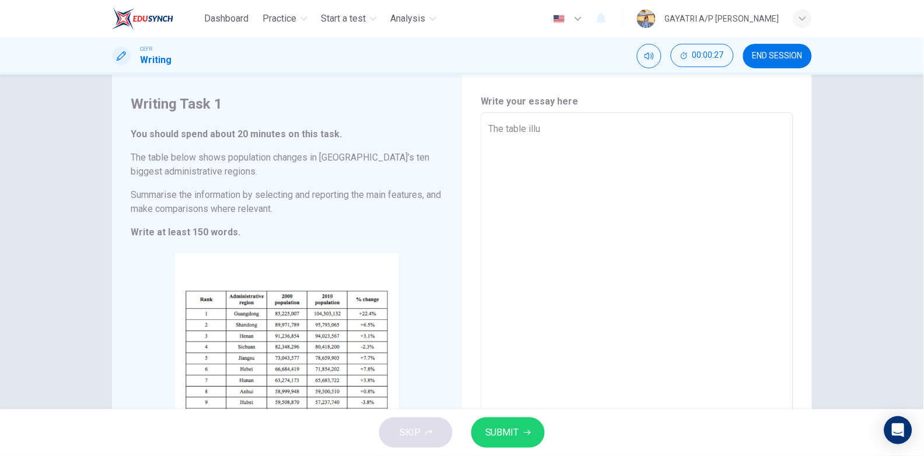
type textarea "The table illus"
type textarea "x"
type textarea "The table illust"
type textarea "x"
type textarea "The table illustr"
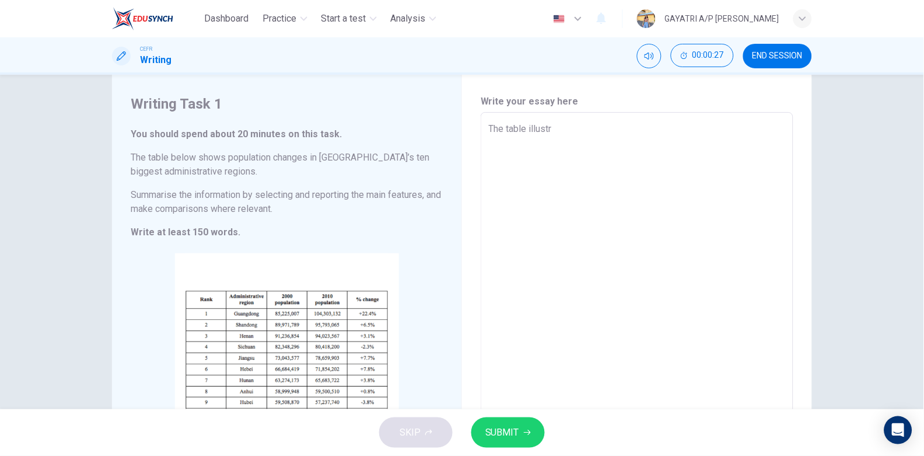
type textarea "x"
type textarea "The table illustra"
type textarea "x"
type textarea "The table illustrat"
type textarea "x"
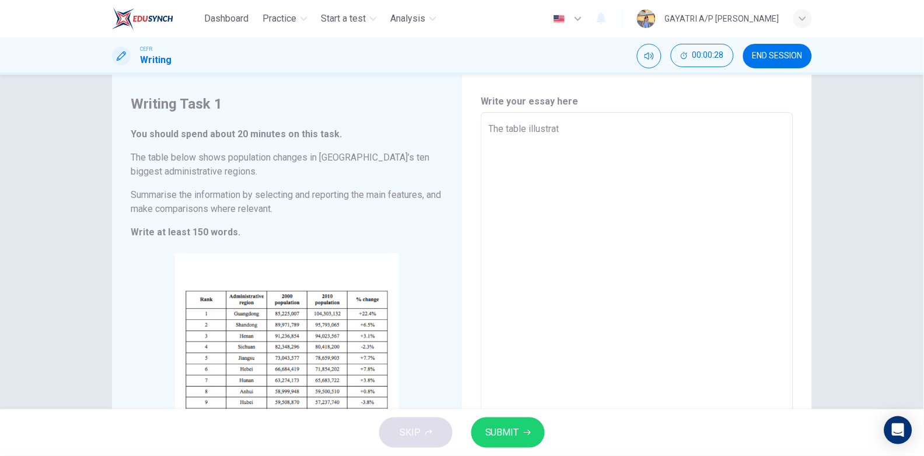
type textarea "The table illustrate"
type textarea "x"
type textarea "The table illustrates"
type textarea "x"
type textarea "The table illustrates"
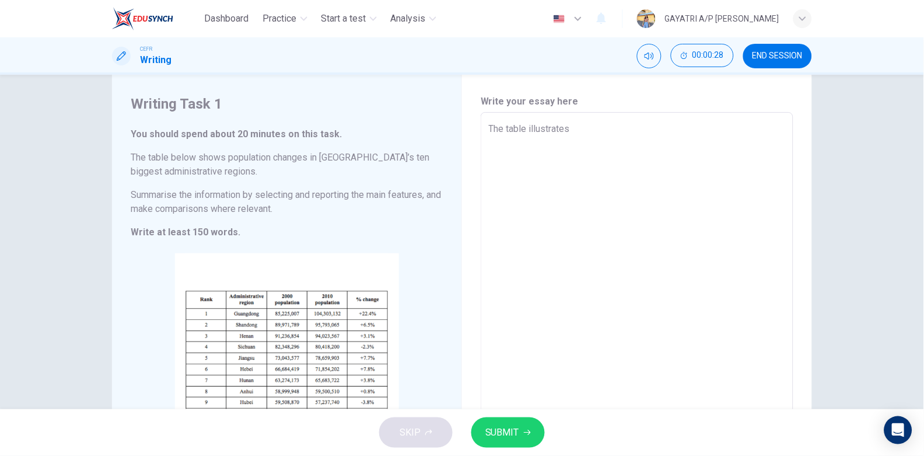
type textarea "x"
type textarea "The table illustrates t"
type textarea "x"
type textarea "The table illustrates th"
type textarea "x"
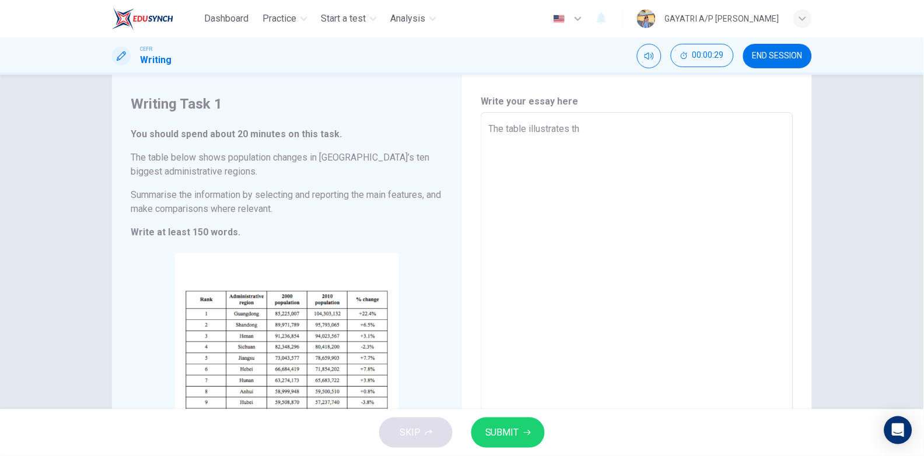
type textarea "The table illustrates the"
type textarea "x"
type textarea "The table illustrates the"
type textarea "x"
type textarea "The table illustrates the p"
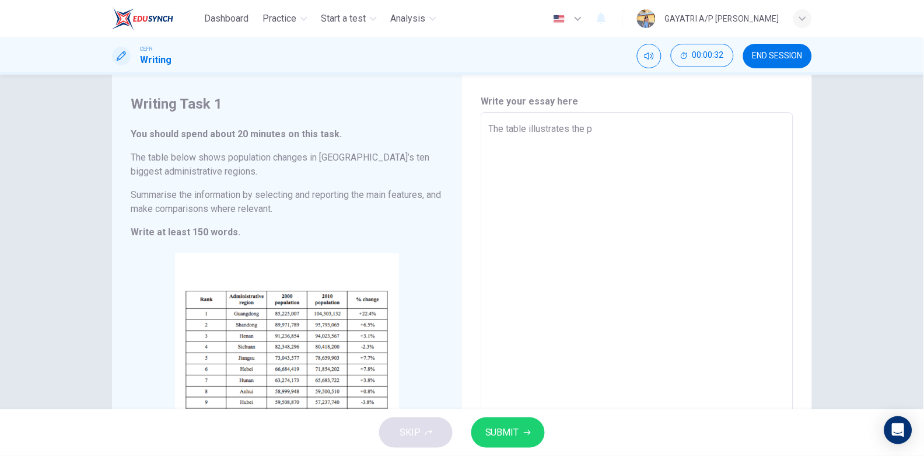
type textarea "x"
type textarea "The table illustrates the po"
type textarea "x"
type textarea "The table illustrates the pop"
type textarea "x"
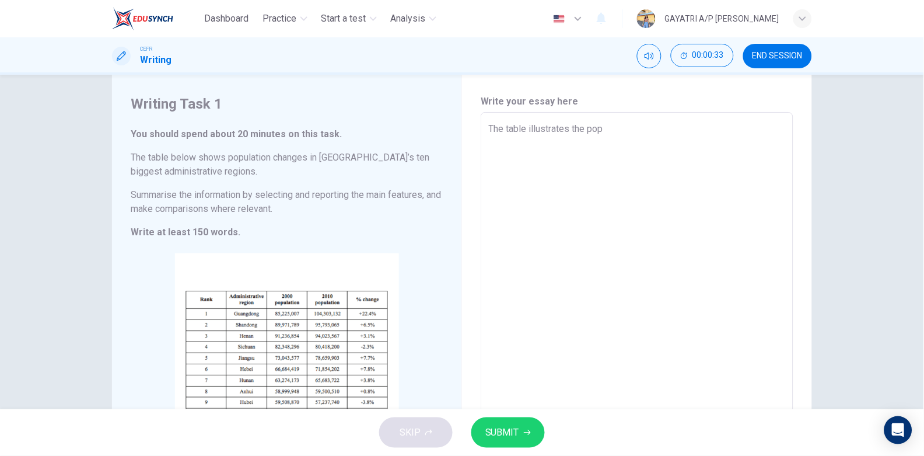
type textarea "The table illustrates the popu"
type textarea "x"
type textarea "The table illustrates the popul"
type textarea "x"
type textarea "The table illustrates the popula"
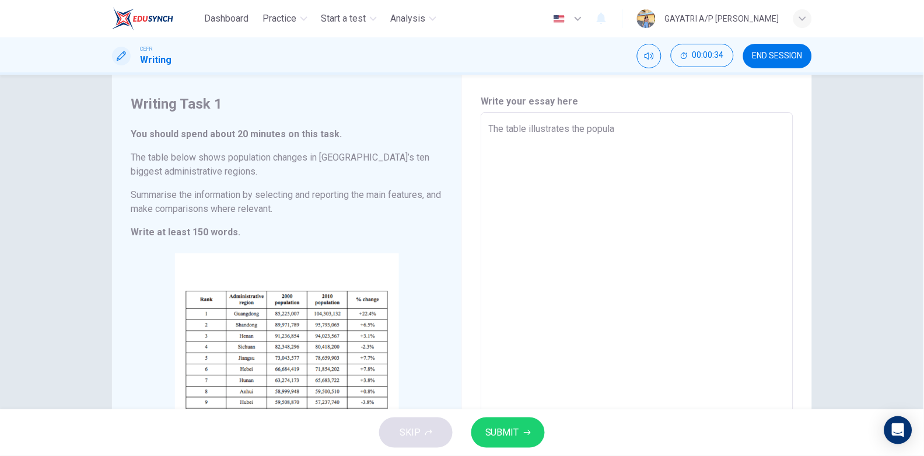
type textarea "x"
type textarea "The table illustrates the populat"
type textarea "x"
type textarea "The table illustrates the populati"
type textarea "x"
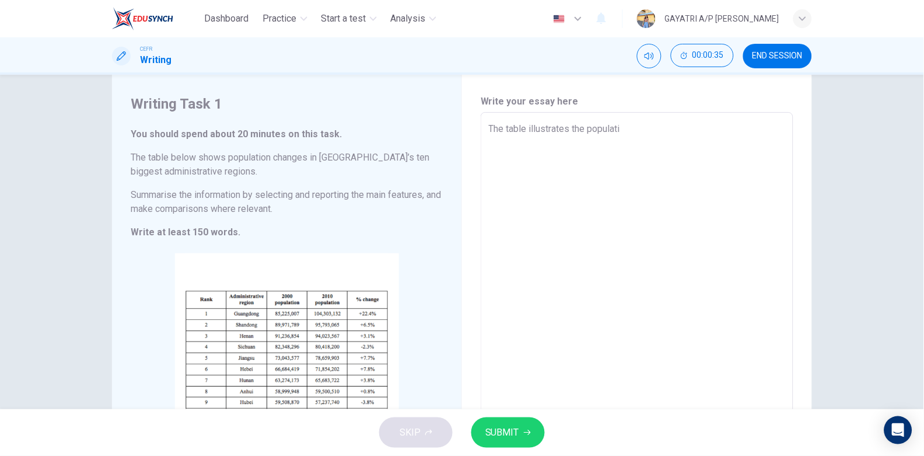
type textarea "The table illustrates the populatio"
type textarea "x"
type textarea "The table illustrates the population"
type textarea "x"
type textarea "The table illustrates the population"
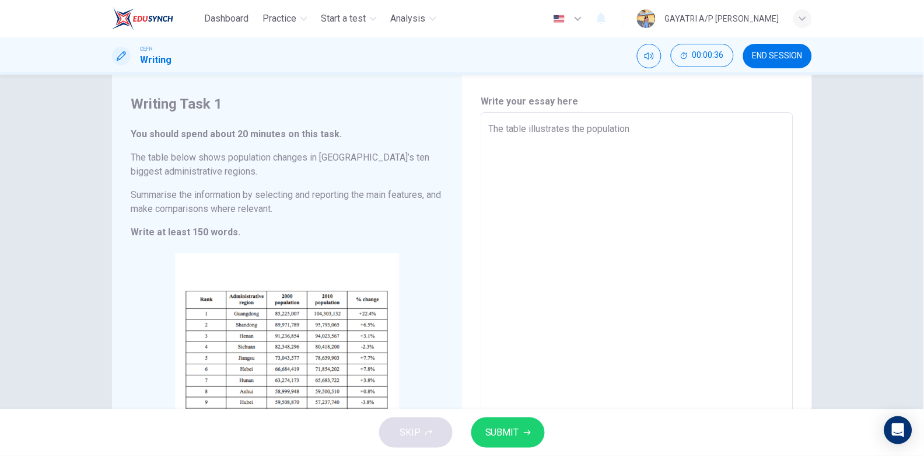
type textarea "x"
type textarea "The table illustrates the population c"
type textarea "x"
type textarea "The table illustrates the population ch"
type textarea "x"
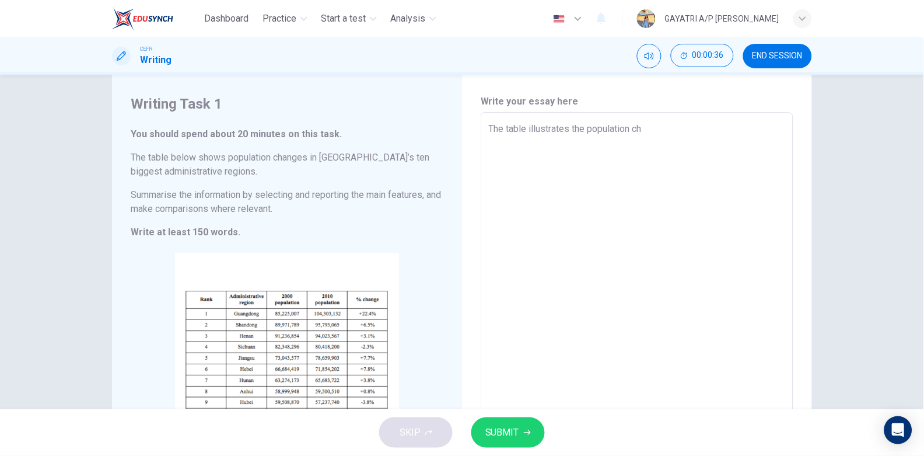
type textarea "The table illustrates the population cha"
type textarea "x"
type textarea "The table illustrates the population chan"
type textarea "x"
type textarea "The table illustrates the population [PERSON_NAME]"
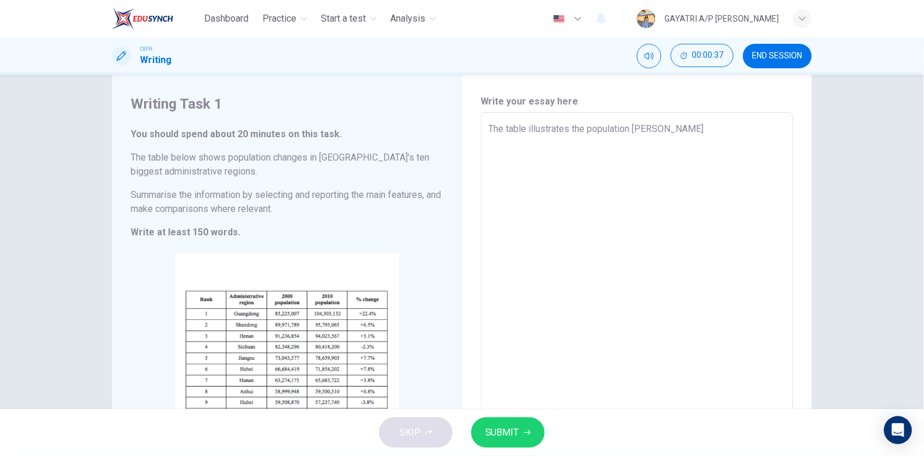
type textarea "x"
type textarea "The table illustrates the population change"
type textarea "x"
type textarea "The table illustrates the population change"
type textarea "x"
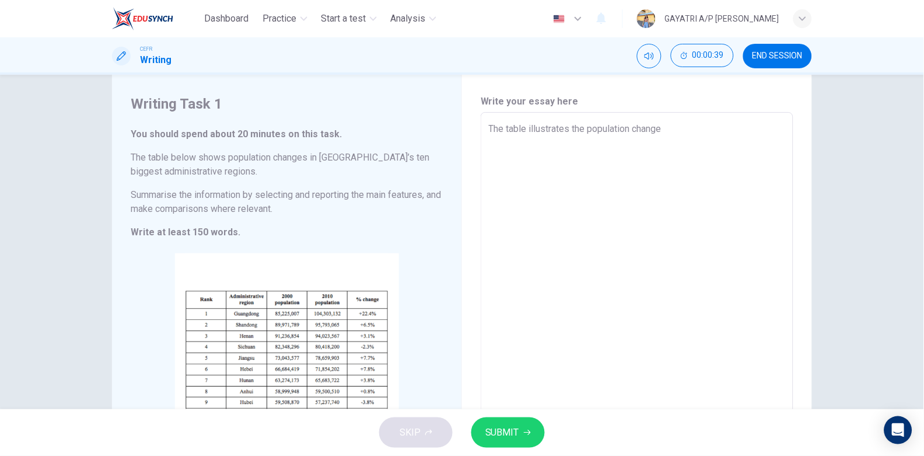
type textarea "The table illustrates the population change r"
type textarea "x"
type textarea "The table illustrates the population change re"
type textarea "x"
type textarea "The table illustrates the population change rec"
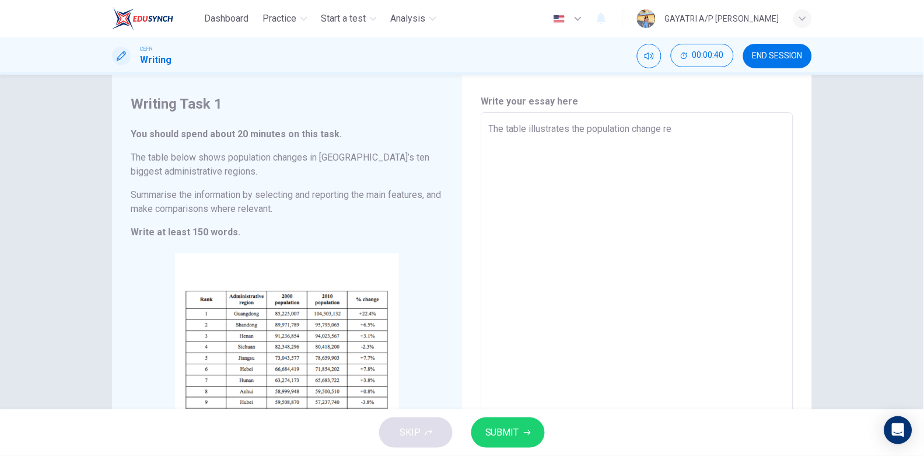
type textarea "x"
type textarea "The table illustrates the population change reco"
type textarea "x"
type textarea "The table illustrates the population change recor"
type textarea "x"
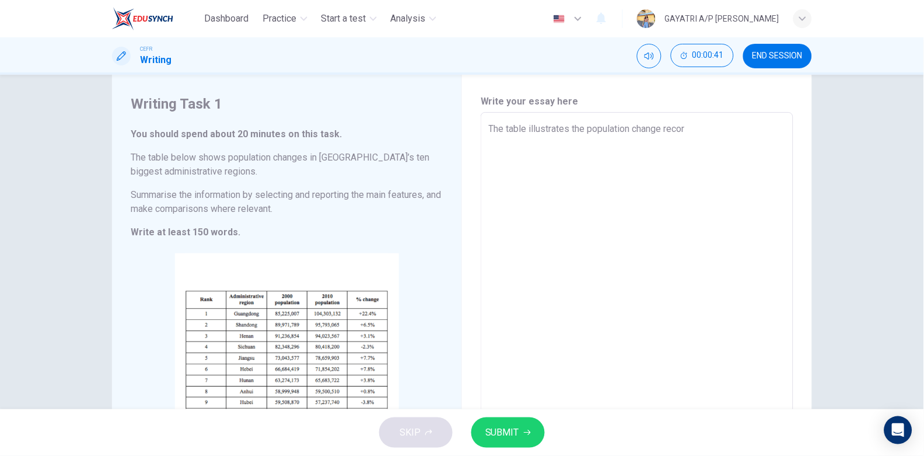
type textarea "The table illustrates the population change record"
type textarea "x"
type textarea "The table illustrates the population change recorde"
type textarea "x"
type textarea "The table illustrates the population change recorded"
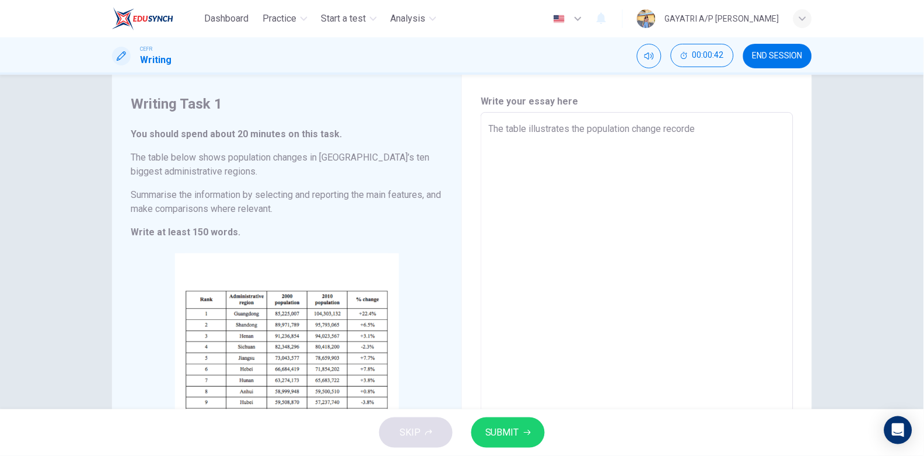
type textarea "x"
type textarea "The table illustrates the population change recordedi"
type textarea "x"
type textarea "The table illustrates the population change recordedin"
type textarea "x"
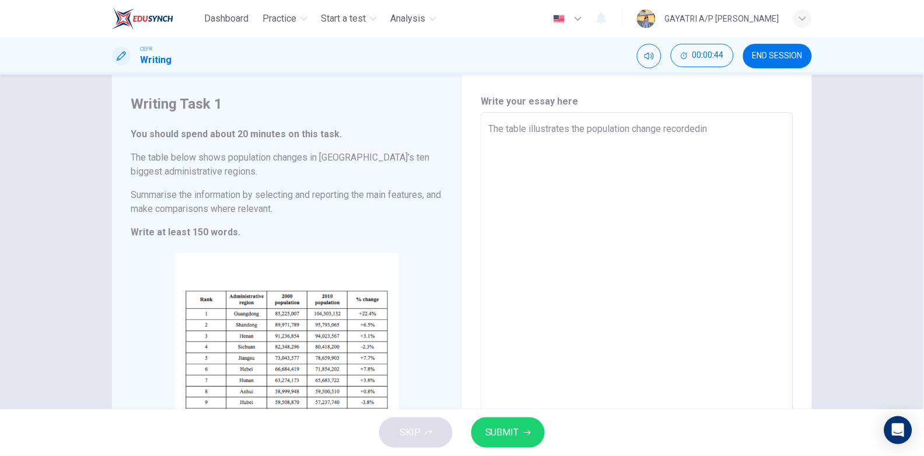
type textarea "The table illustrates the population change recordedin"
type textarea "x"
type textarea "The table illustrates the population change recordedin"
type textarea "x"
type textarea "The table illustrates the population change recordedi"
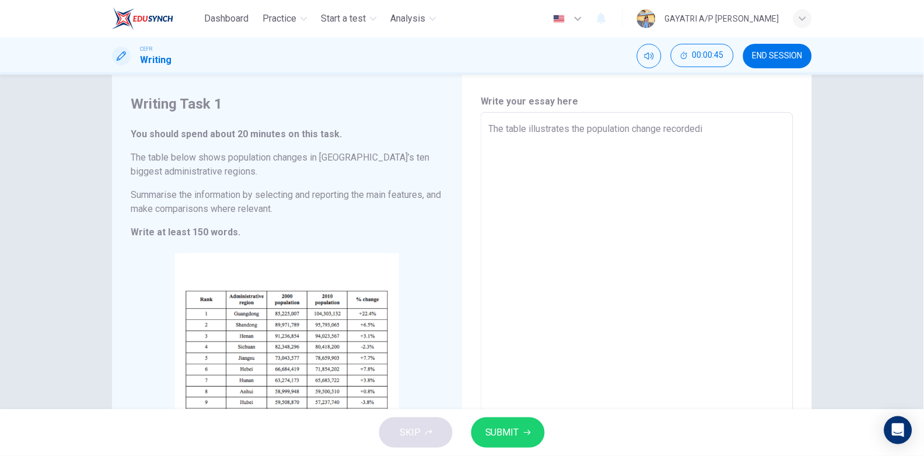
type textarea "x"
type textarea "The table illustrates the population change recorded"
type textarea "x"
type textarea "The table illustrates the population change recorded"
type textarea "x"
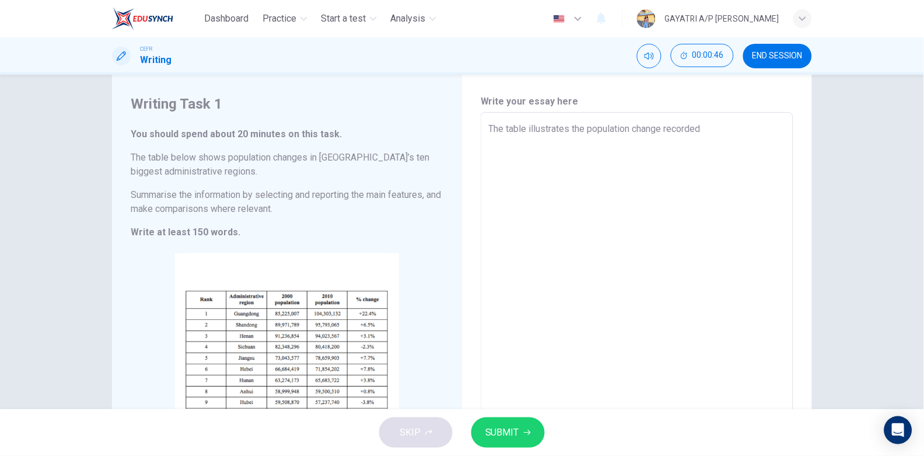
type textarea "The table illustrates the population change recorded f"
type textarea "x"
type textarea "The table illustrates the population change recorded fr"
type textarea "x"
type textarea "The table illustrates the population change recorded fro"
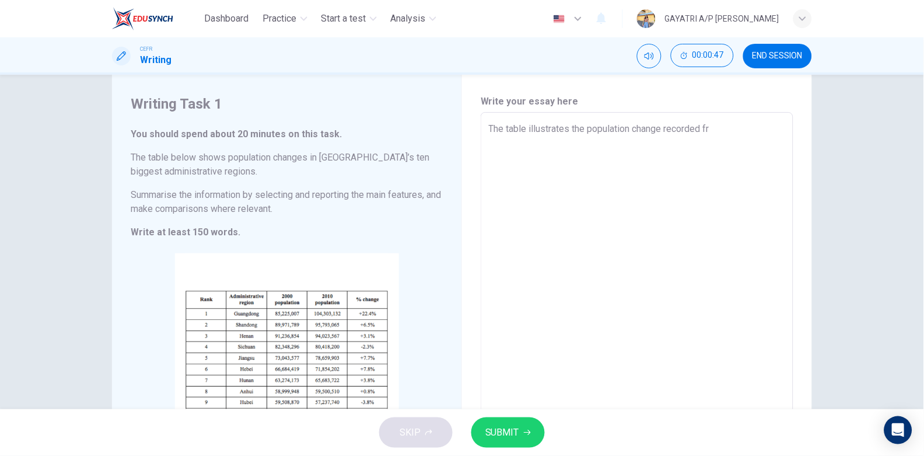
type textarea "x"
type textarea "The table illustrates the population change recorded from"
type textarea "x"
type textarea "The table illustrates the population change recorded from"
type textarea "x"
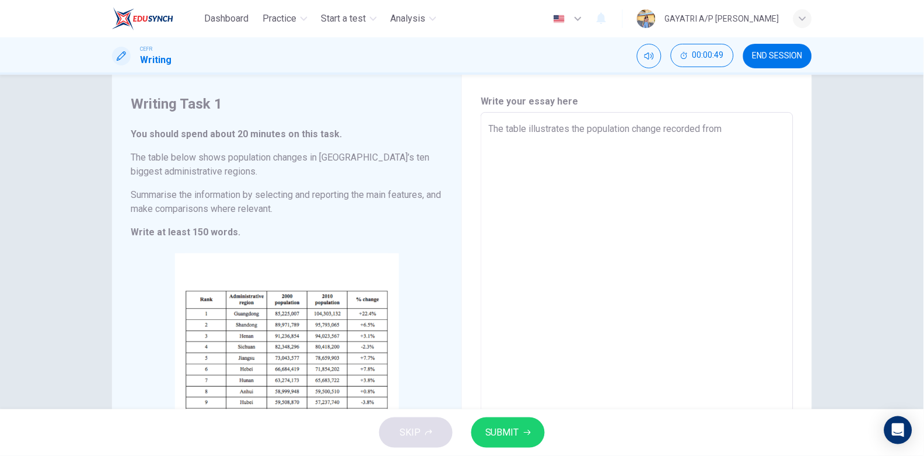
type textarea "The table illustrates the population change recorded from C"
type textarea "x"
type textarea "The table illustrates the population change recorded from [GEOGRAPHIC_DATA]"
type textarea "x"
type textarea "The table illustrates the population change recorded from [GEOGRAPHIC_DATA]"
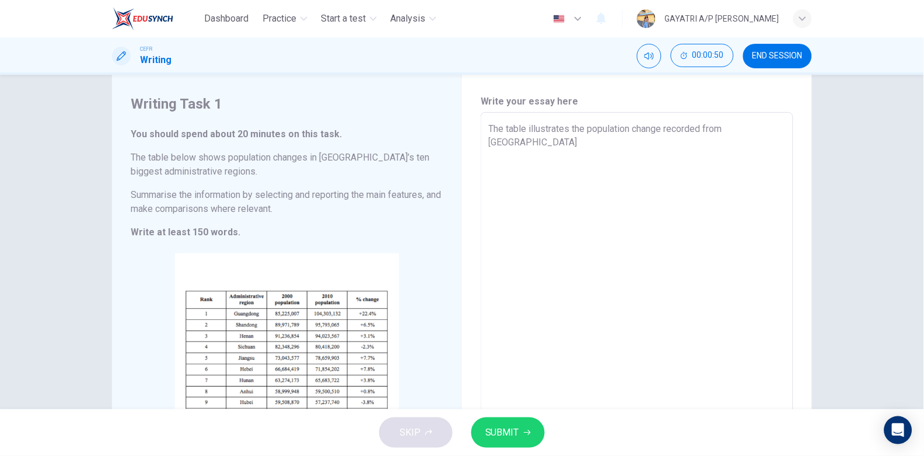
type textarea "x"
type textarea "The table illustrates the population change recorded from [PERSON_NAME]"
type textarea "x"
type textarea "The table illustrates the population change recorded from [GEOGRAPHIC_DATA]"
type textarea "x"
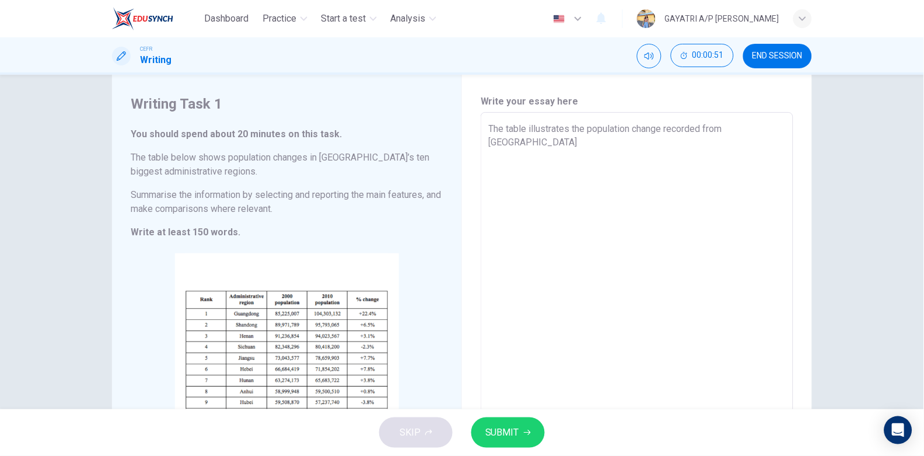
type textarea "The table illustrates the population change recorded from [GEOGRAPHIC_DATA]'"
type textarea "x"
type textarea "The table illustrates the population change recorded from [GEOGRAPHIC_DATA]'s"
type textarea "x"
type textarea "The table illustrates the population change recorded from [GEOGRAPHIC_DATA]'s"
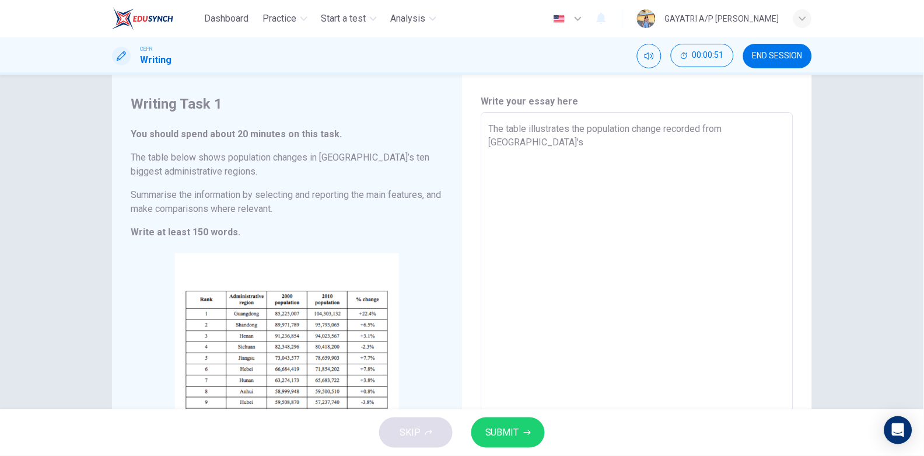
type textarea "x"
type textarea "The table illustrates the population change recorded from [GEOGRAPHIC_DATA]'s t"
type textarea "x"
type textarea "The table illustrates the population change recorded from [GEOGRAPHIC_DATA]'s te"
type textarea "x"
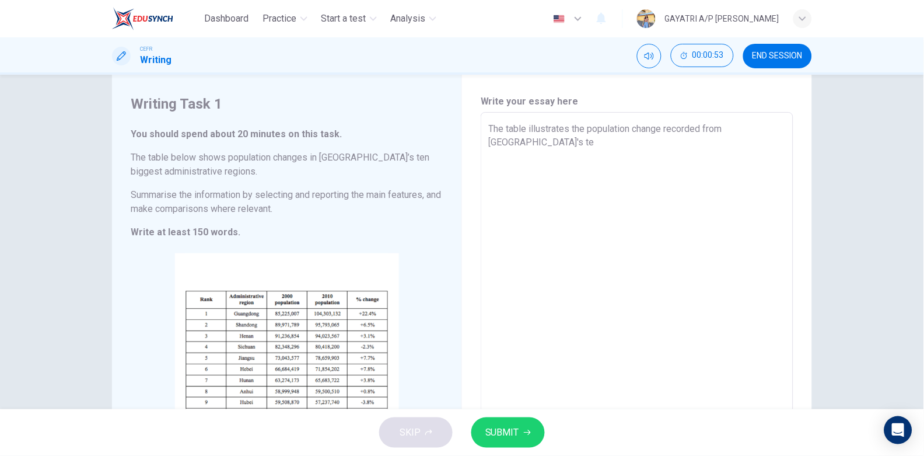
type textarea "The table illustrates the population change recorded from [GEOGRAPHIC_DATA]'s t…"
type textarea "x"
type textarea "The table illustrates the population change recorded from [GEOGRAPHIC_DATA]'s t…"
type textarea "x"
type textarea "The table illustrates the population change recorded from [GEOGRAPHIC_DATA]'s t…"
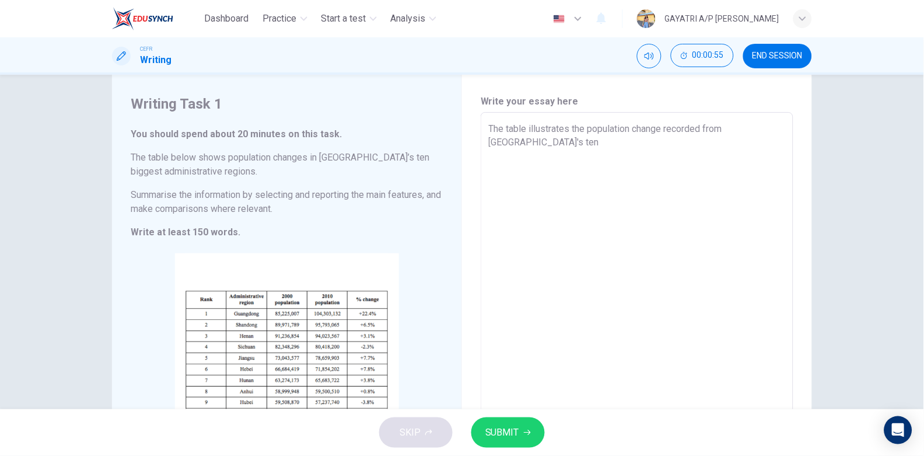
type textarea "x"
type textarea "The table illustrates the population change recorded from [GEOGRAPHIC_DATA]'s t…"
type textarea "x"
type textarea "The table illustrates the population change recorded from [GEOGRAPHIC_DATA]'s t…"
type textarea "x"
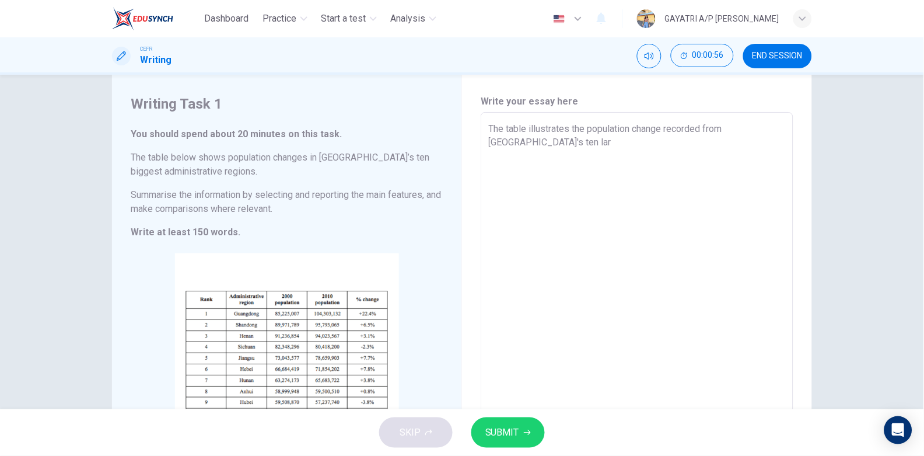
type textarea "The table illustrates the population change recorded from [GEOGRAPHIC_DATA]'s t…"
type textarea "x"
type textarea "The table illustrates the population change recorded from [GEOGRAPHIC_DATA]'s t…"
type textarea "x"
type textarea "The table illustrates the population change recorded from [GEOGRAPHIC_DATA]'s t…"
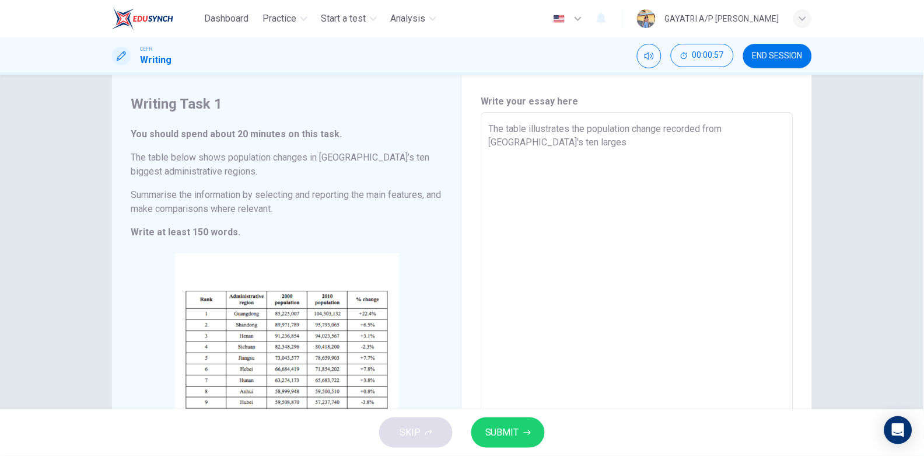
type textarea "x"
type textarea "The table illustrates the population change recorded from [GEOGRAPHIC_DATA]'s t…"
type textarea "x"
type textarea "The table illustrates the population change recorded from [GEOGRAPHIC_DATA]'s t…"
type textarea "x"
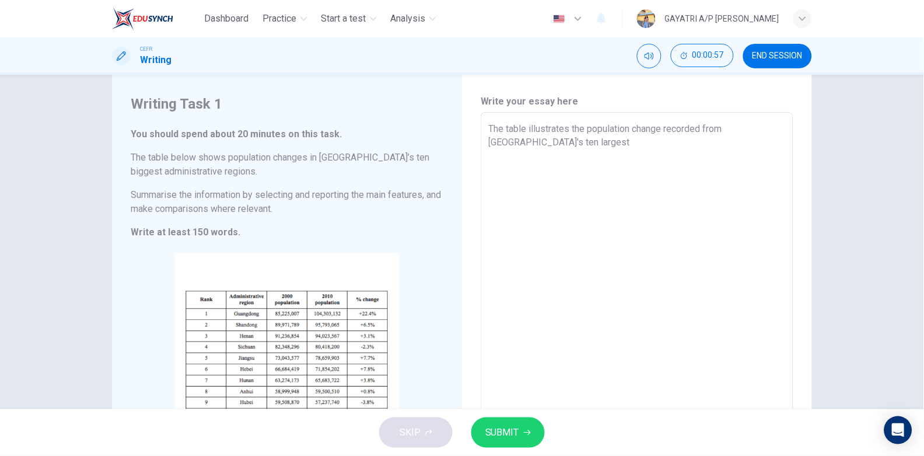
type textarea "The table illustrates the population change recorded from [GEOGRAPHIC_DATA]'s t…"
type textarea "x"
type textarea "The table illustrates the population change recorded from [GEOGRAPHIC_DATA]'s t…"
type textarea "x"
type textarea "The table illustrates the population change recorded from [GEOGRAPHIC_DATA]'s t…"
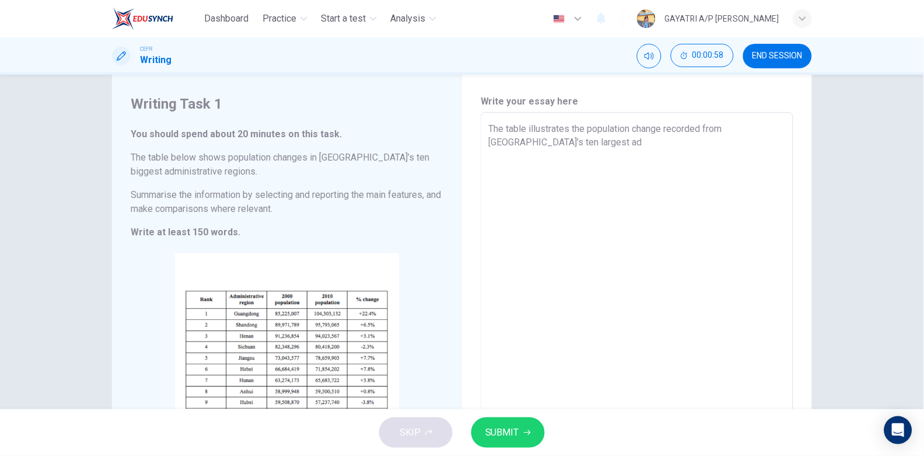
type textarea "x"
type textarea "The table illustrates the population change recorded from [GEOGRAPHIC_DATA]'s t…"
type textarea "x"
type textarea "The table illustrates the population change recorded from [GEOGRAPHIC_DATA]'s t…"
type textarea "x"
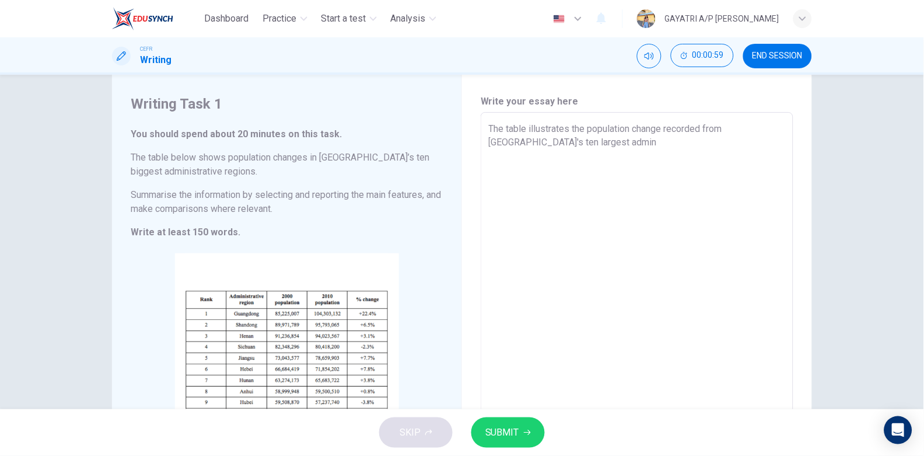
type textarea "The table illustrates the population change recorded from [GEOGRAPHIC_DATA]'s t…"
type textarea "x"
type textarea "The table illustrates the population change recorded from [GEOGRAPHIC_DATA]'s t…"
type textarea "x"
type textarea "The table illustrates the population change recorded from [GEOGRAPHIC_DATA]'s t…"
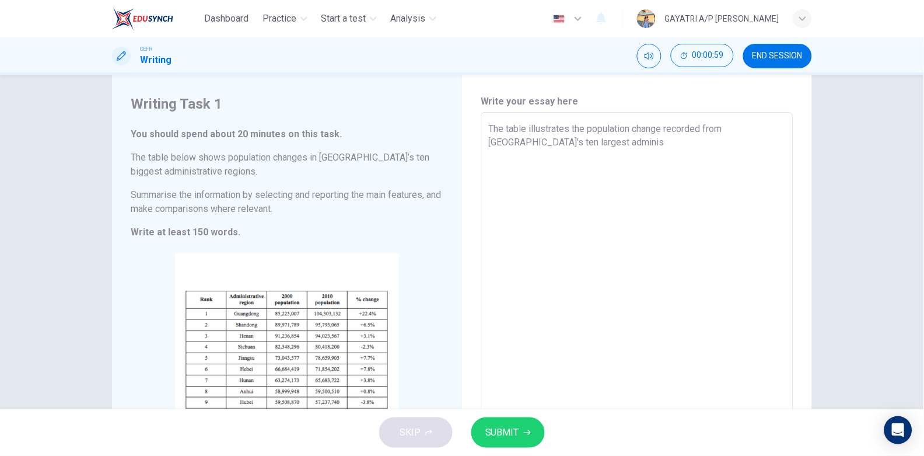
type textarea "x"
type textarea "The table illustrates the population change recorded from [GEOGRAPHIC_DATA]'s t…"
type textarea "x"
type textarea "The table illustrates the population change recorded from [GEOGRAPHIC_DATA]'s t…"
type textarea "x"
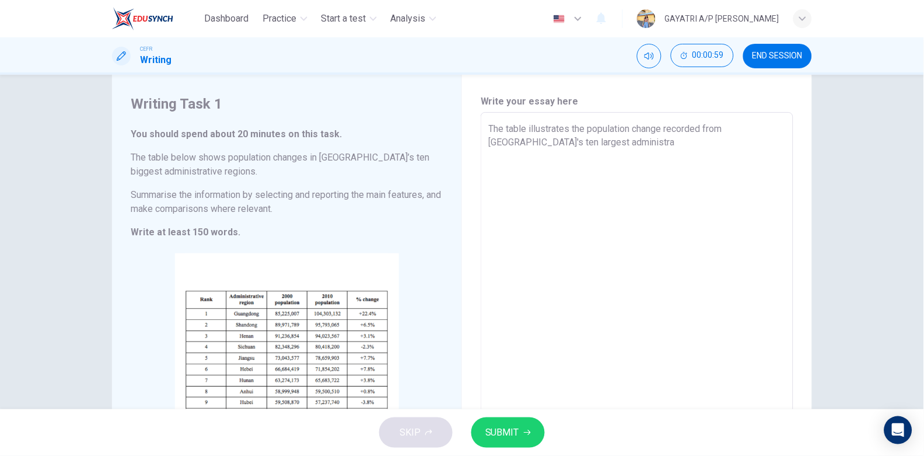
type textarea "The table illustrates the population change recorded from [GEOGRAPHIC_DATA]'s t…"
type textarea "x"
type textarea "The table illustrates the population change recorded from [GEOGRAPHIC_DATA]'s t…"
type textarea "x"
type textarea "The table illustrates the population change recorded from [GEOGRAPHIC_DATA]'s t…"
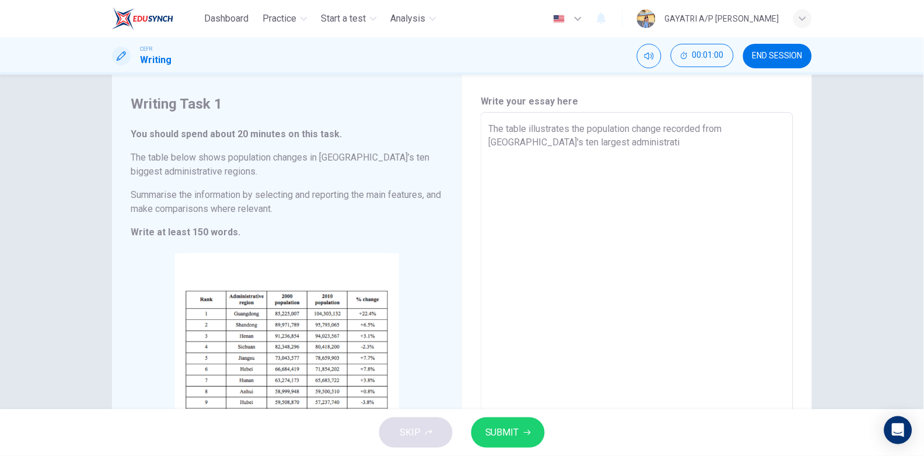
type textarea "x"
type textarea "The table illustrates the population change recorded from [GEOGRAPHIC_DATA]'s t…"
type textarea "x"
type textarea "The table illustrates the population change recorded from [GEOGRAPHIC_DATA]'s t…"
type textarea "x"
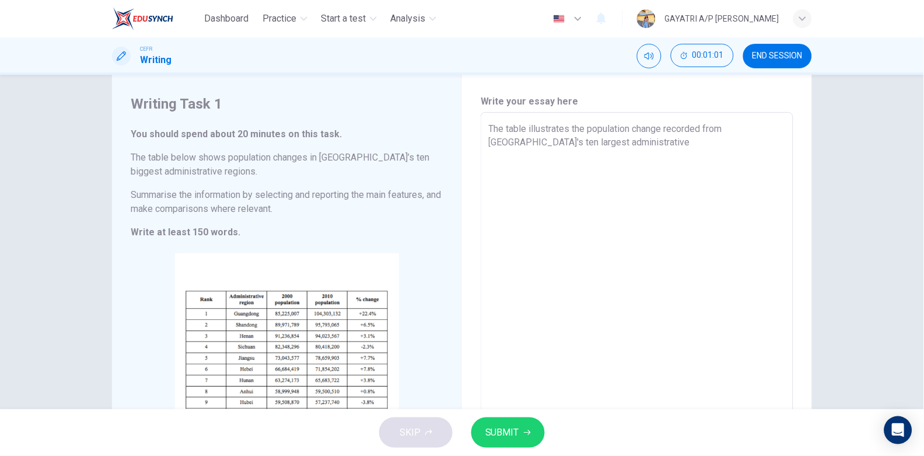
type textarea "The table illustrates the population change recorded from [GEOGRAPHIC_DATA]'s t…"
type textarea "x"
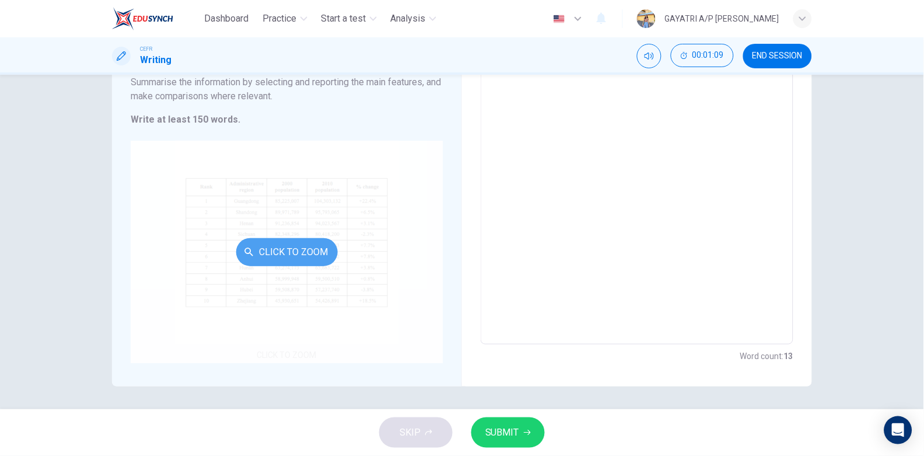
click at [295, 242] on button "Click to Zoom" at bounding box center [286, 252] width 101 height 28
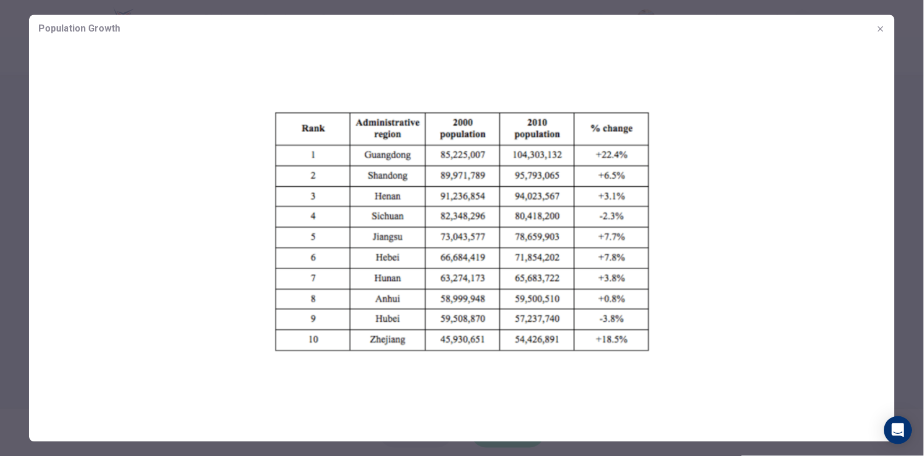
click at [823, 247] on img at bounding box center [462, 231] width 866 height 377
click at [876, 27] on icon "button" at bounding box center [880, 28] width 9 height 9
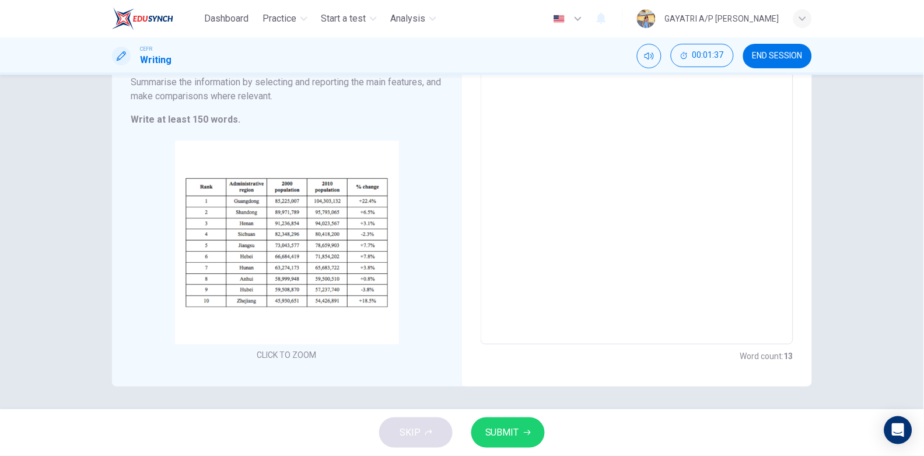
scroll to position [0, 0]
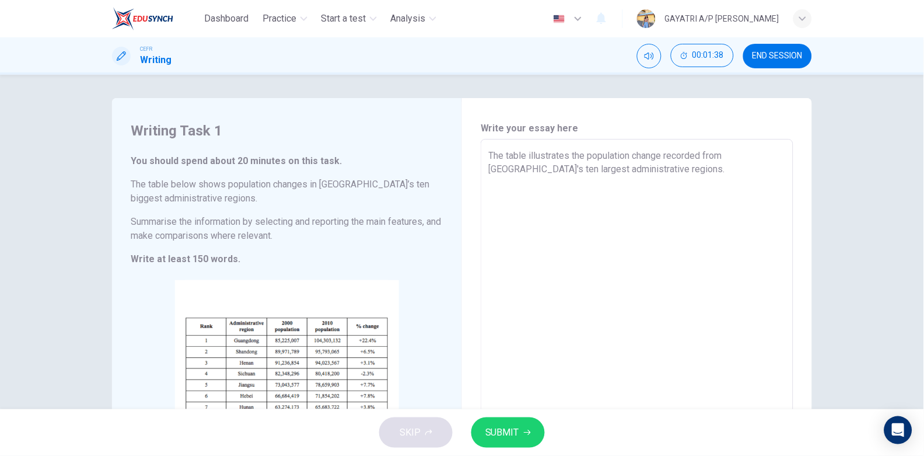
click at [624, 176] on textarea "The table illustrates the population change recorded from [GEOGRAPHIC_DATA]'s t…" at bounding box center [637, 311] width 296 height 325
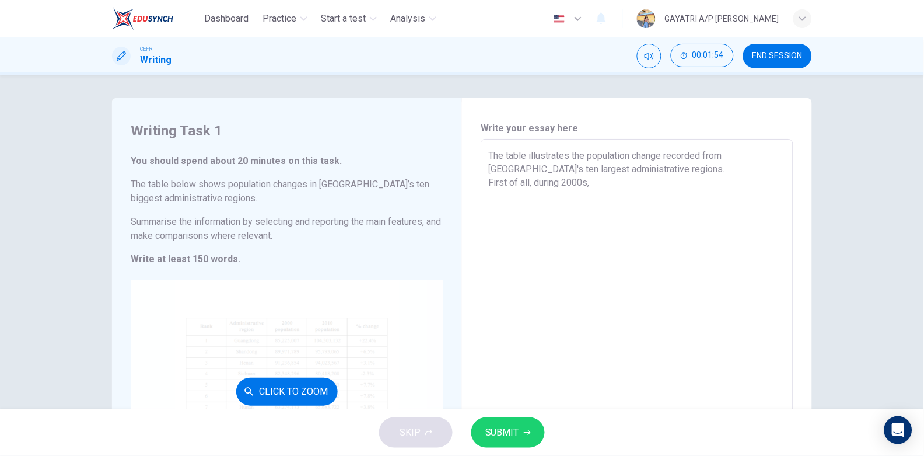
click at [218, 330] on div "Click to Zoom" at bounding box center [287, 391] width 312 height 222
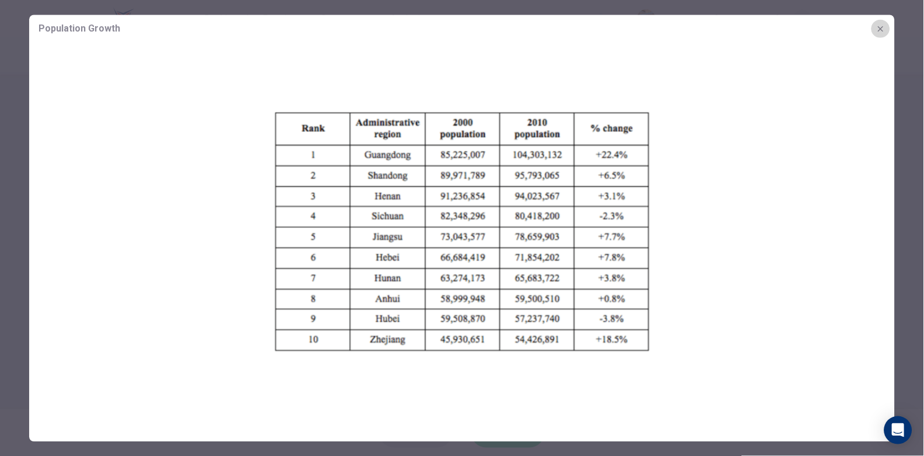
click at [882, 32] on icon "button" at bounding box center [880, 28] width 9 height 9
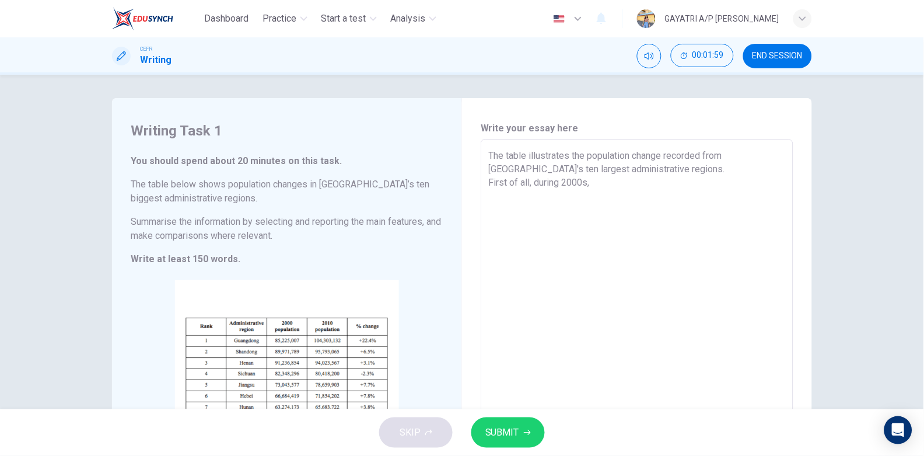
click at [609, 192] on textarea "The table illustrates the population change recorded from [GEOGRAPHIC_DATA]'s t…" at bounding box center [637, 311] width 296 height 325
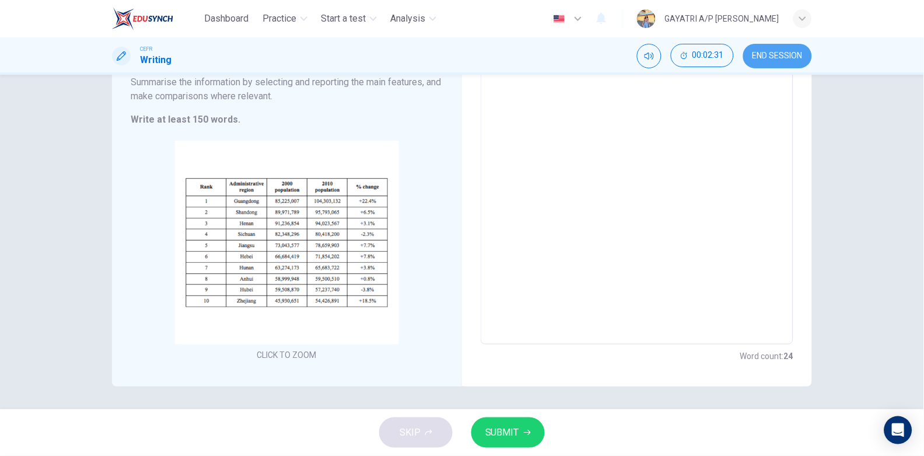
drag, startPoint x: 777, startPoint y: 57, endPoint x: 521, endPoint y: 62, distance: 256.1
click at [777, 57] on span "END SESSION" at bounding box center [777, 55] width 50 height 9
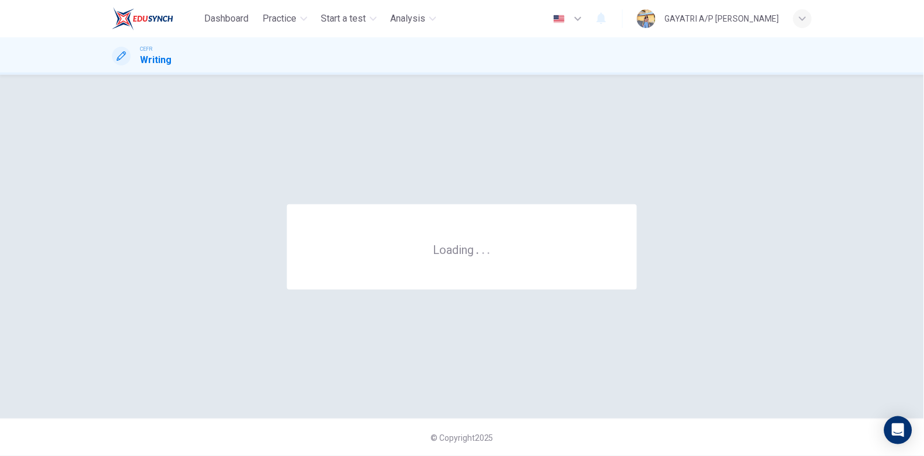
scroll to position [0, 0]
